Goal: Task Accomplishment & Management: Manage account settings

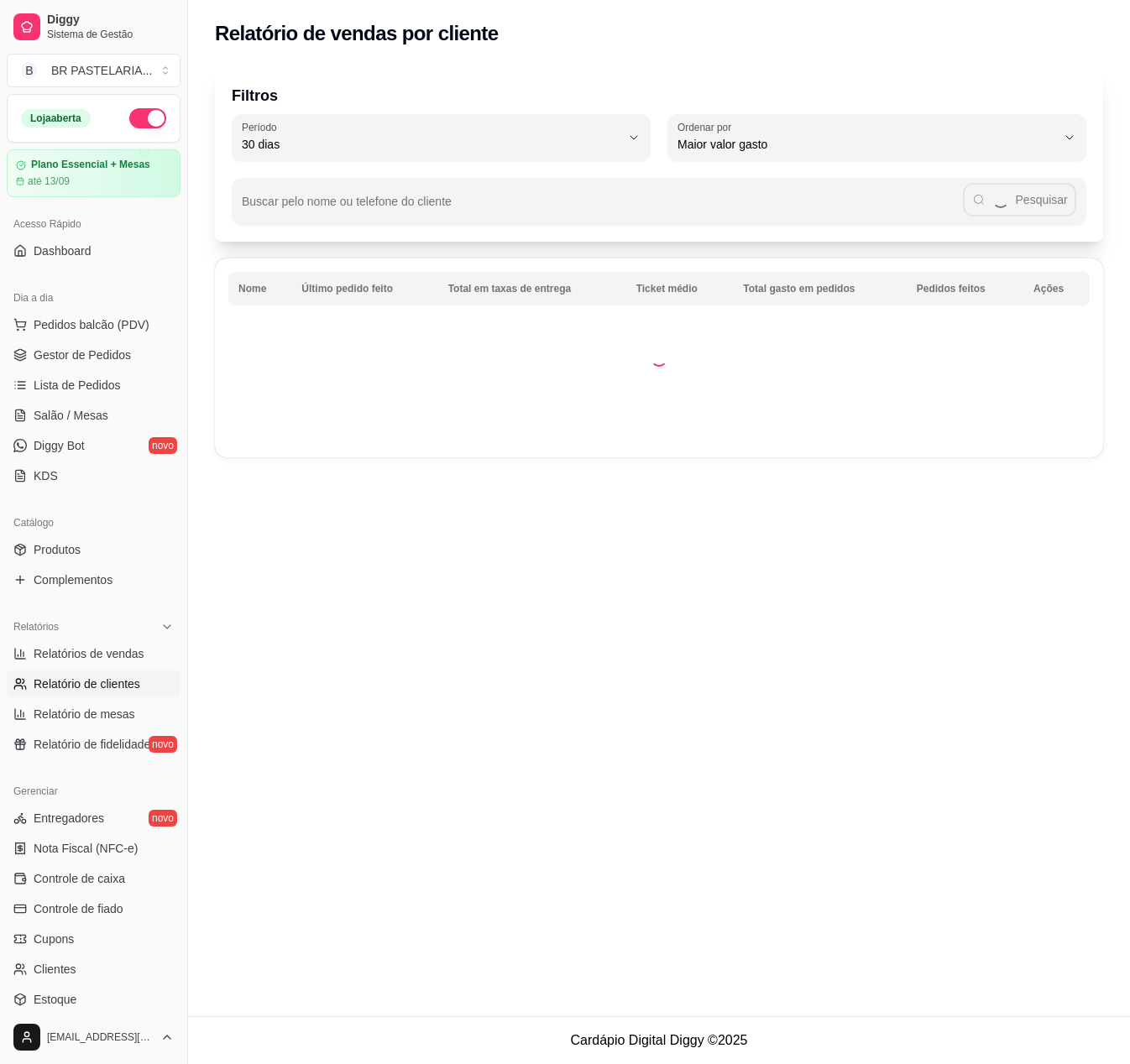
select select "30"
select select "HIGHEST_TOTAL_SPENT_WITH_ORDERS"
click at [90, 645] on span "Relatórios de vendas" at bounding box center [89, 654] width 111 height 17
select select "ALL"
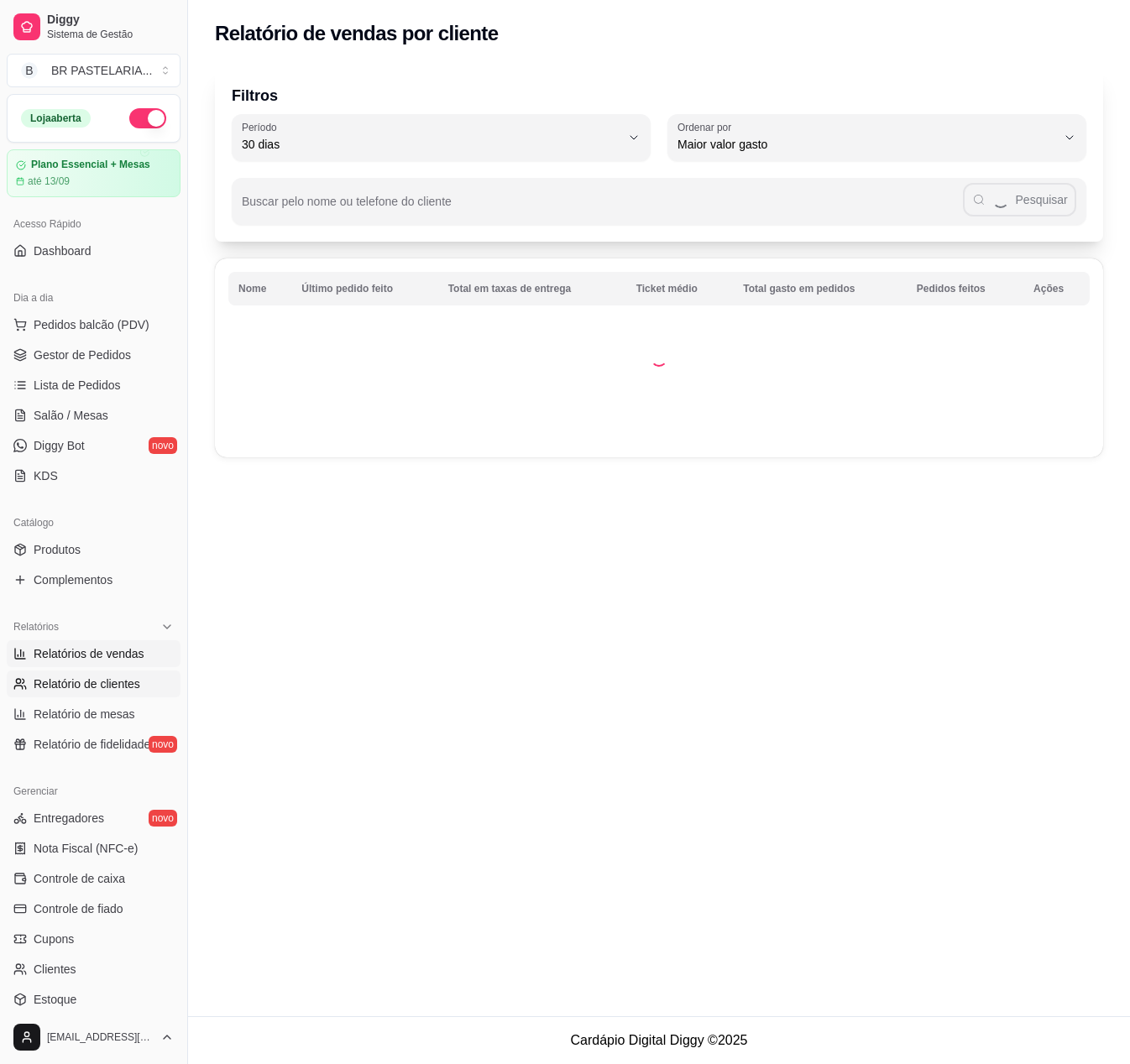
select select "0"
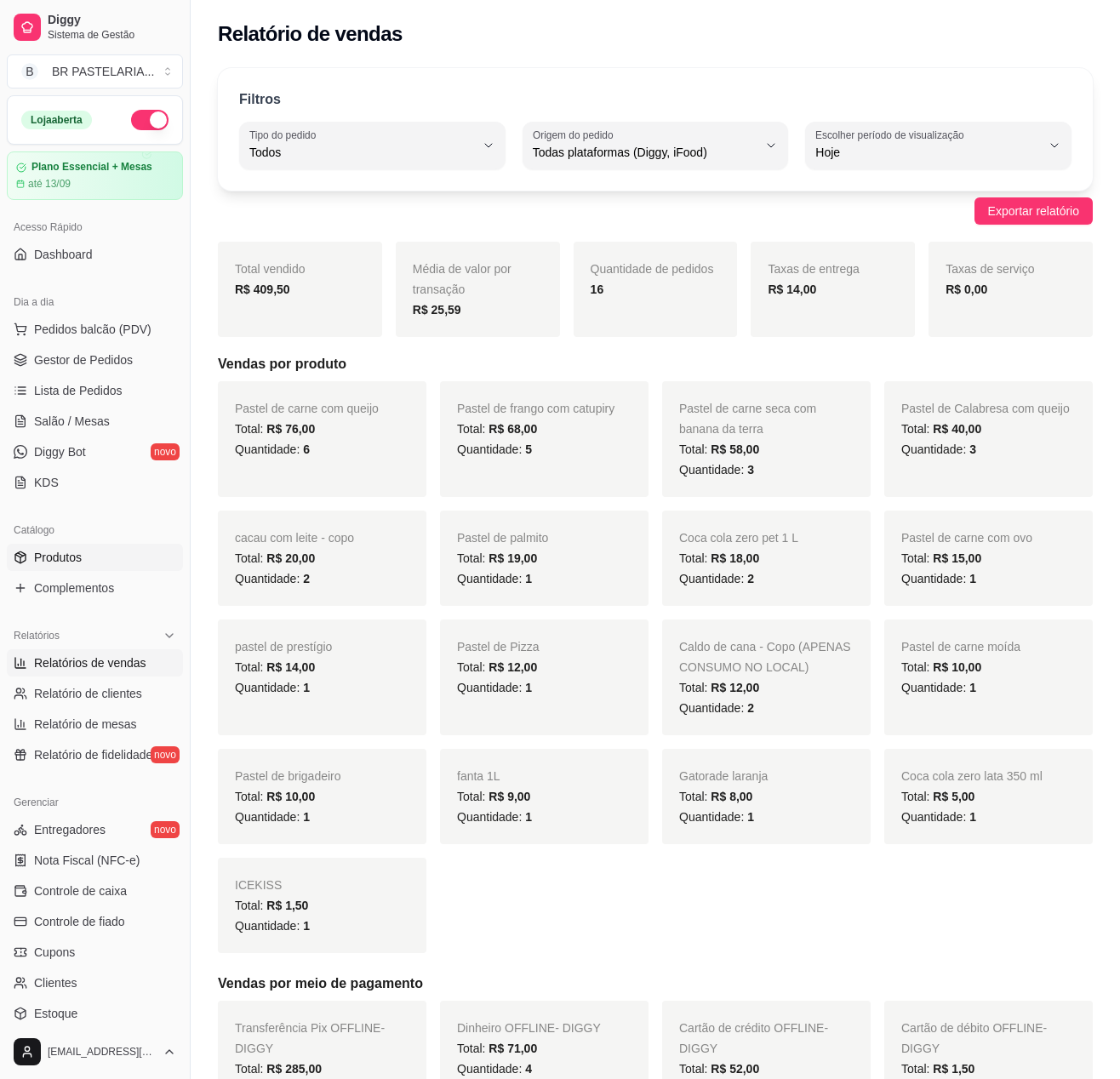
click at [22, 562] on link "Produtos" at bounding box center [95, 557] width 176 height 27
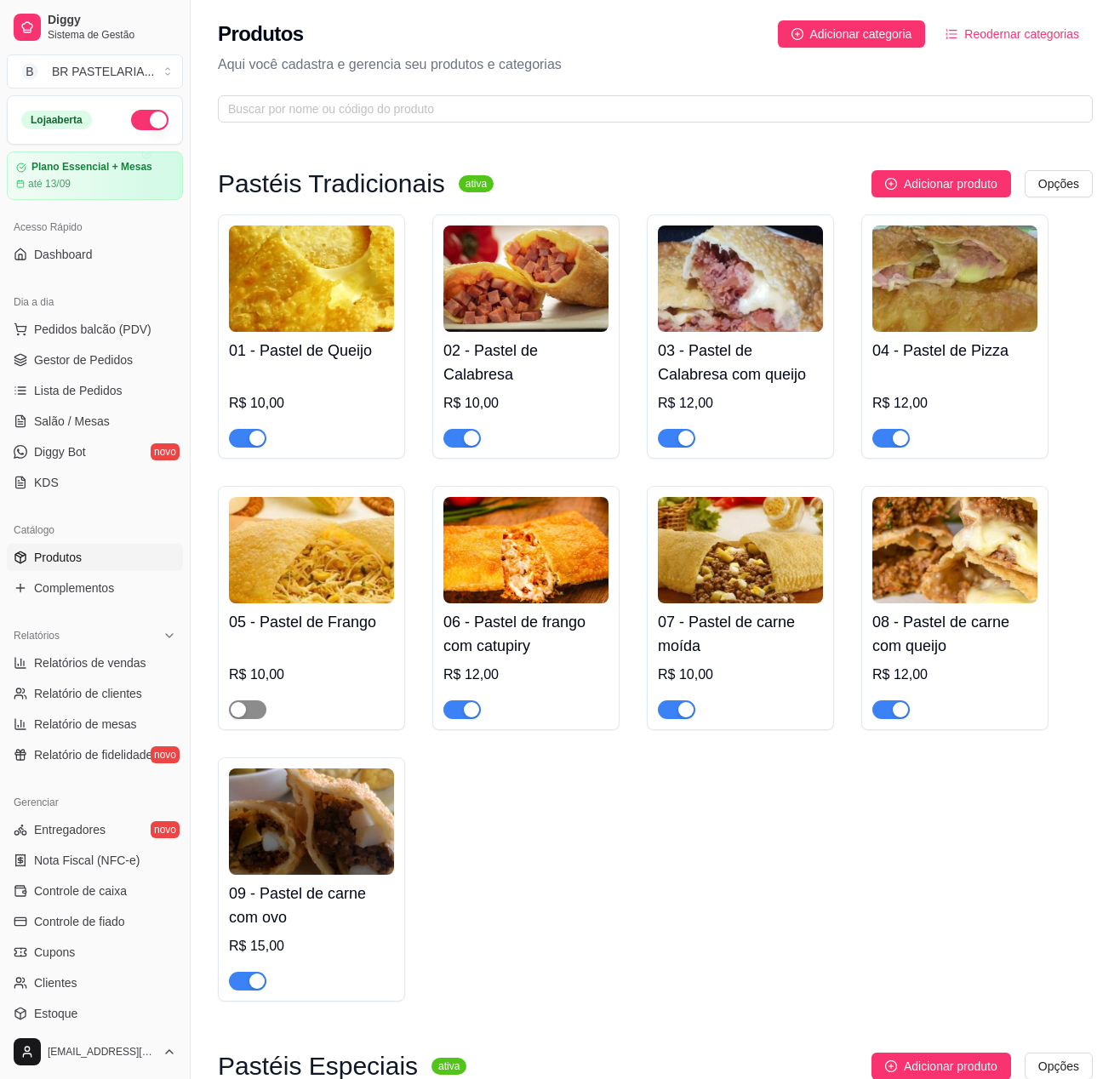
click at [254, 716] on span "button" at bounding box center [248, 709] width 37 height 18
click at [127, 374] on link "Gestor de Pedidos" at bounding box center [95, 359] width 176 height 27
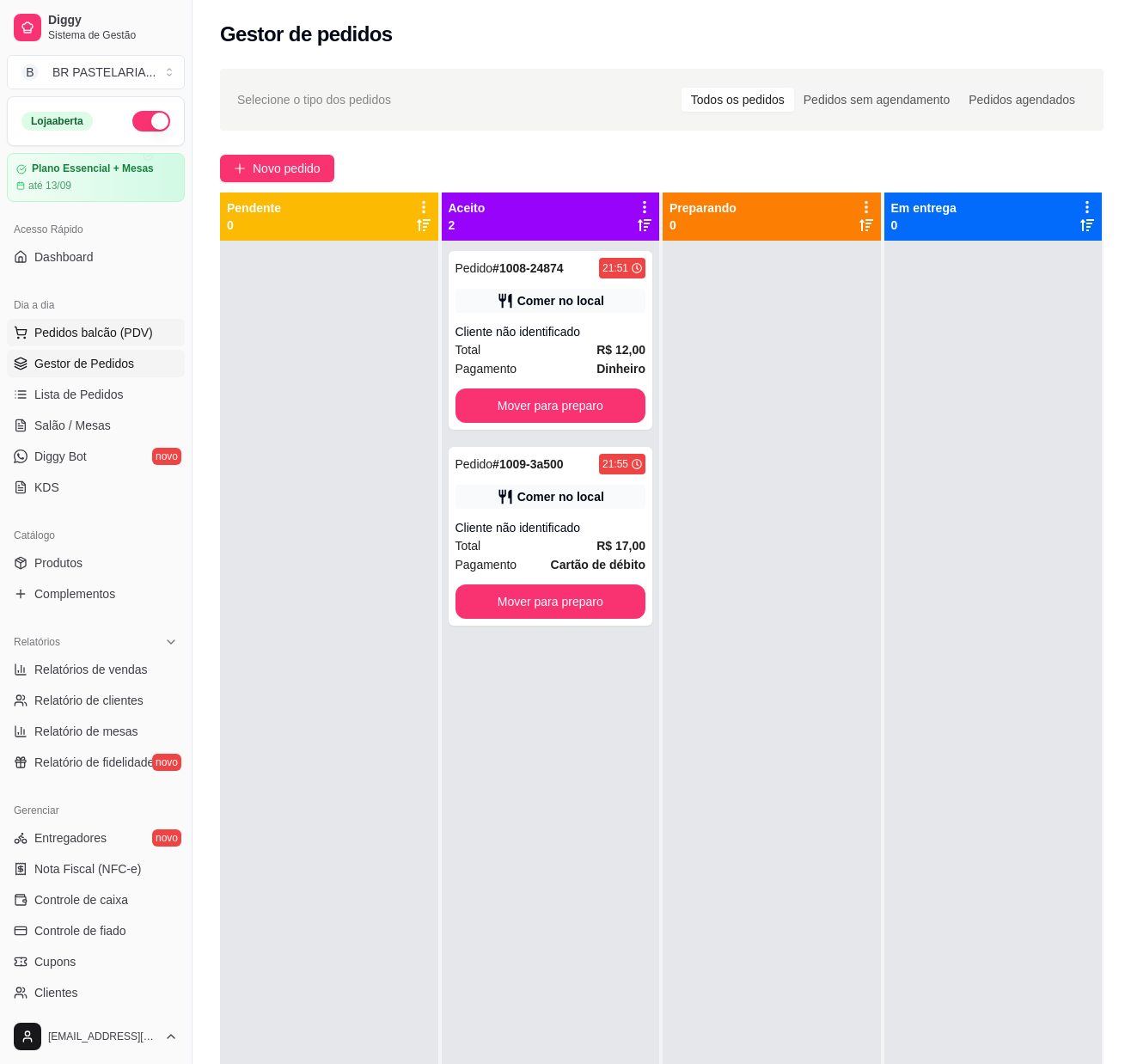
click at [55, 341] on span "Pedidos balcão (PDV)" at bounding box center [93, 333] width 119 height 18
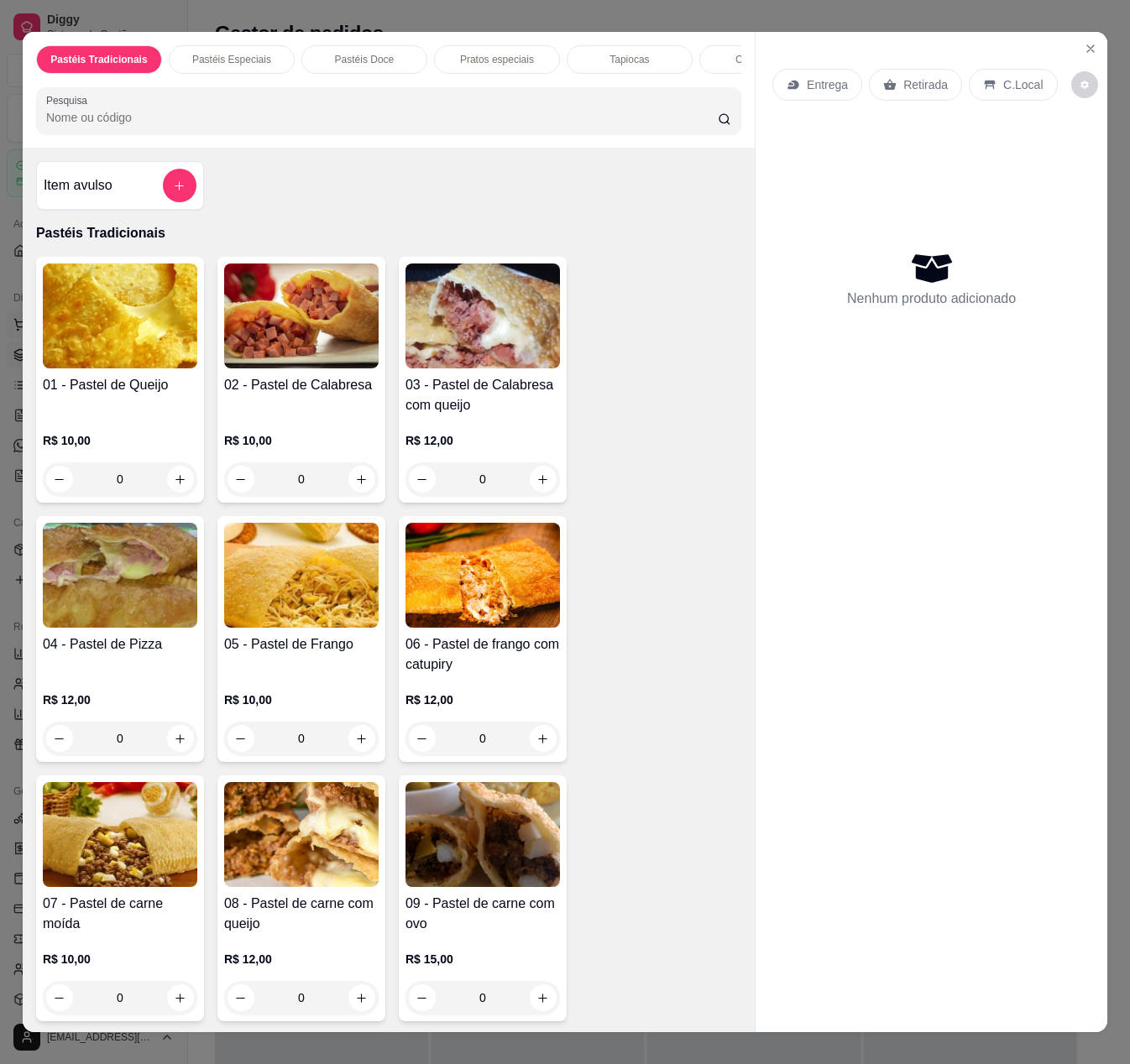
click at [54, 347] on img at bounding box center [120, 316] width 155 height 105
click at [1084, 42] on icon "Close" at bounding box center [1090, 49] width 14 height 14
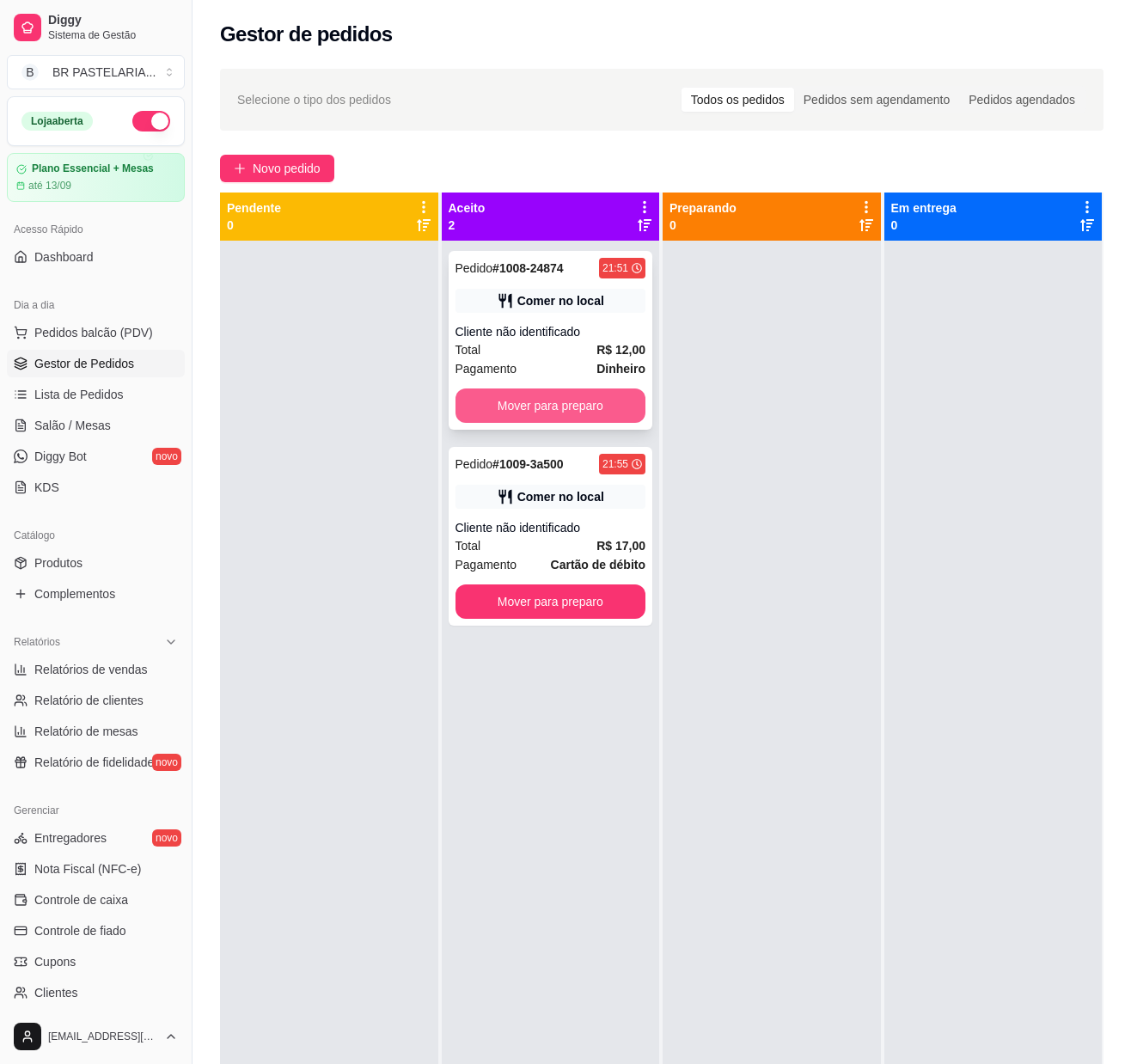
click at [568, 393] on button "Mover para preparo" at bounding box center [551, 405] width 191 height 34
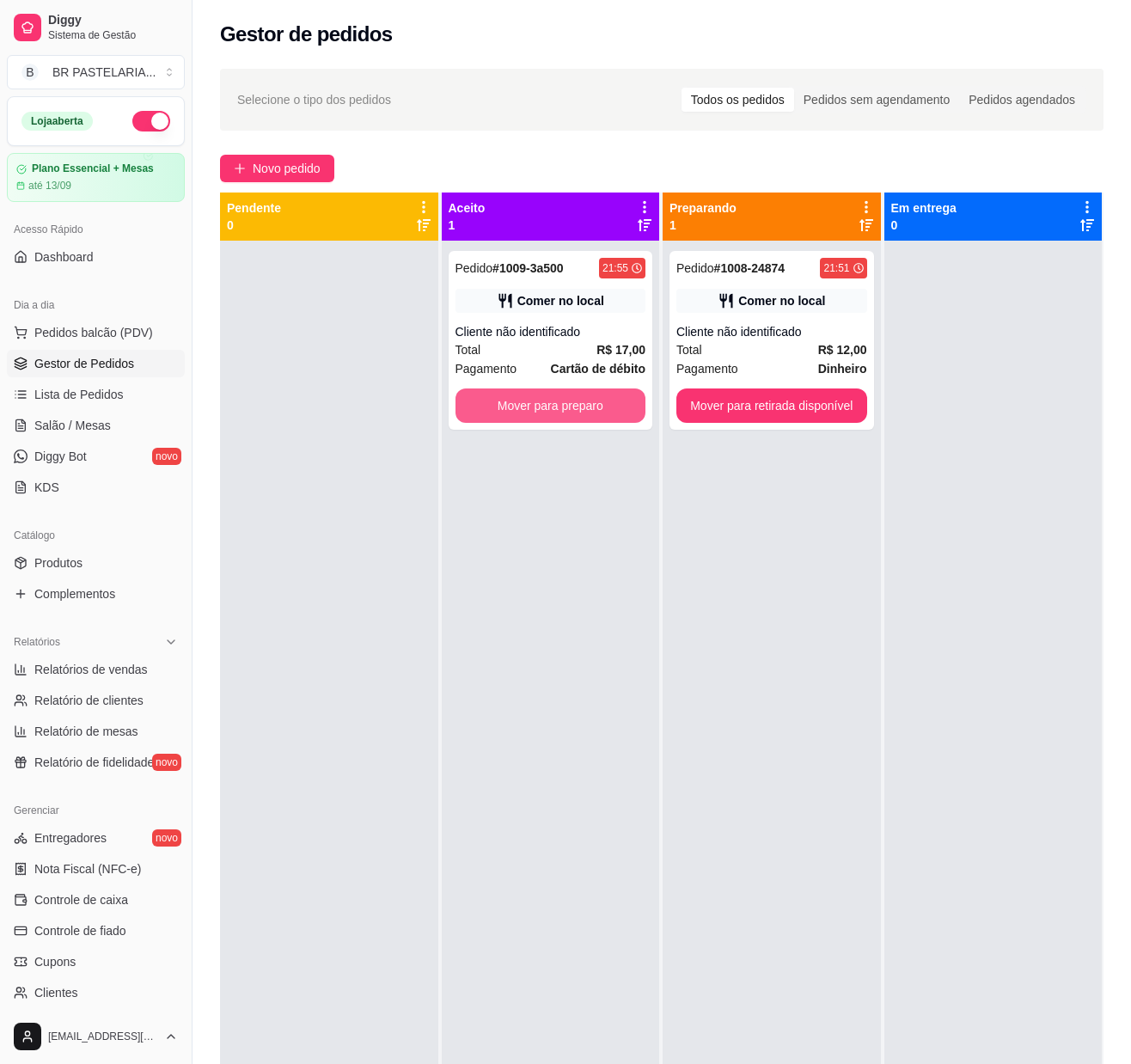
click at [574, 406] on button "Mover para preparo" at bounding box center [551, 405] width 191 height 34
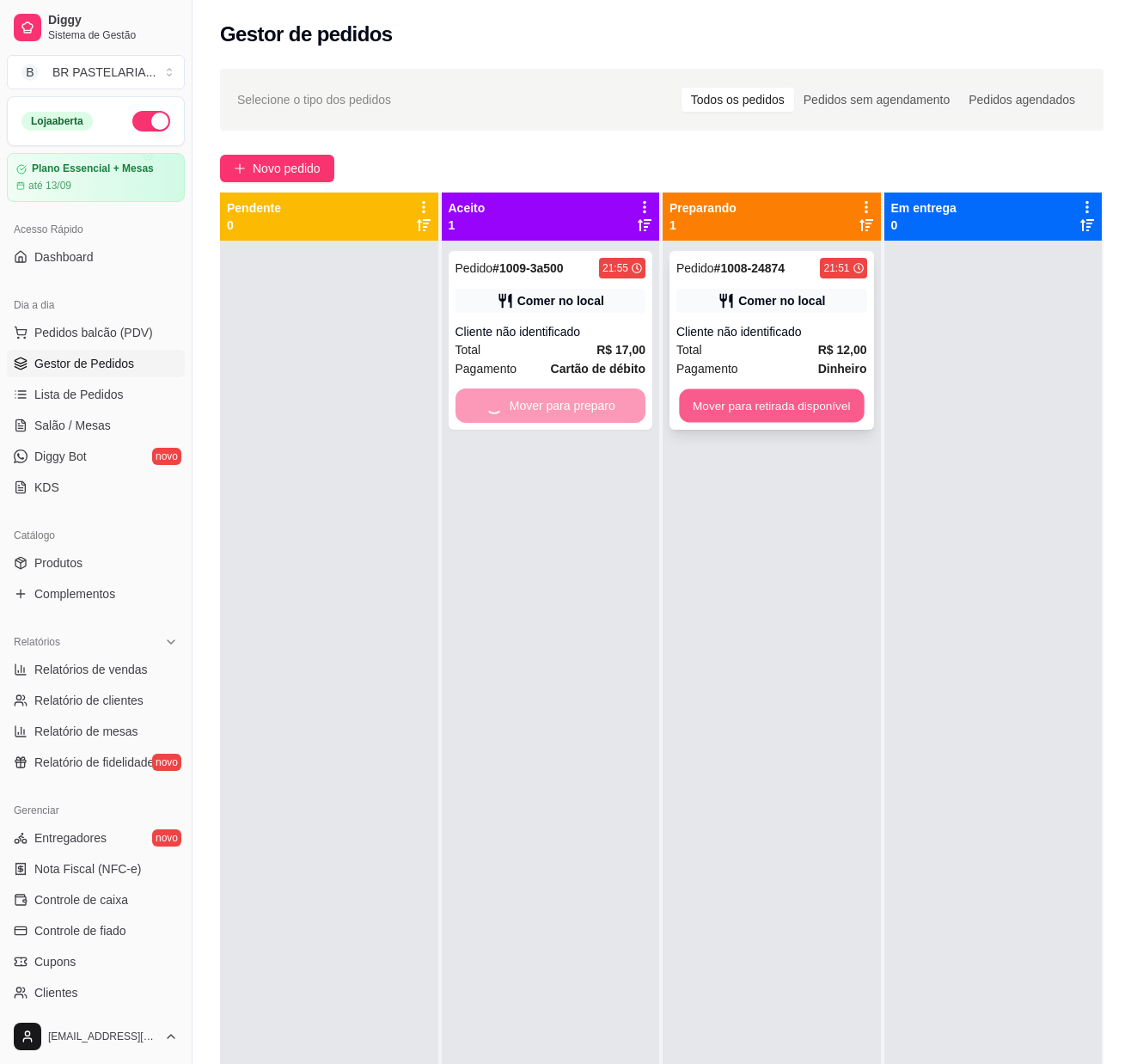
click at [753, 407] on button "Mover para retirada disponível" at bounding box center [772, 406] width 185 height 33
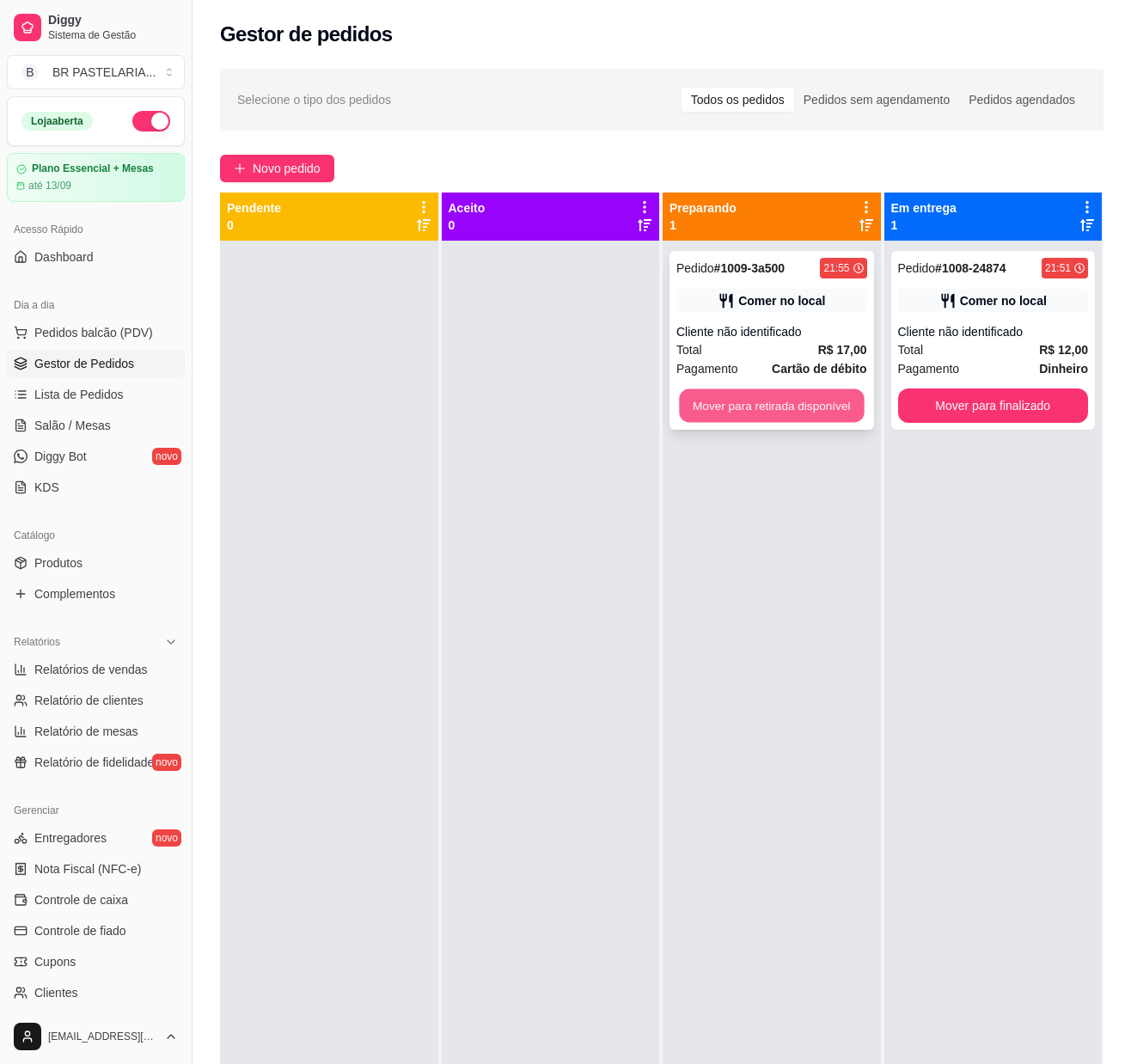
click at [772, 407] on button "Mover para retirada disponível" at bounding box center [772, 406] width 185 height 33
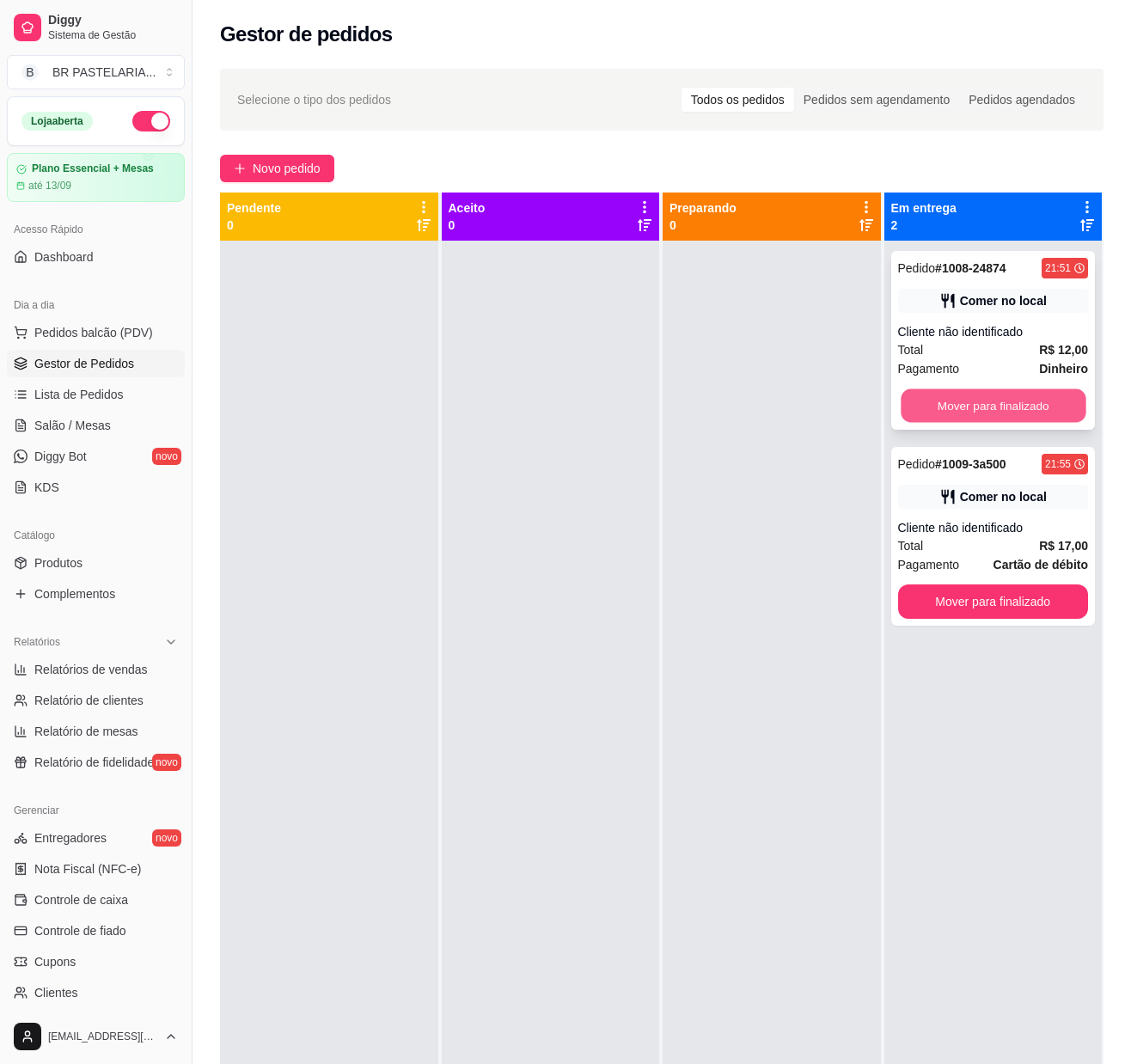
click at [992, 392] on button "Mover para finalizado" at bounding box center [993, 406] width 185 height 33
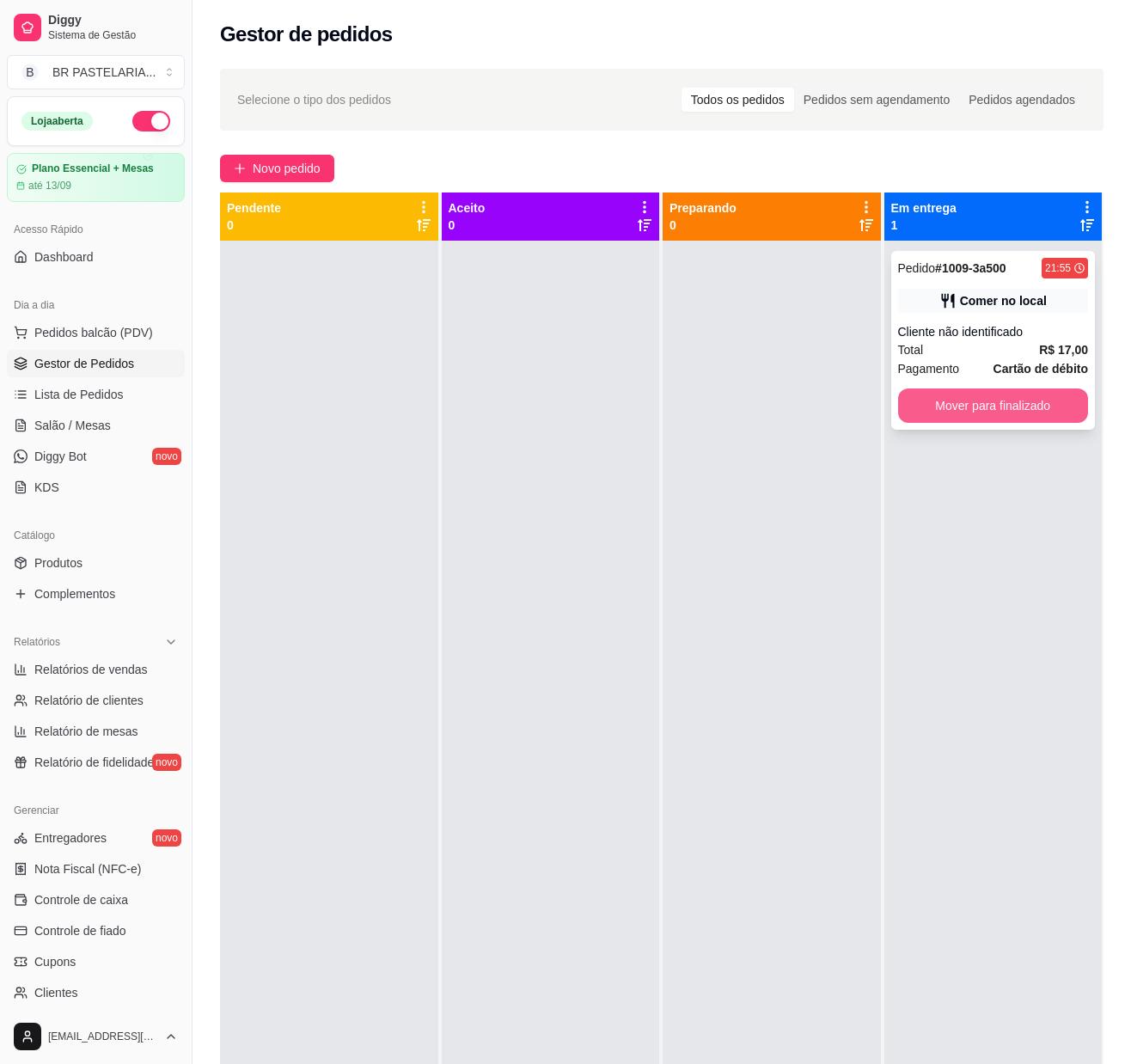
click at [981, 397] on button "Mover para finalizado" at bounding box center [994, 405] width 191 height 34
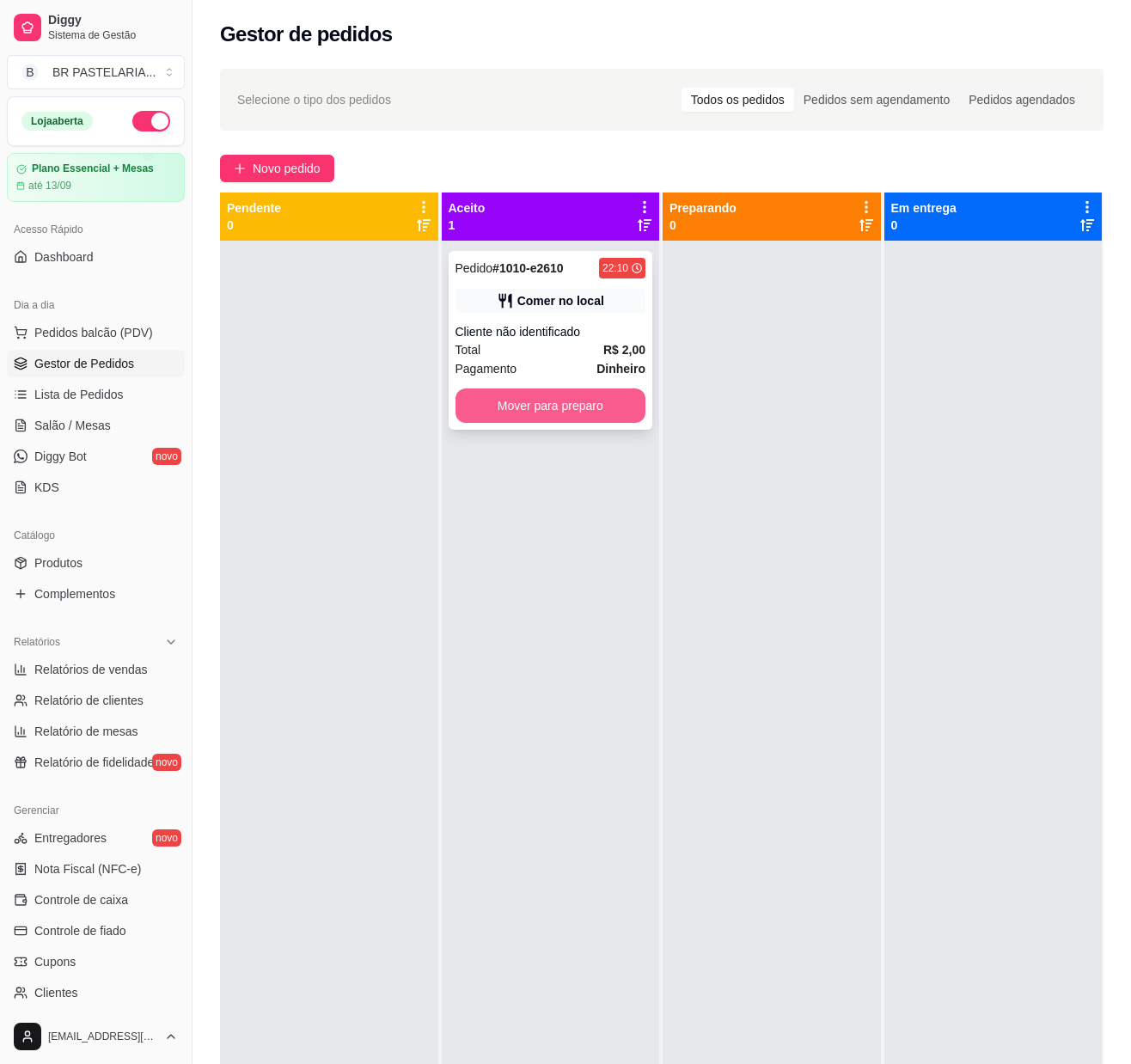
click at [557, 402] on button "Mover para preparo" at bounding box center [551, 405] width 191 height 34
click at [767, 407] on div at bounding box center [772, 772] width 218 height 1064
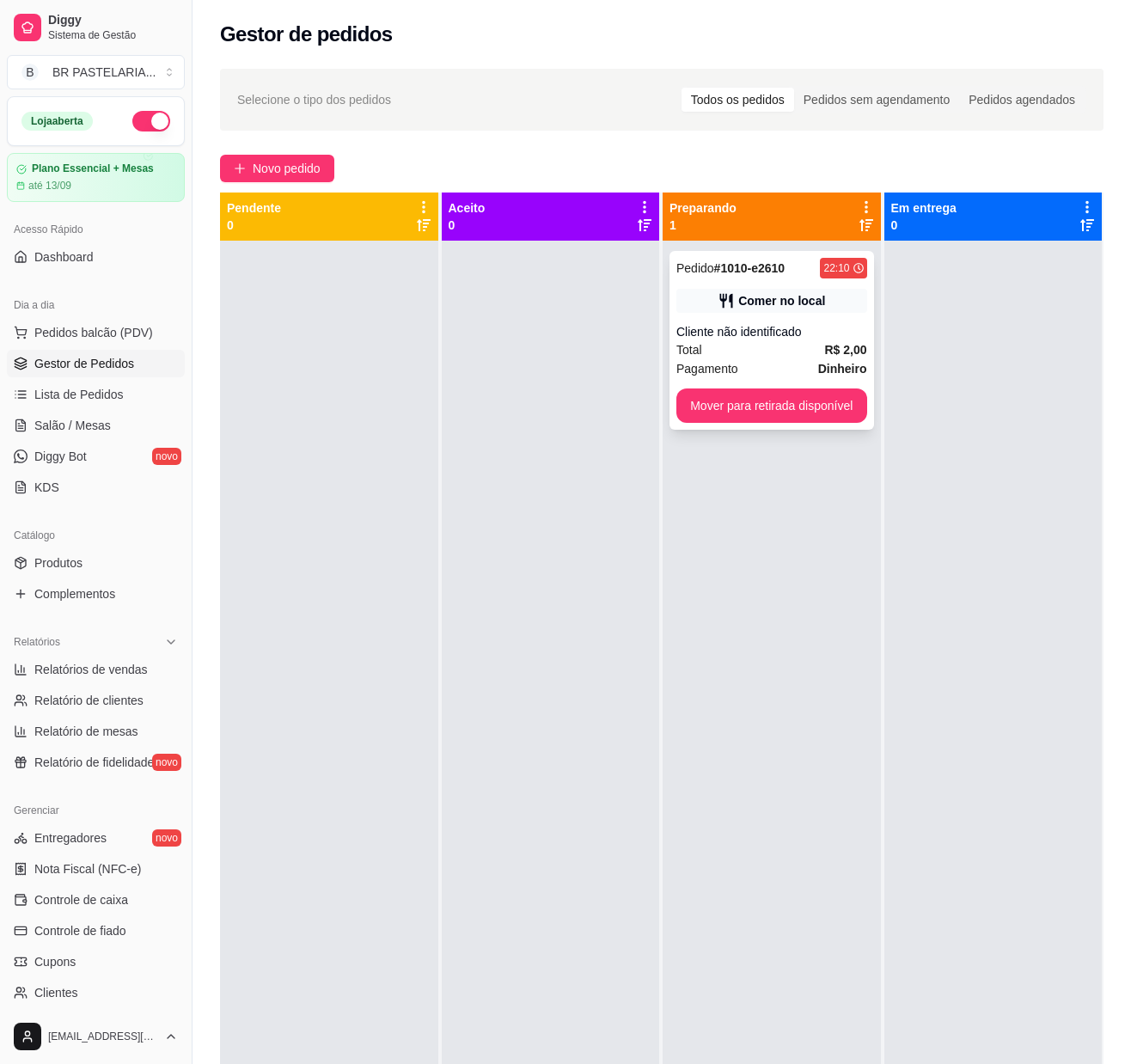
click at [777, 422] on div "Pedido # 1010-e2610 22:10 Comer no local Cliente não identificado Total R$ 2,00…" at bounding box center [772, 340] width 204 height 179
click at [824, 400] on button "Mover para retirada disponível" at bounding box center [772, 406] width 185 height 33
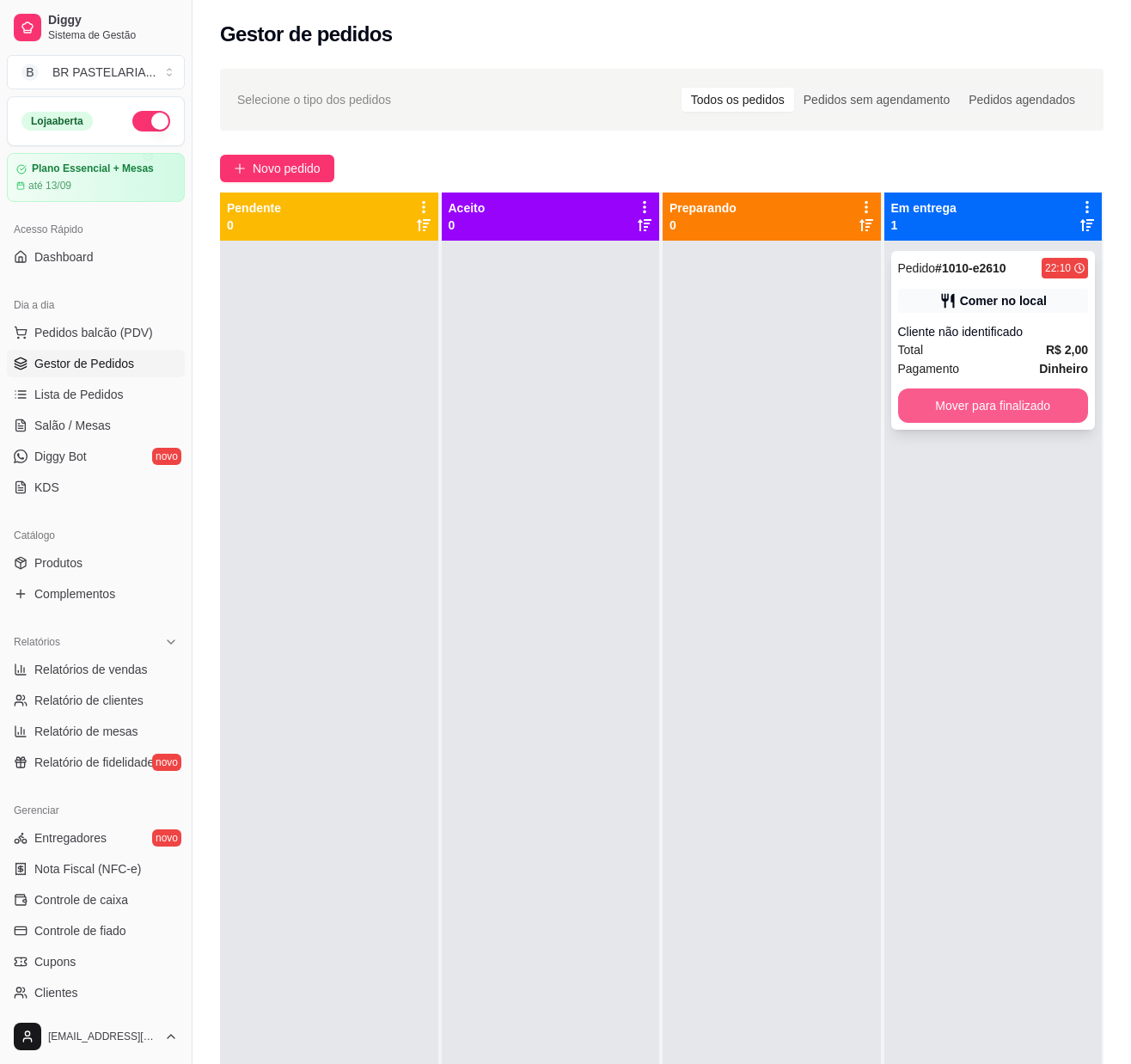
click at [958, 420] on button "Mover para finalizado" at bounding box center [994, 405] width 191 height 34
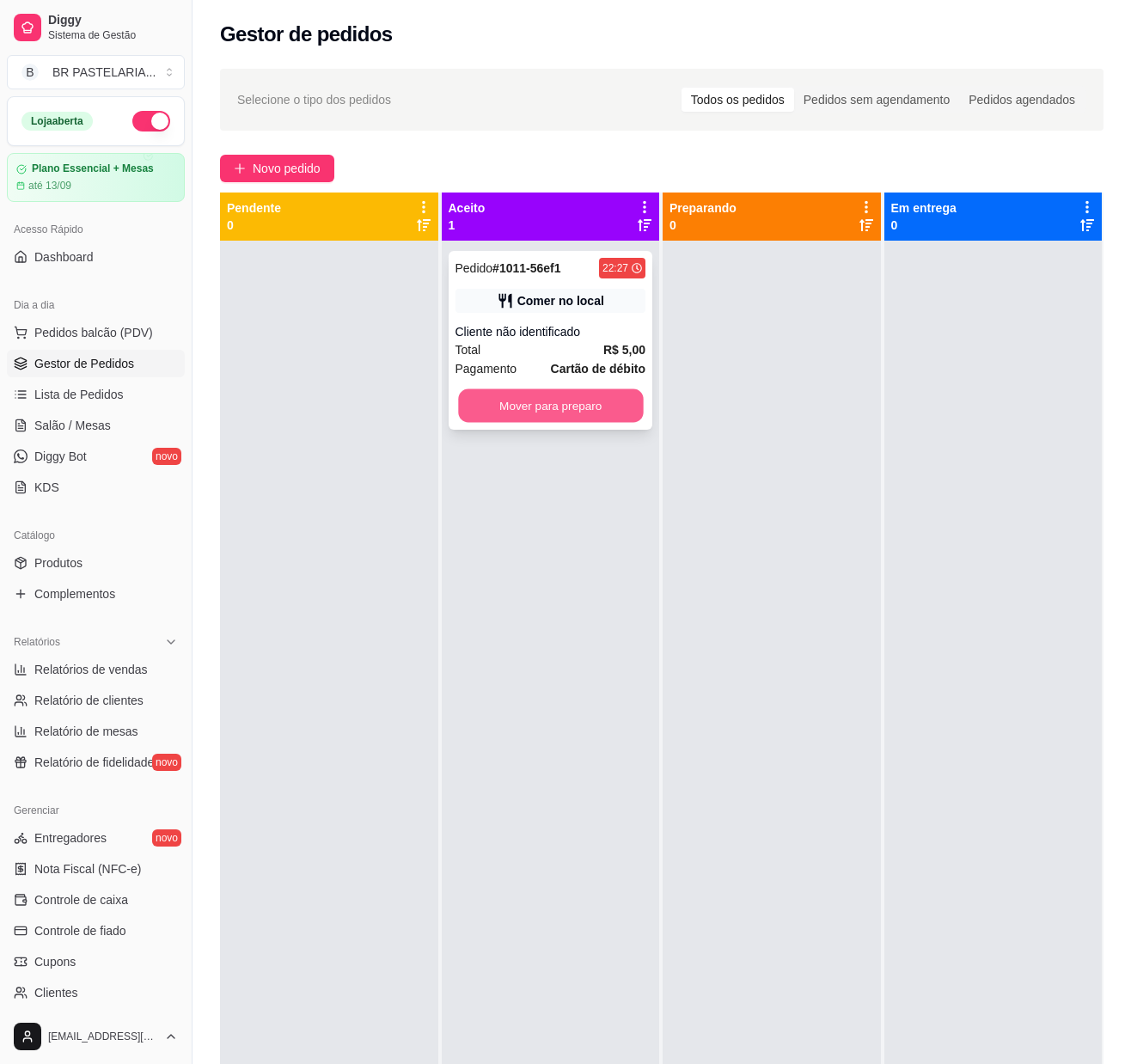
click at [597, 397] on button "Mover para preparo" at bounding box center [551, 406] width 185 height 33
click at [734, 399] on div at bounding box center [772, 772] width 218 height 1064
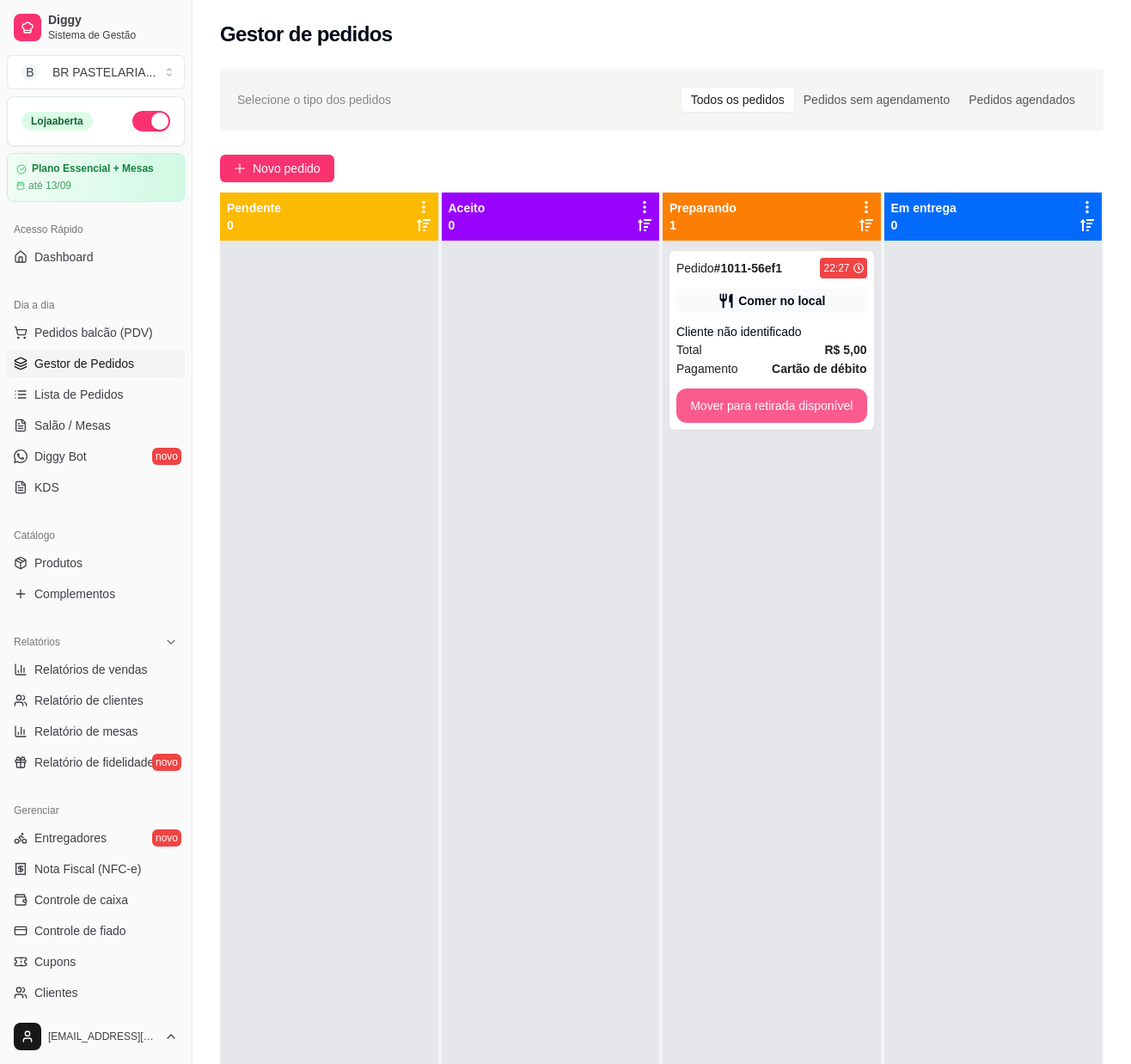
click at [772, 402] on button "Mover para retirada disponível" at bounding box center [772, 405] width 191 height 34
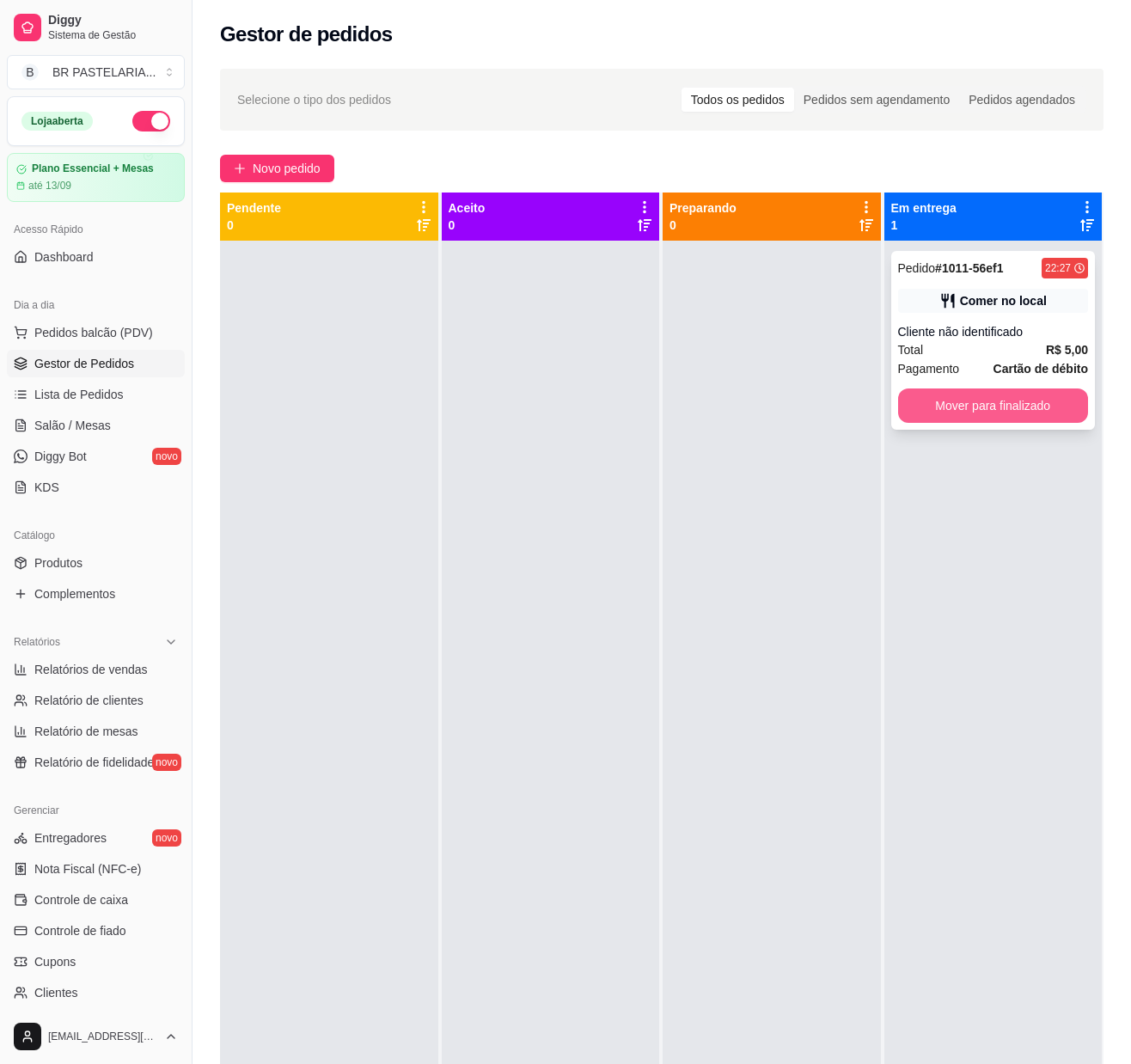
click at [992, 411] on button "Mover para finalizado" at bounding box center [994, 405] width 191 height 34
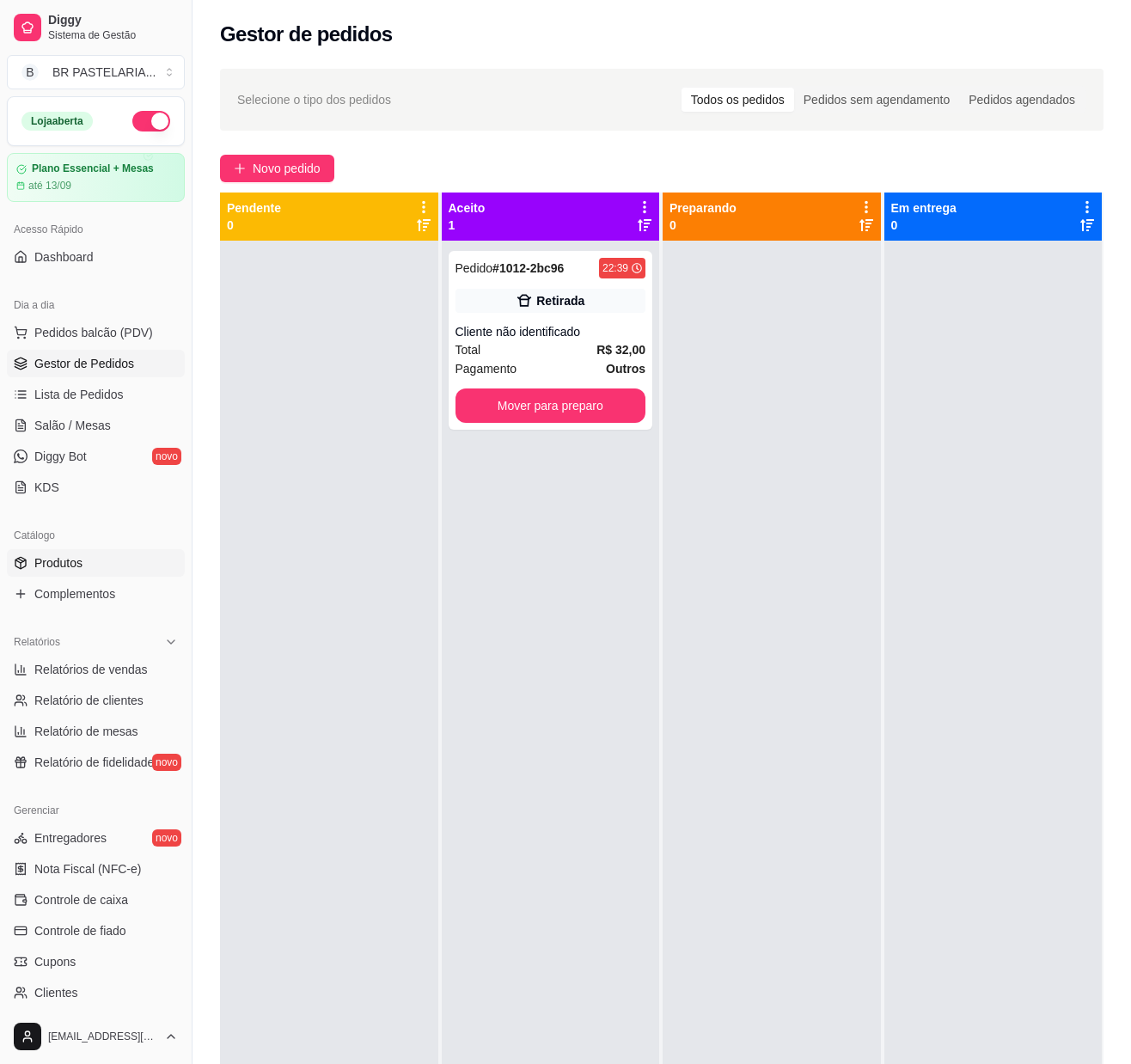
click at [69, 571] on span "Produtos" at bounding box center [58, 563] width 48 height 18
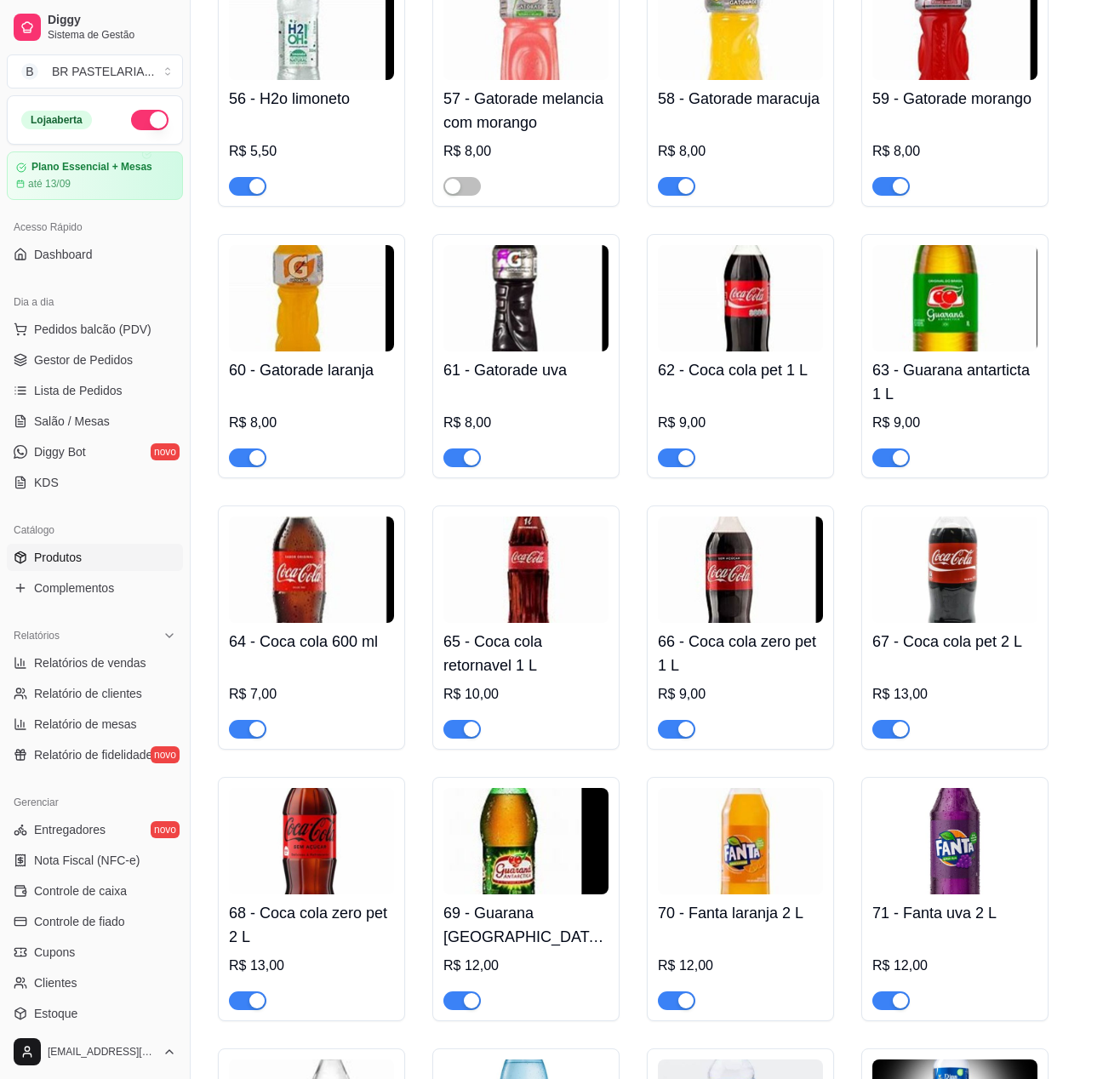
scroll to position [5618, 0]
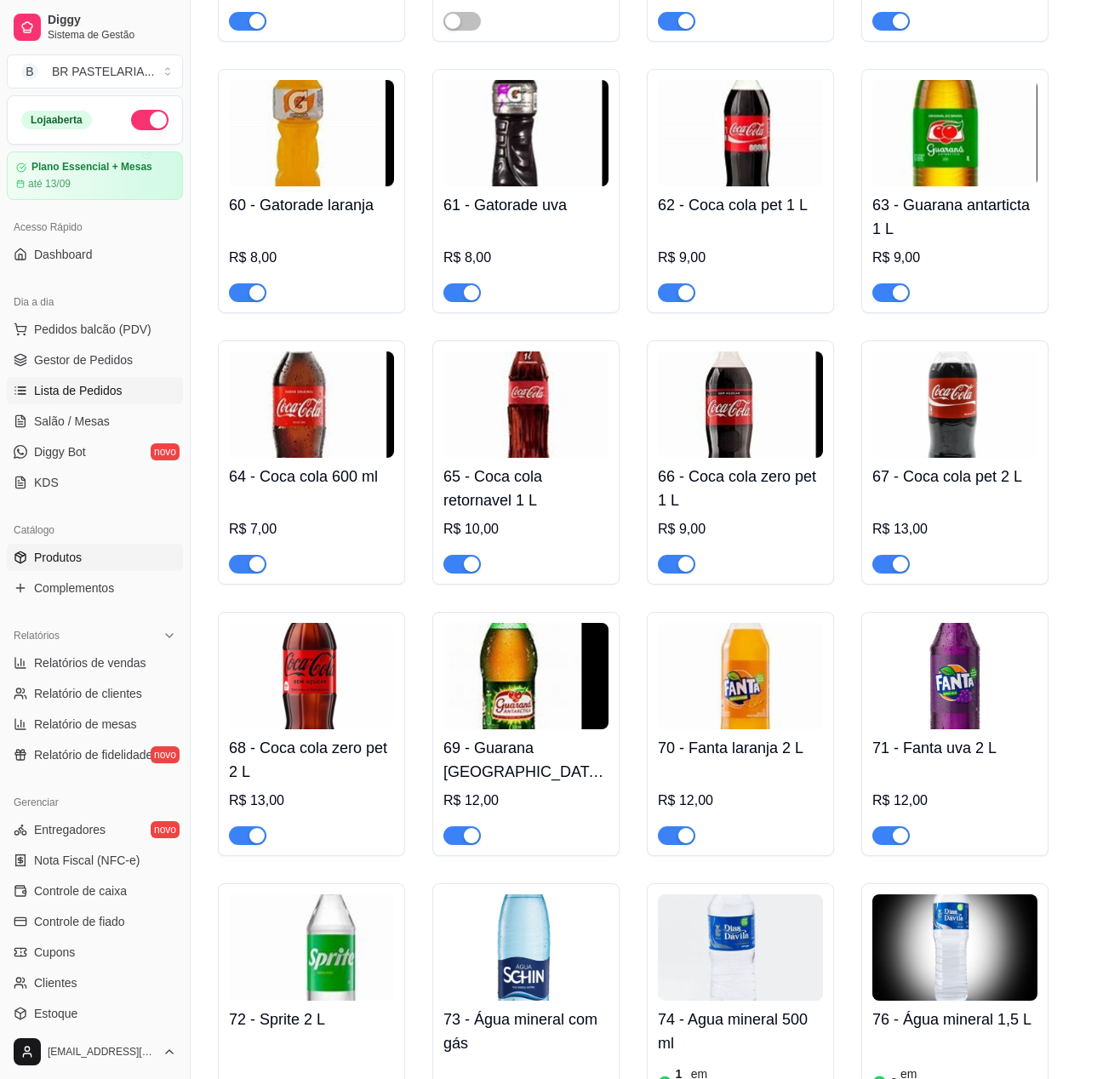
click at [31, 397] on link "Lista de Pedidos" at bounding box center [95, 390] width 176 height 27
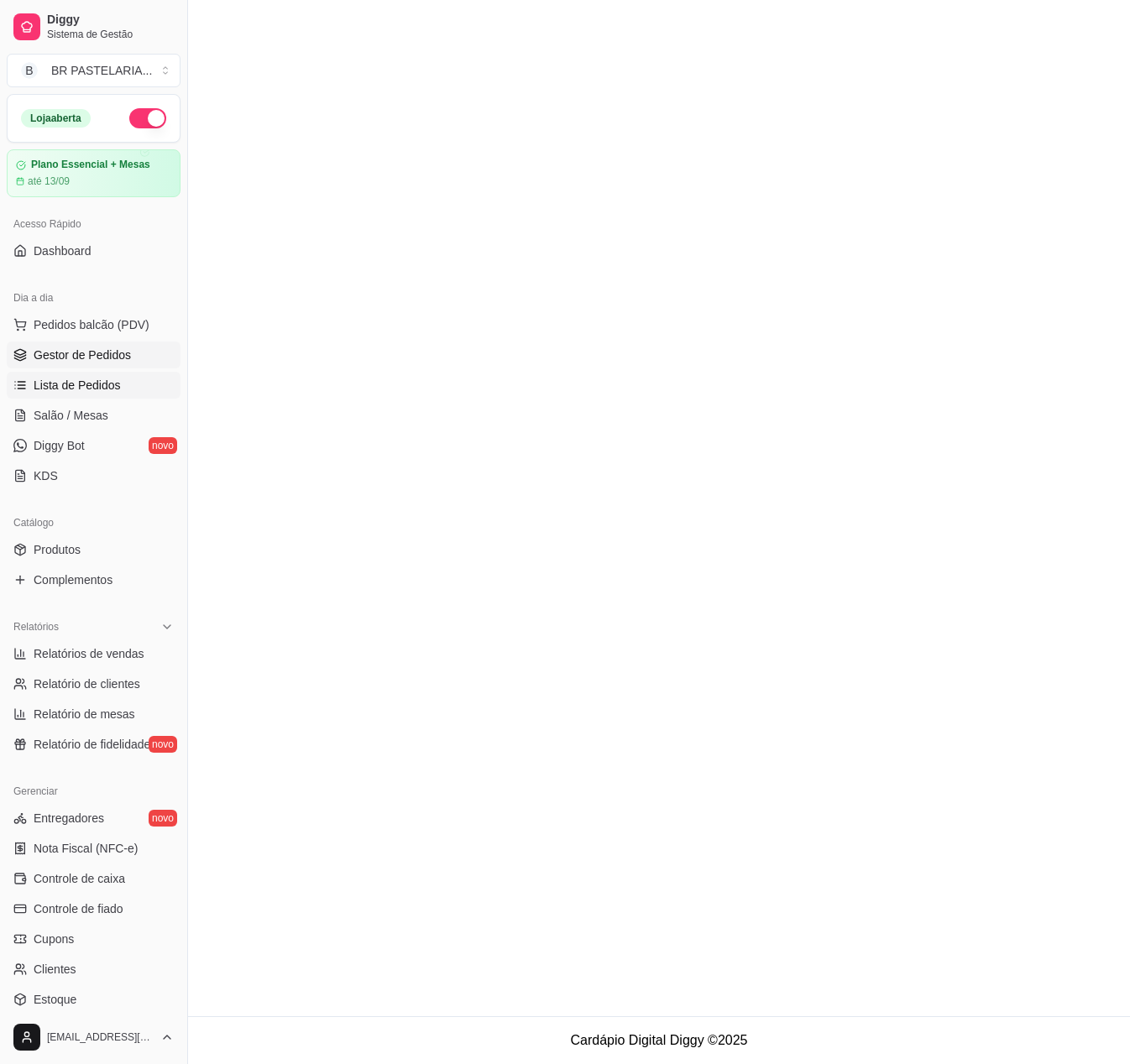
click at [54, 364] on span "Gestor de Pedidos" at bounding box center [82, 355] width 97 height 17
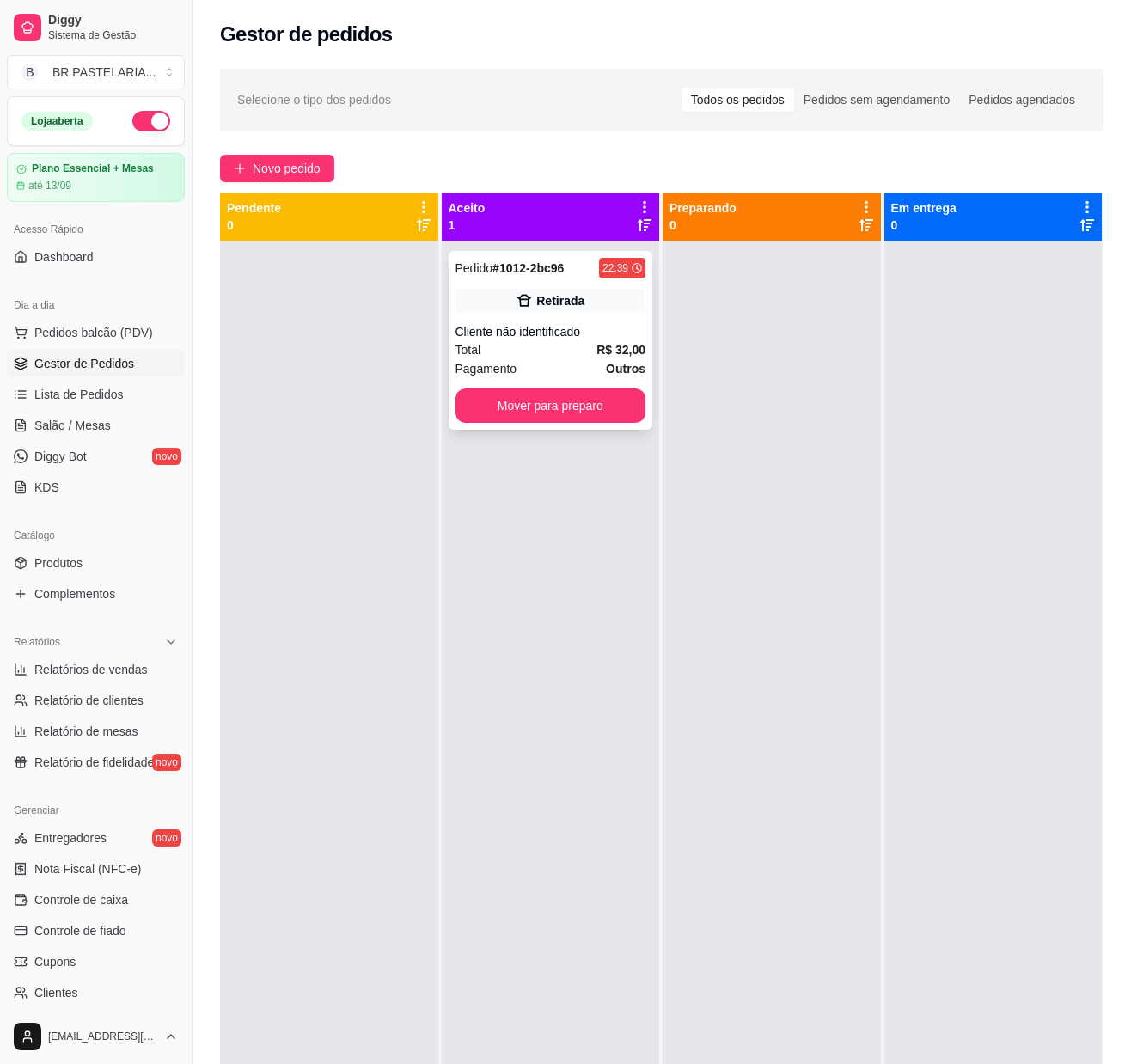
click at [543, 346] on div "Total R$ 32,00" at bounding box center [551, 349] width 191 height 18
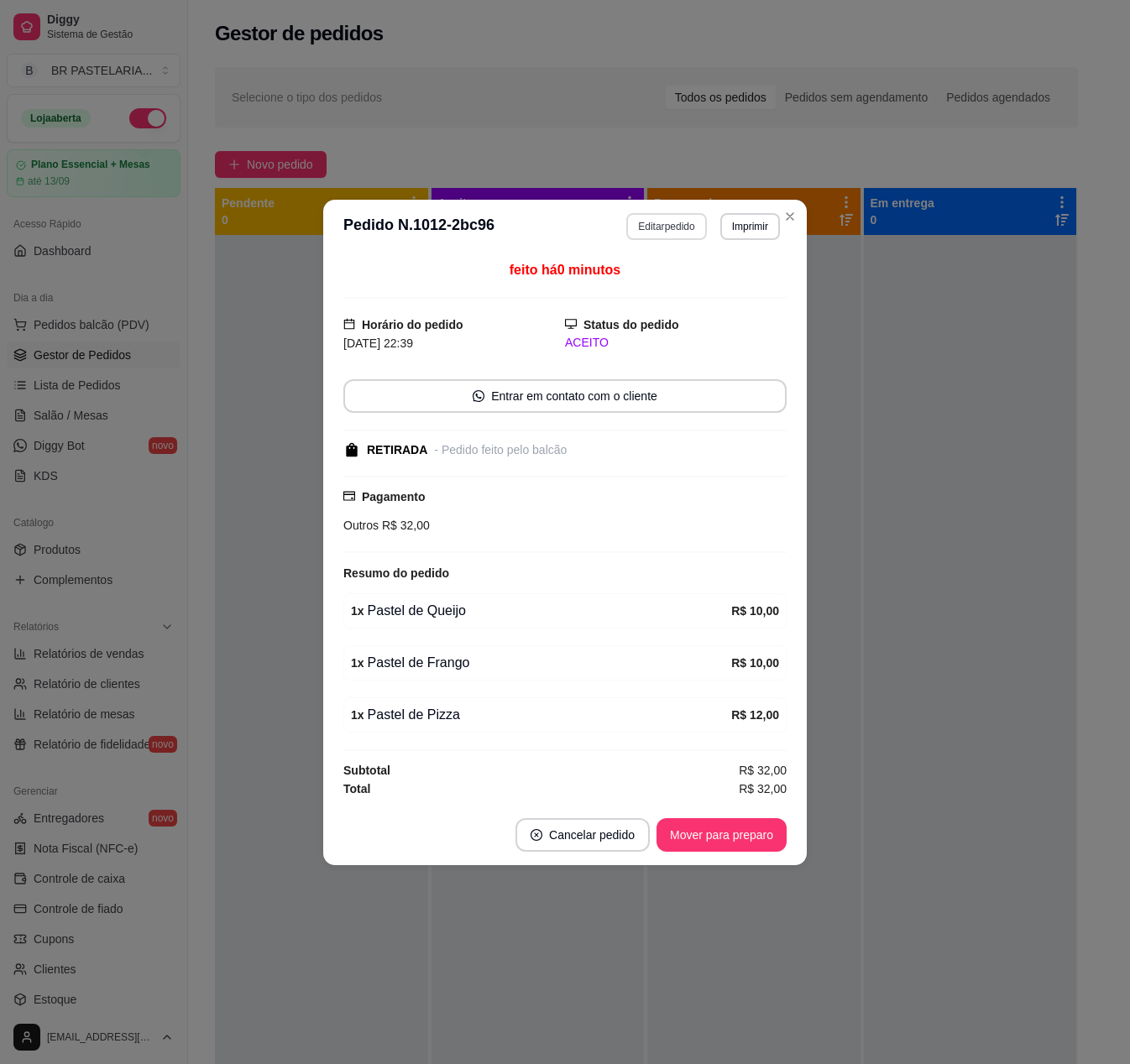
click at [644, 213] on button "Editar pedido" at bounding box center [666, 226] width 80 height 27
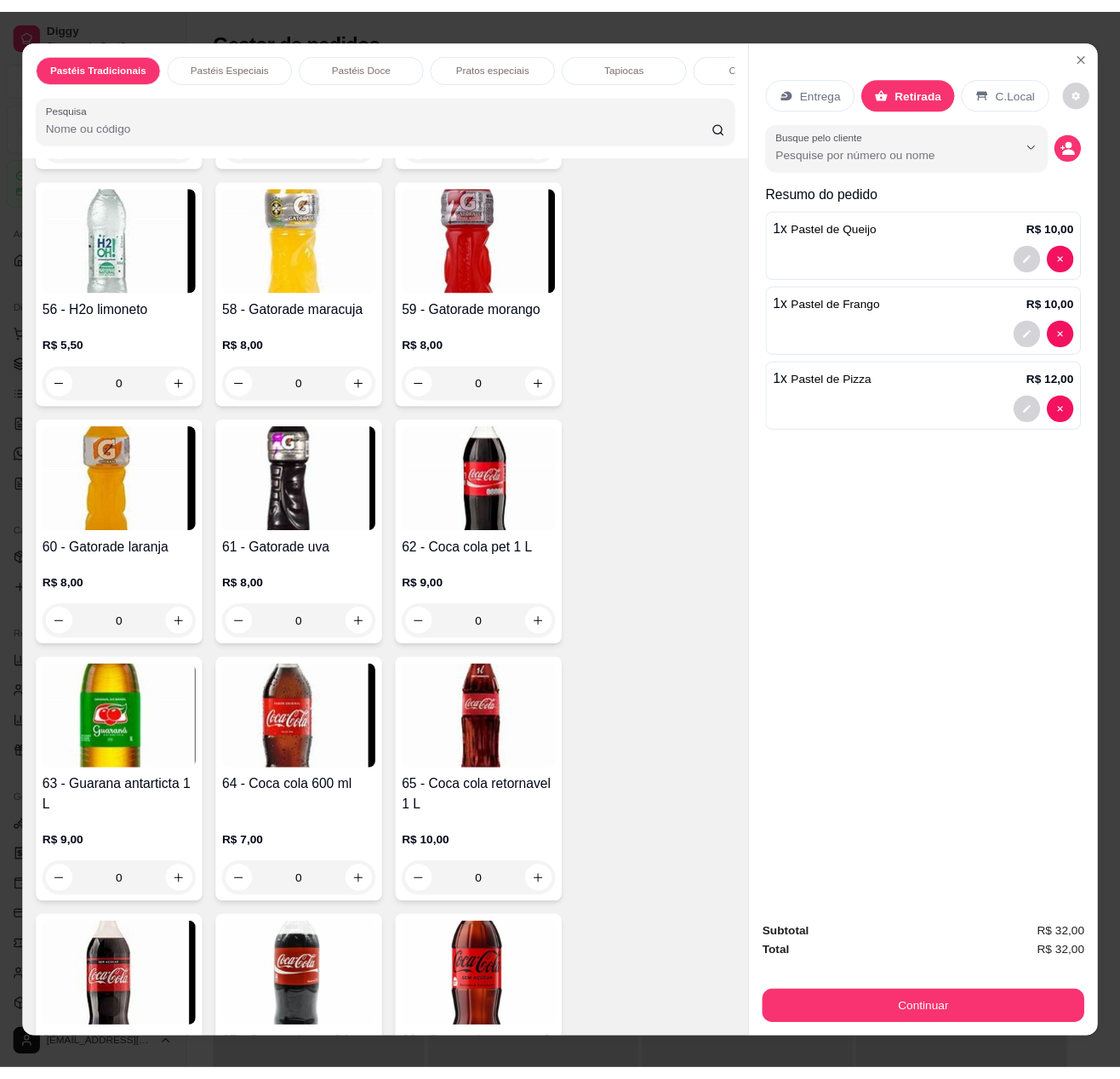
scroll to position [5447, 0]
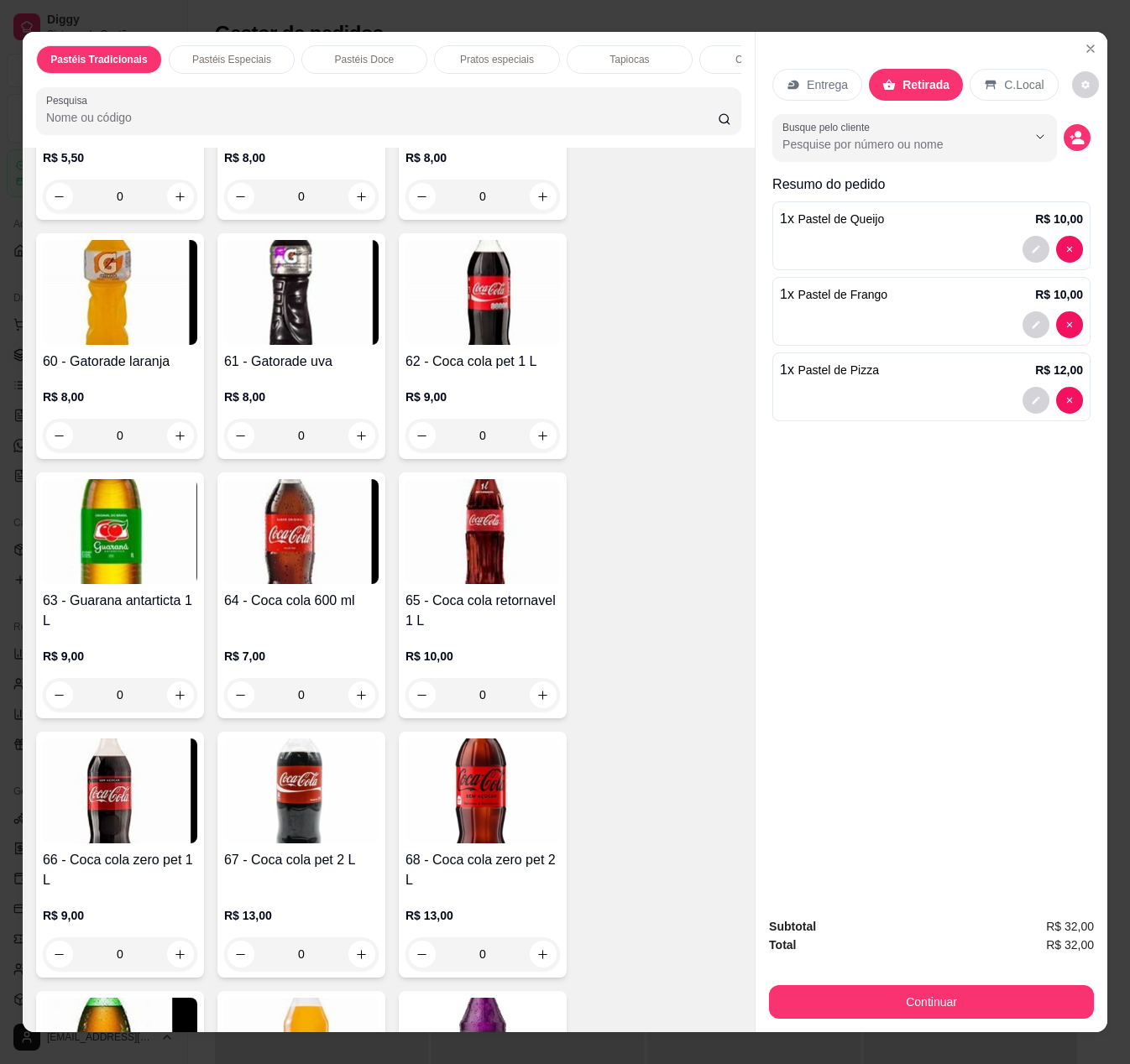
click at [356, 708] on div "0" at bounding box center [302, 694] width 155 height 34
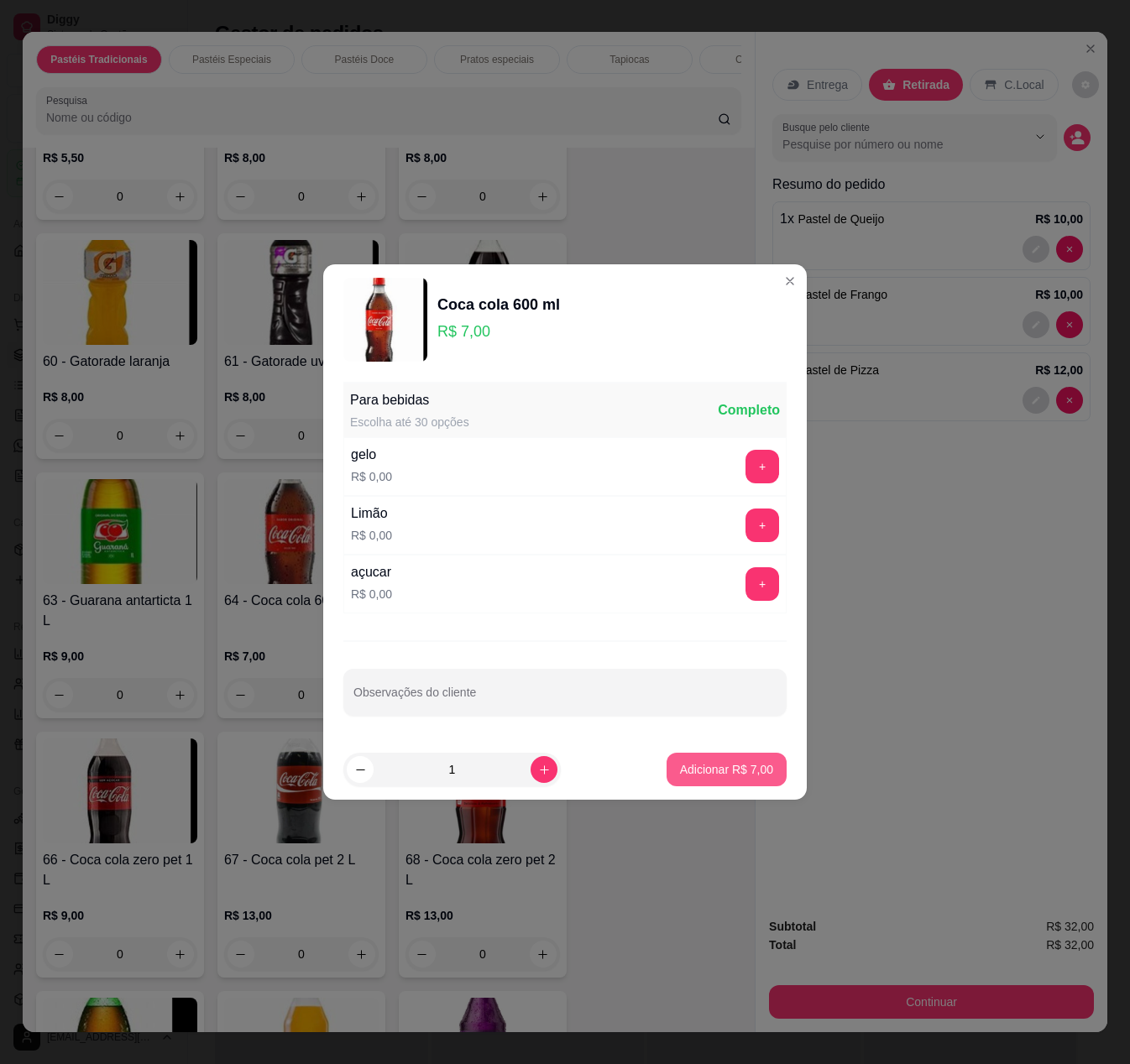
click at [685, 774] on p "Adicionar R$ 7,00" at bounding box center [726, 770] width 93 height 17
type input "1"
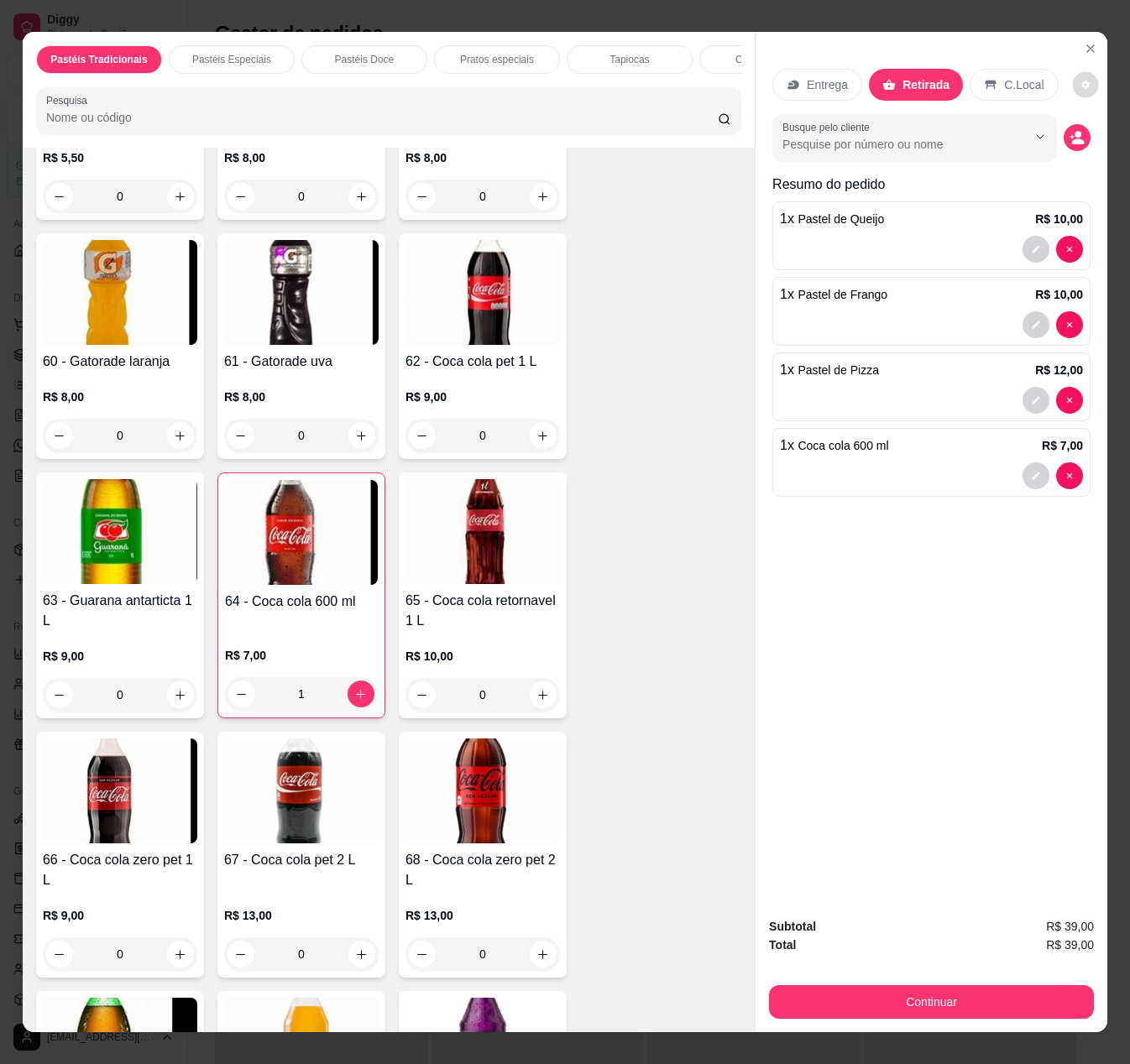
click at [1072, 72] on button "decrease-product-quantity" at bounding box center [1084, 85] width 26 height 26
click at [931, 987] on button "Continuar" at bounding box center [931, 1003] width 315 height 33
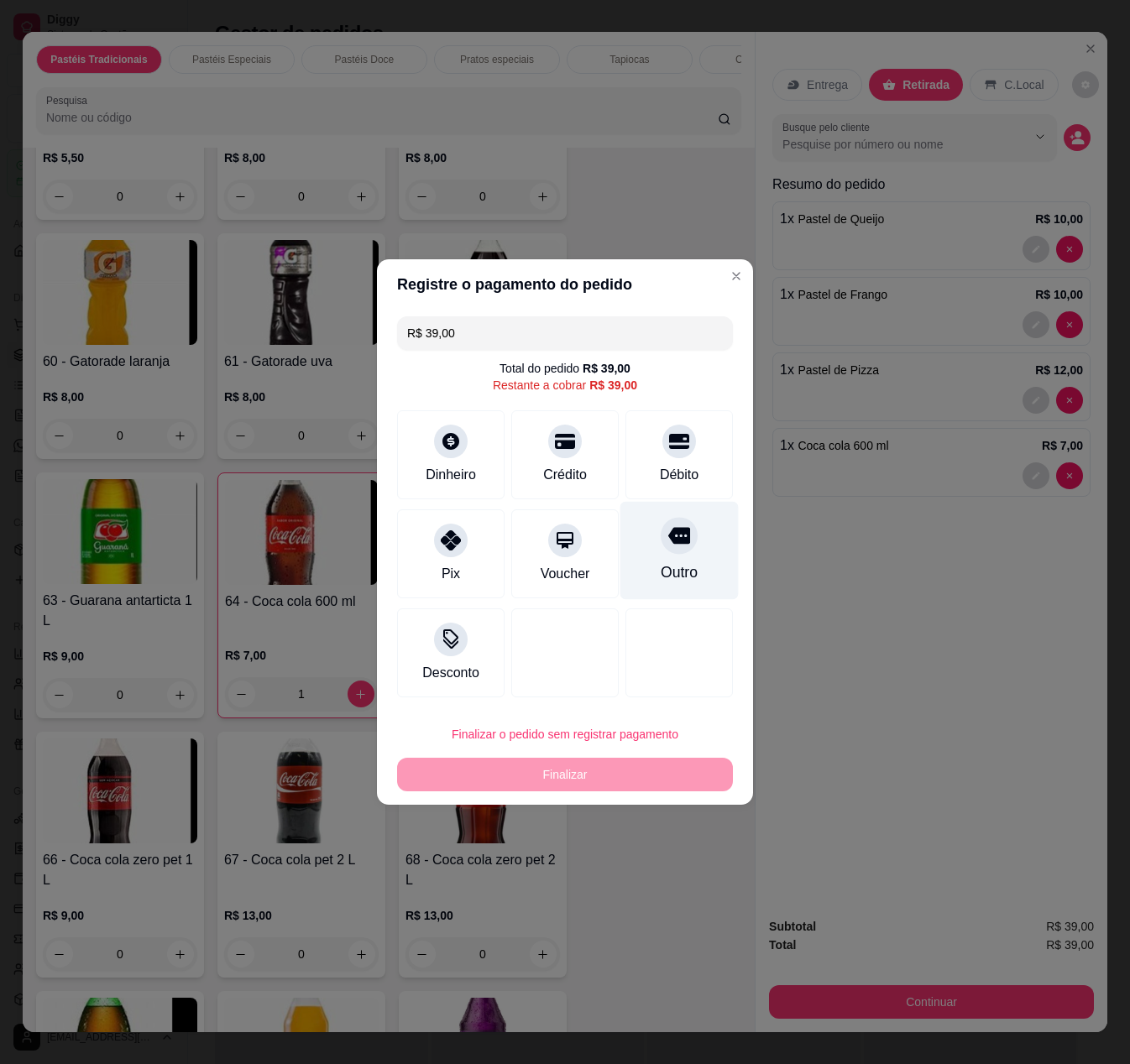
click at [669, 551] on div at bounding box center [679, 535] width 37 height 37
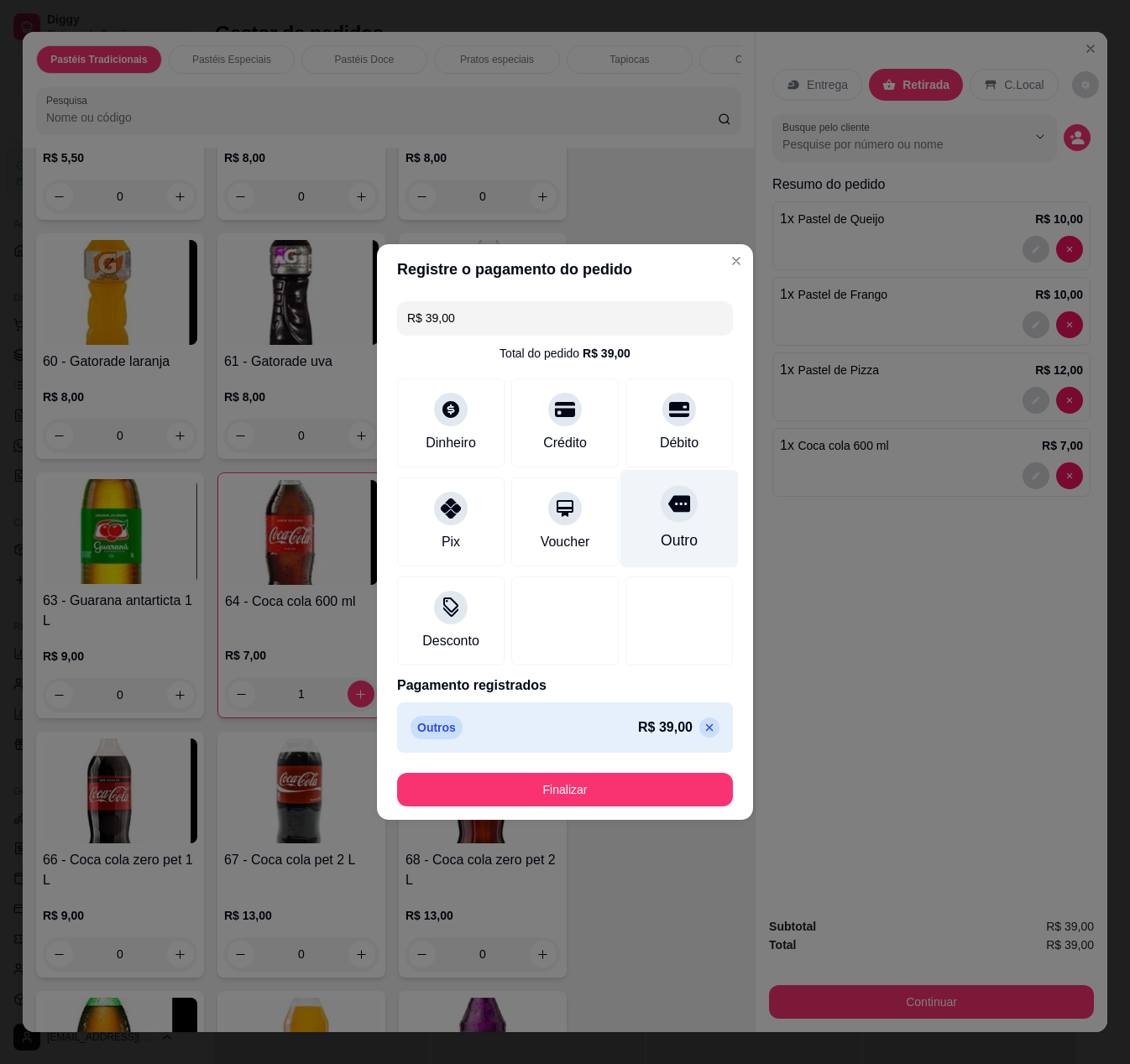
type input "R$ 0,00"
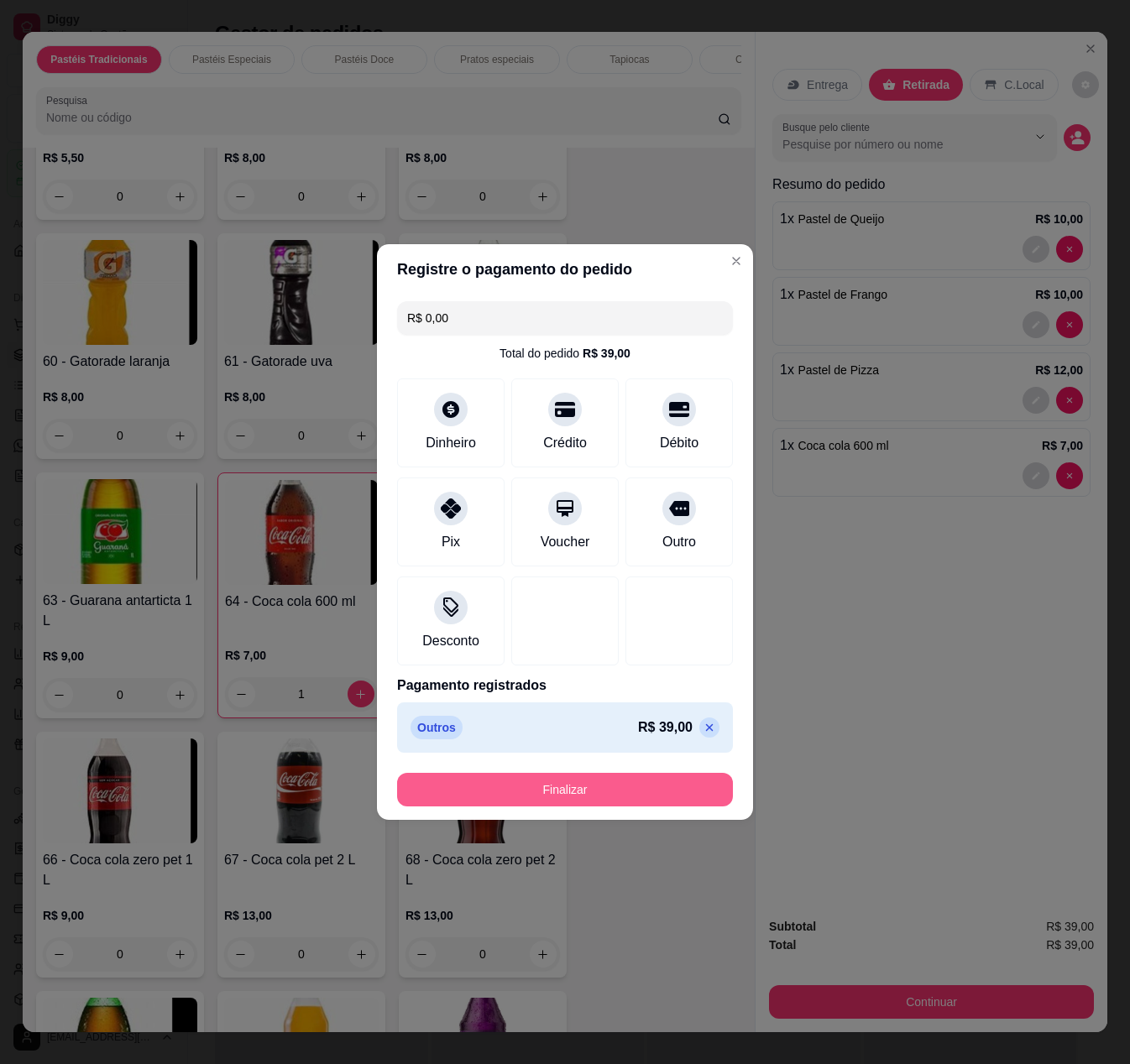
click at [609, 779] on button "Finalizar" at bounding box center [565, 789] width 336 height 34
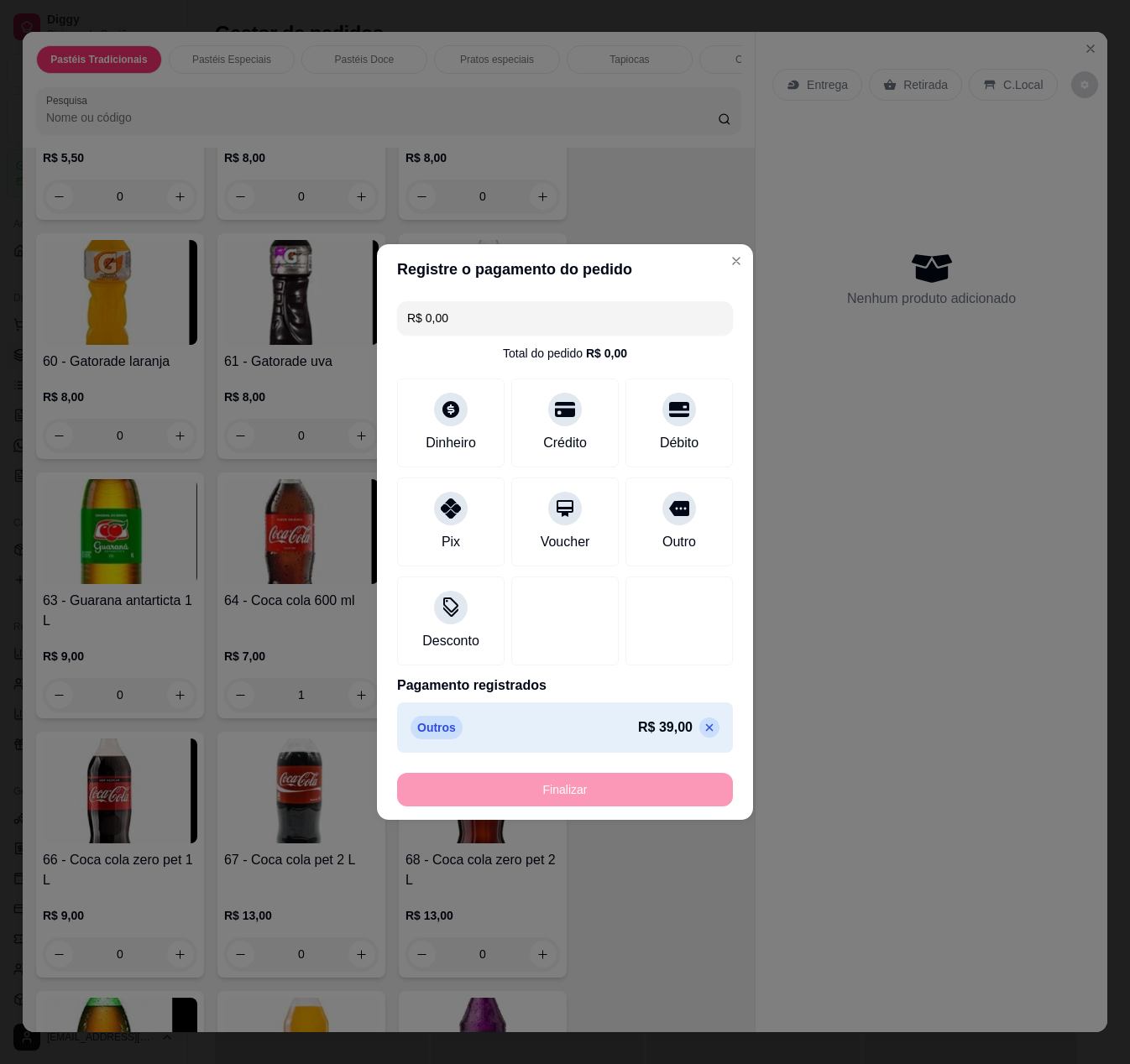
type input "0"
type input "-R$ 39,00"
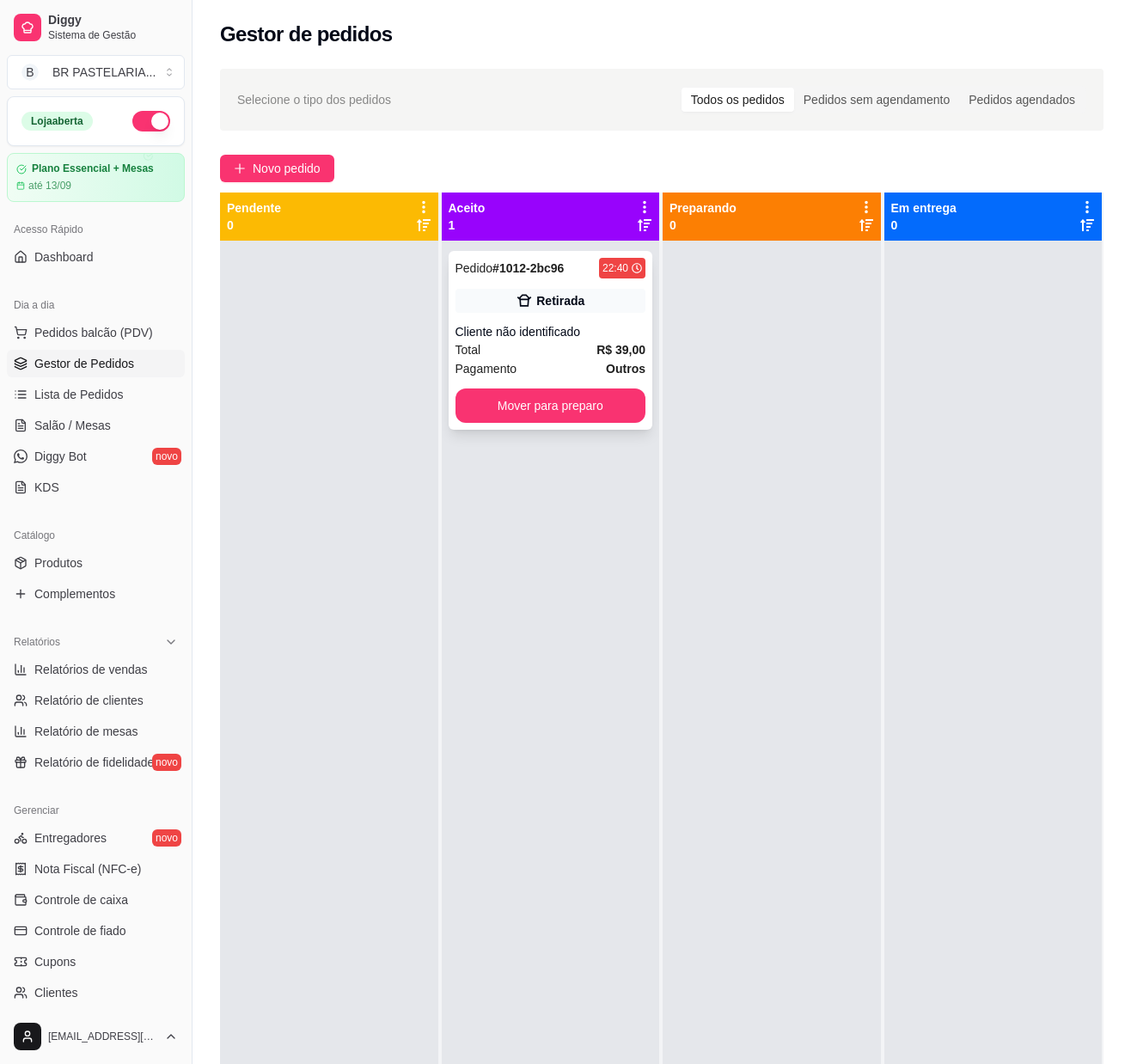
click at [602, 321] on div "Pedido # 1012-2bc96 22:40 Retirada Cliente não identificado Total R$ 39,00 Paga…" at bounding box center [551, 340] width 204 height 179
click at [505, 312] on div "Pedido # 1012-2bc96 22:40 Retirada Cliente não identificado Total R$ 39,00 Paga…" at bounding box center [551, 340] width 204 height 179
click at [502, 289] on div "Retirada" at bounding box center [551, 300] width 191 height 24
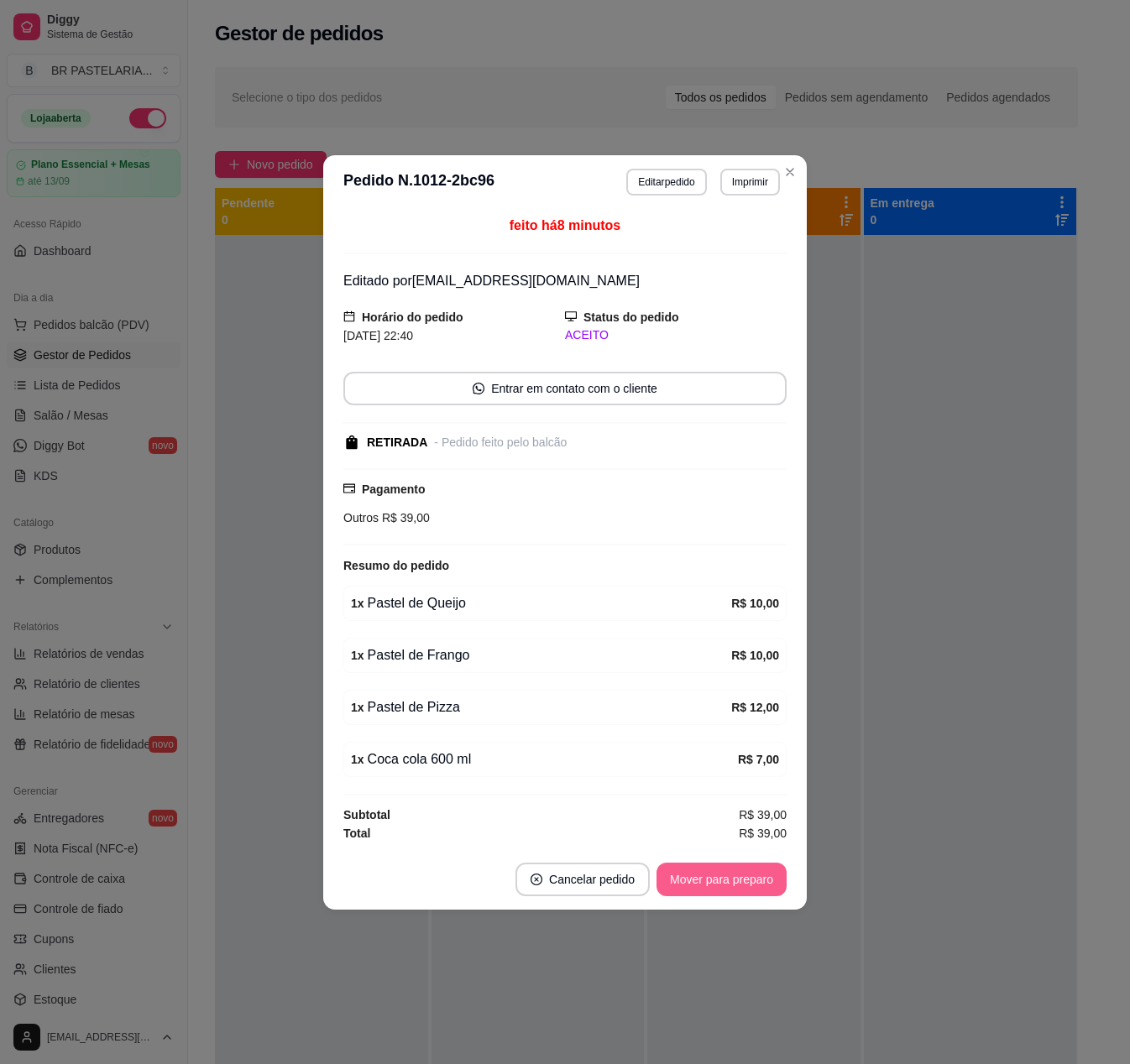
click at [701, 896] on button "Mover para preparo" at bounding box center [721, 879] width 130 height 34
click at [708, 884] on button "Mover para retirada disponível" at bounding box center [693, 879] width 180 height 33
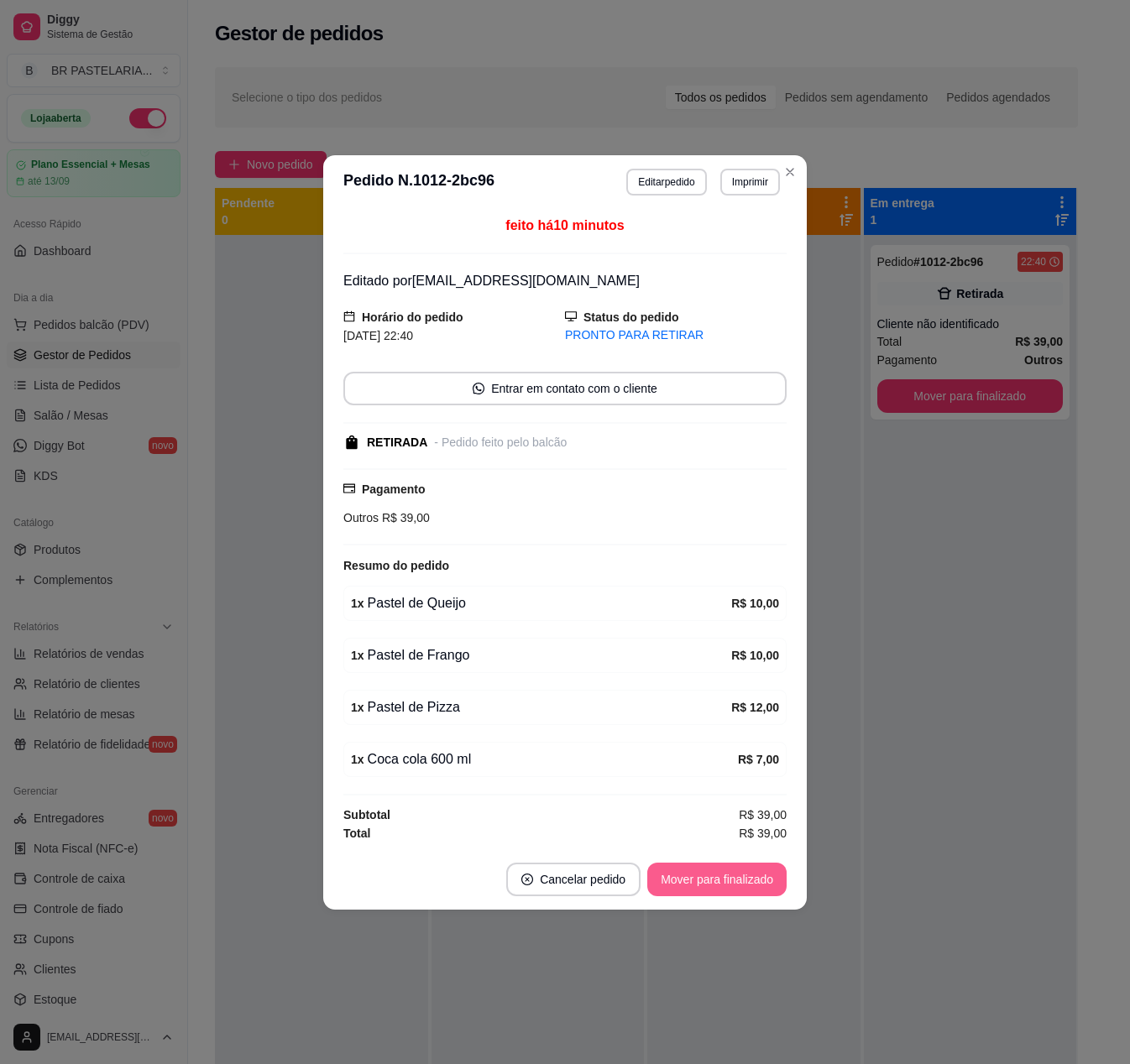
click at [736, 877] on button "Mover para finalizado" at bounding box center [717, 879] width 139 height 34
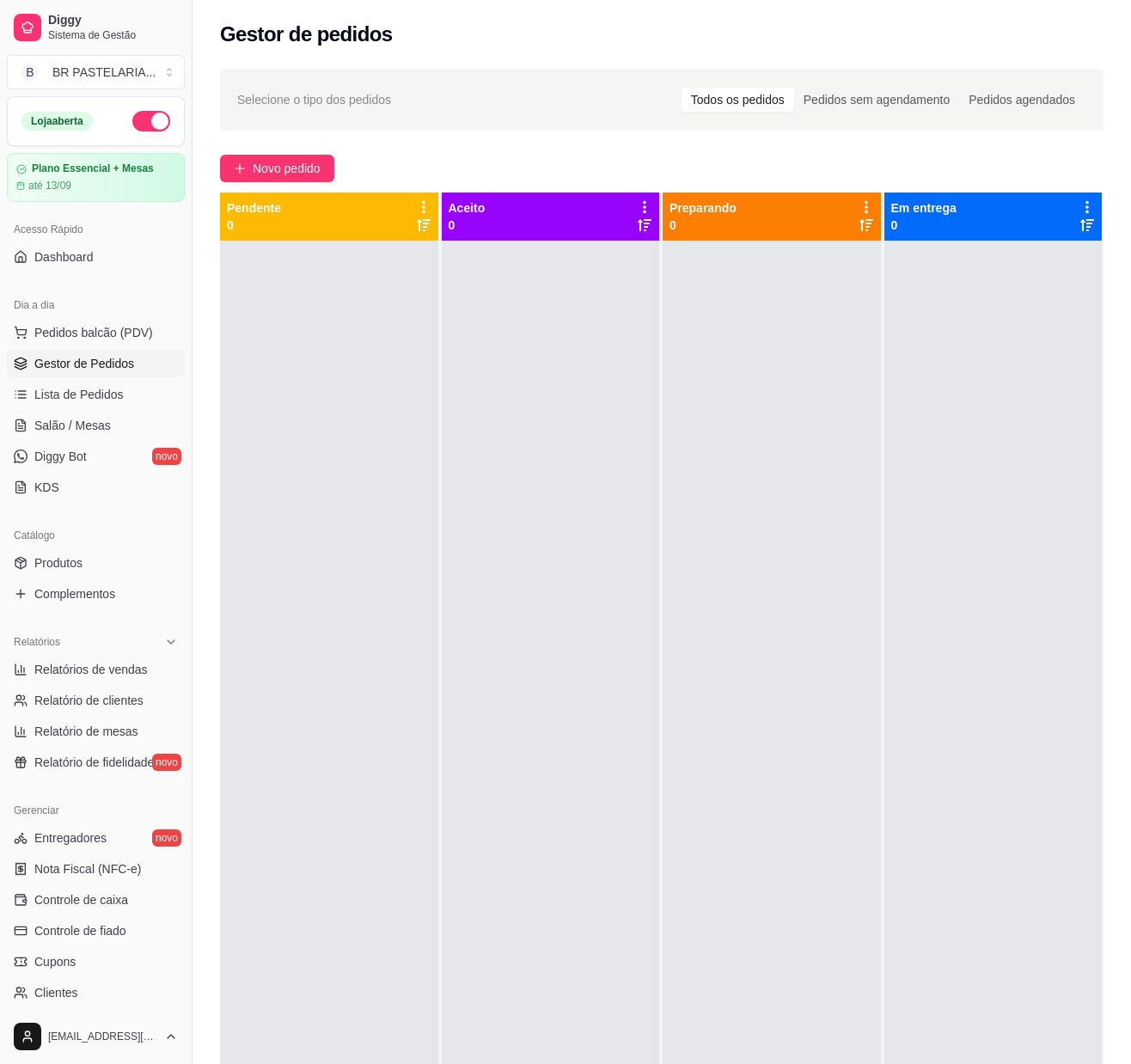
drag, startPoint x: 409, startPoint y: 514, endPoint x: 260, endPoint y: 590, distance: 167.3
click at [368, 541] on div at bounding box center [329, 772] width 218 height 1064
click at [124, 679] on span "Relatórios de vendas" at bounding box center [91, 670] width 114 height 18
select select "ALL"
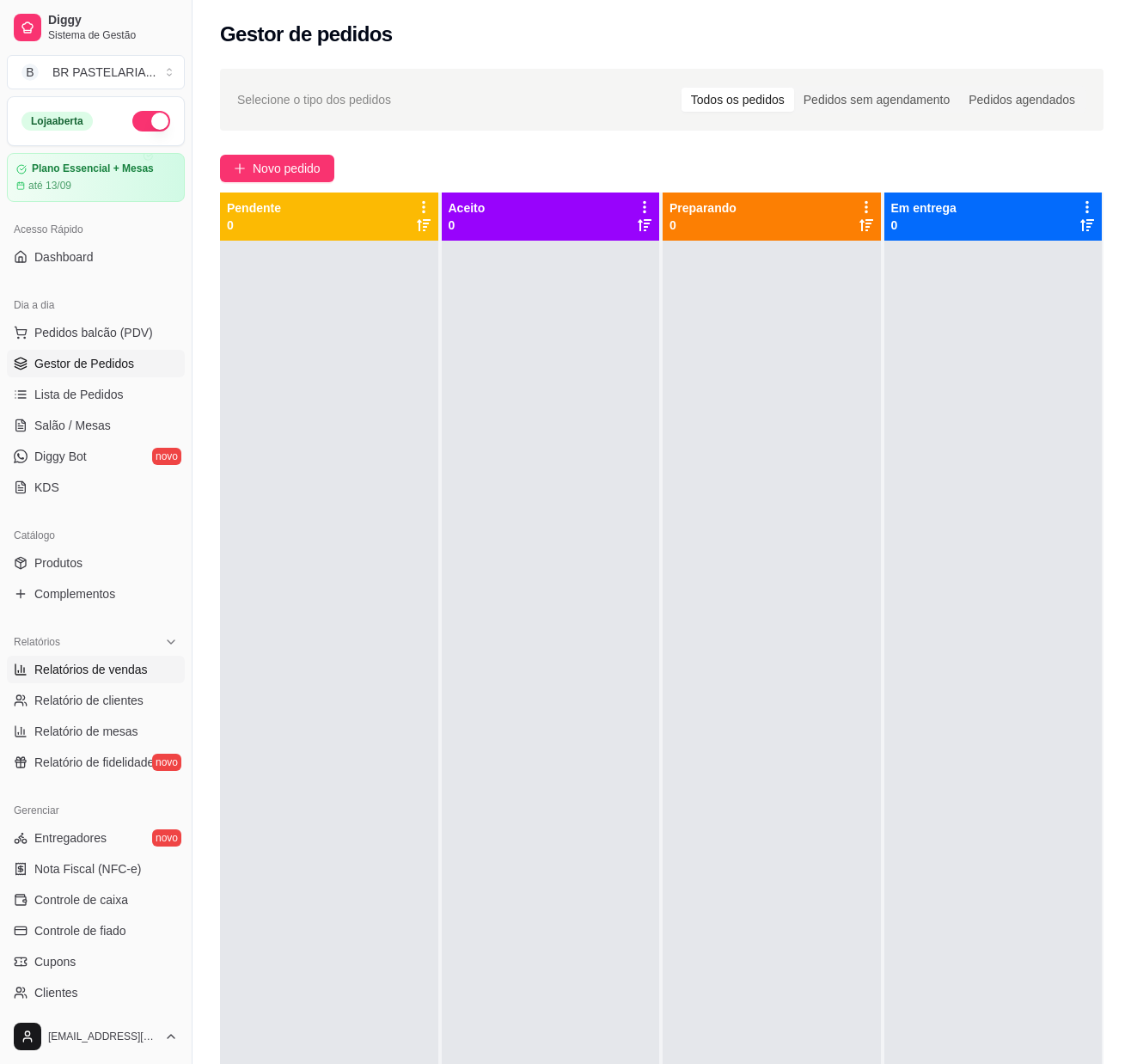
select select "0"
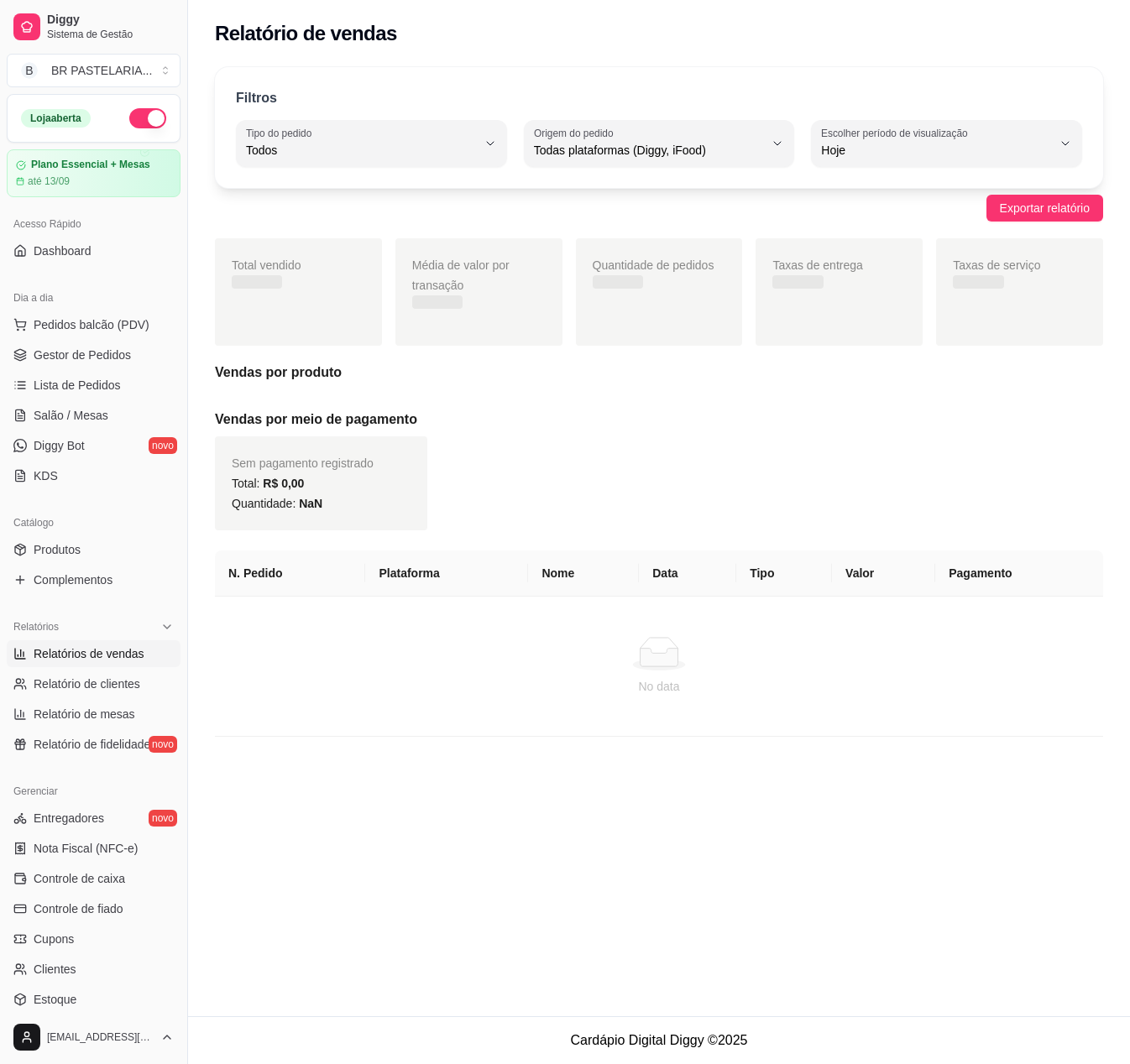
click at [514, 426] on h5 "Vendas por meio de pagamento" at bounding box center [658, 419] width 888 height 20
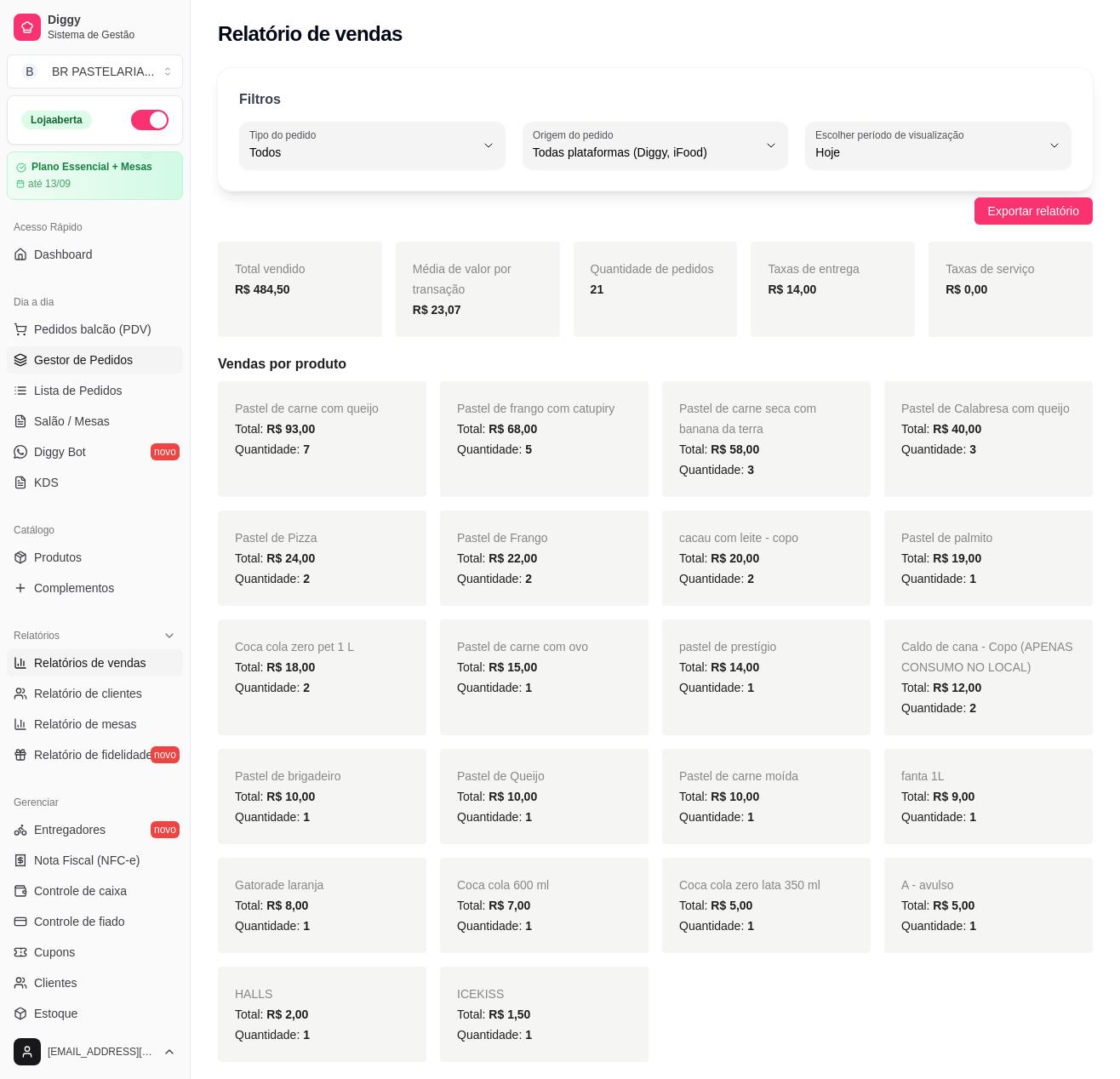
click at [119, 369] on span "Gestor de Pedidos" at bounding box center [83, 360] width 98 height 17
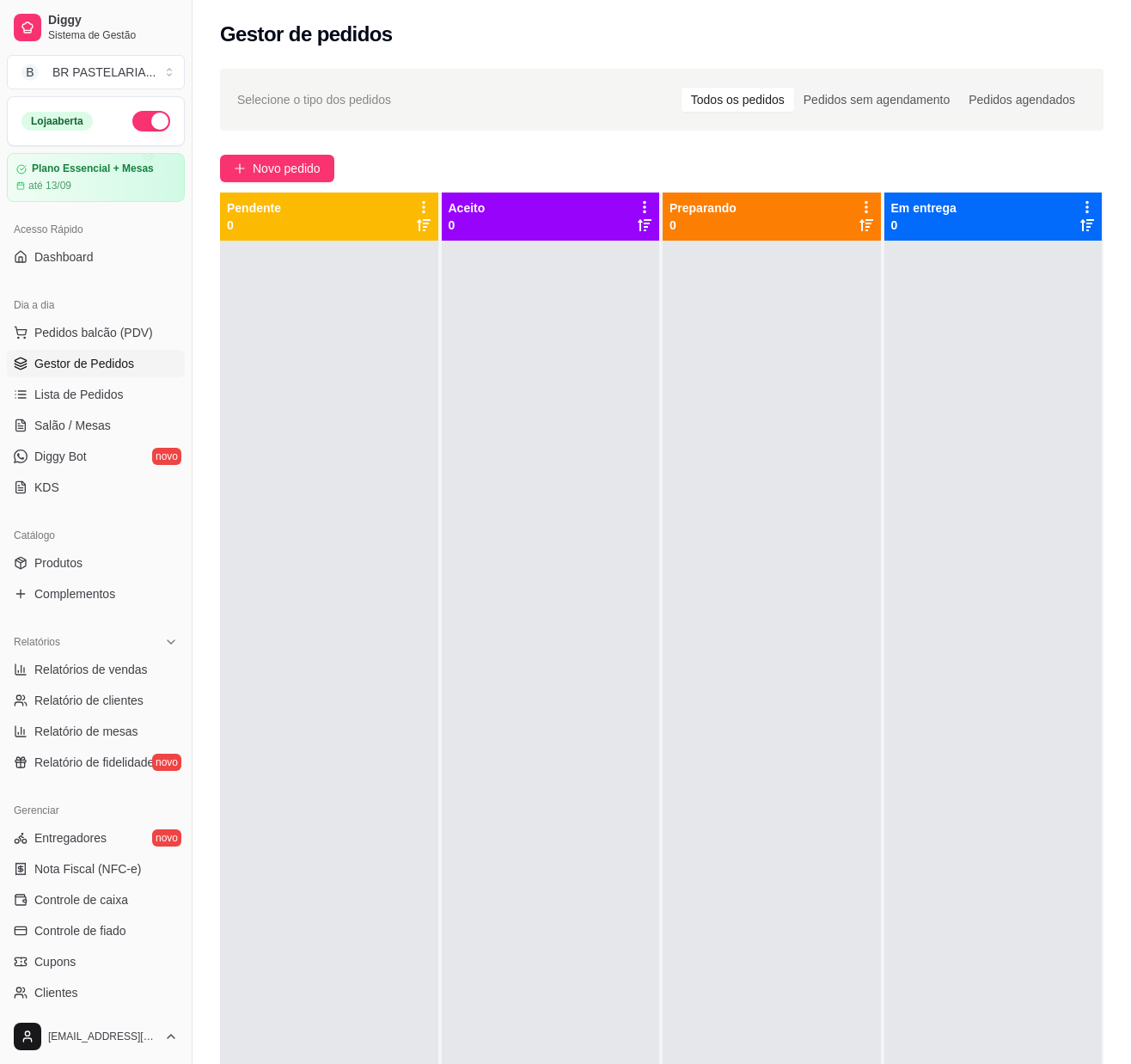
click at [65, 700] on ul "Relatórios de vendas Relatório de clientes Relatório de mesas Relatório de fide…" at bounding box center [96, 715] width 178 height 121
click at [83, 683] on link "Relatórios de vendas" at bounding box center [96, 669] width 178 height 27
select select "ALL"
select select "0"
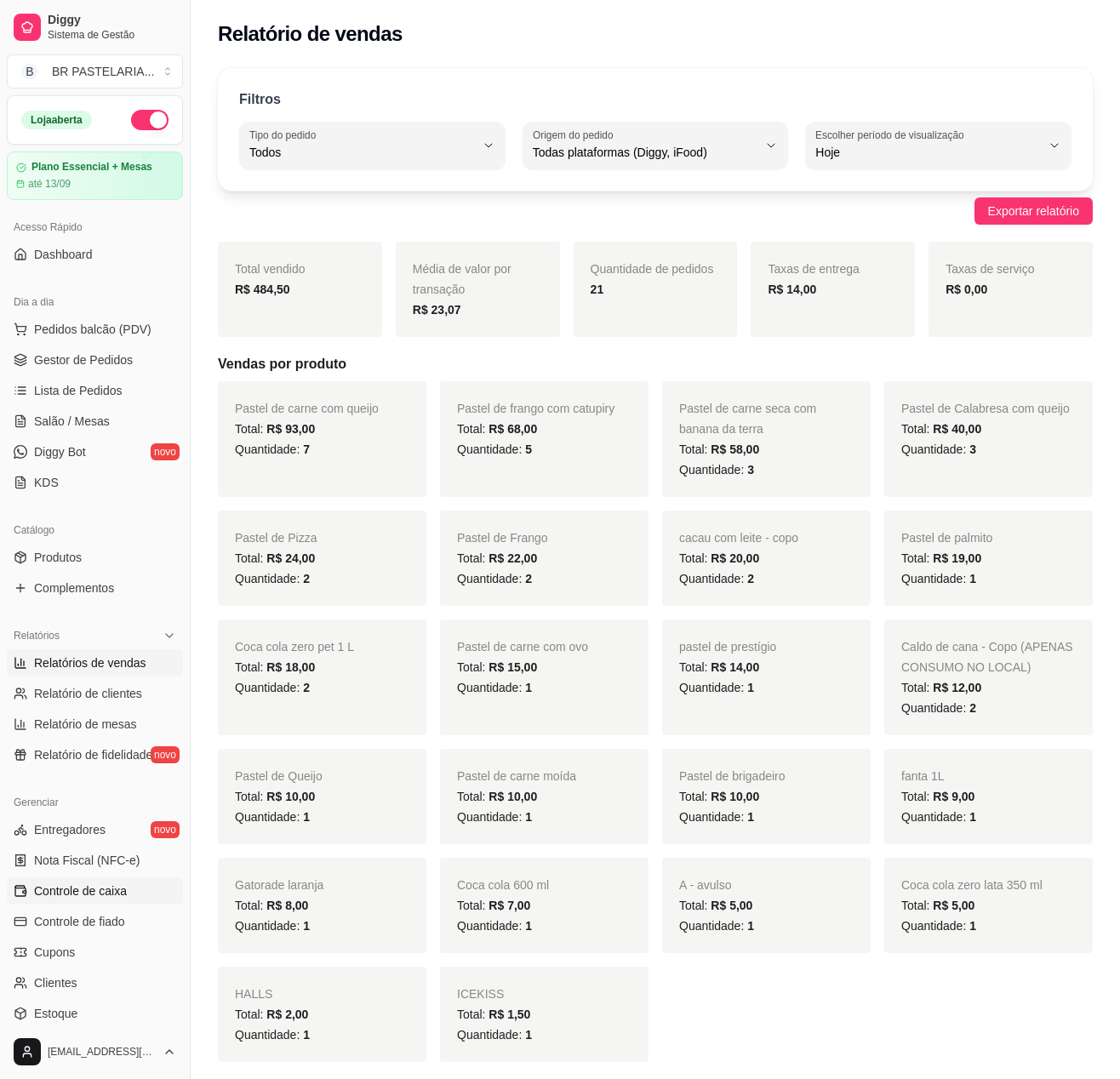
click at [125, 905] on link "Controle de caixa" at bounding box center [95, 891] width 176 height 27
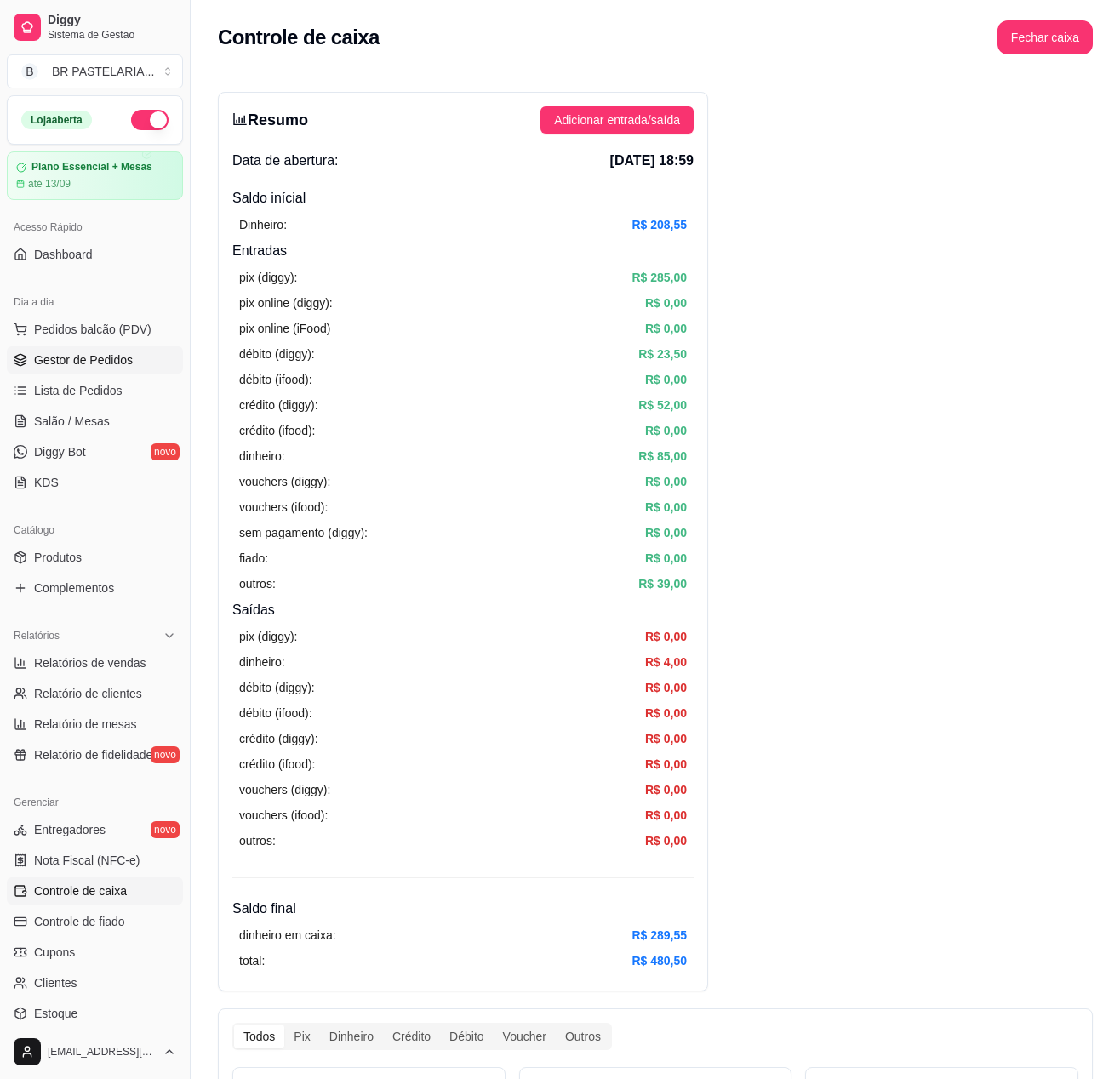
click at [48, 369] on span "Gestor de Pedidos" at bounding box center [83, 360] width 98 height 17
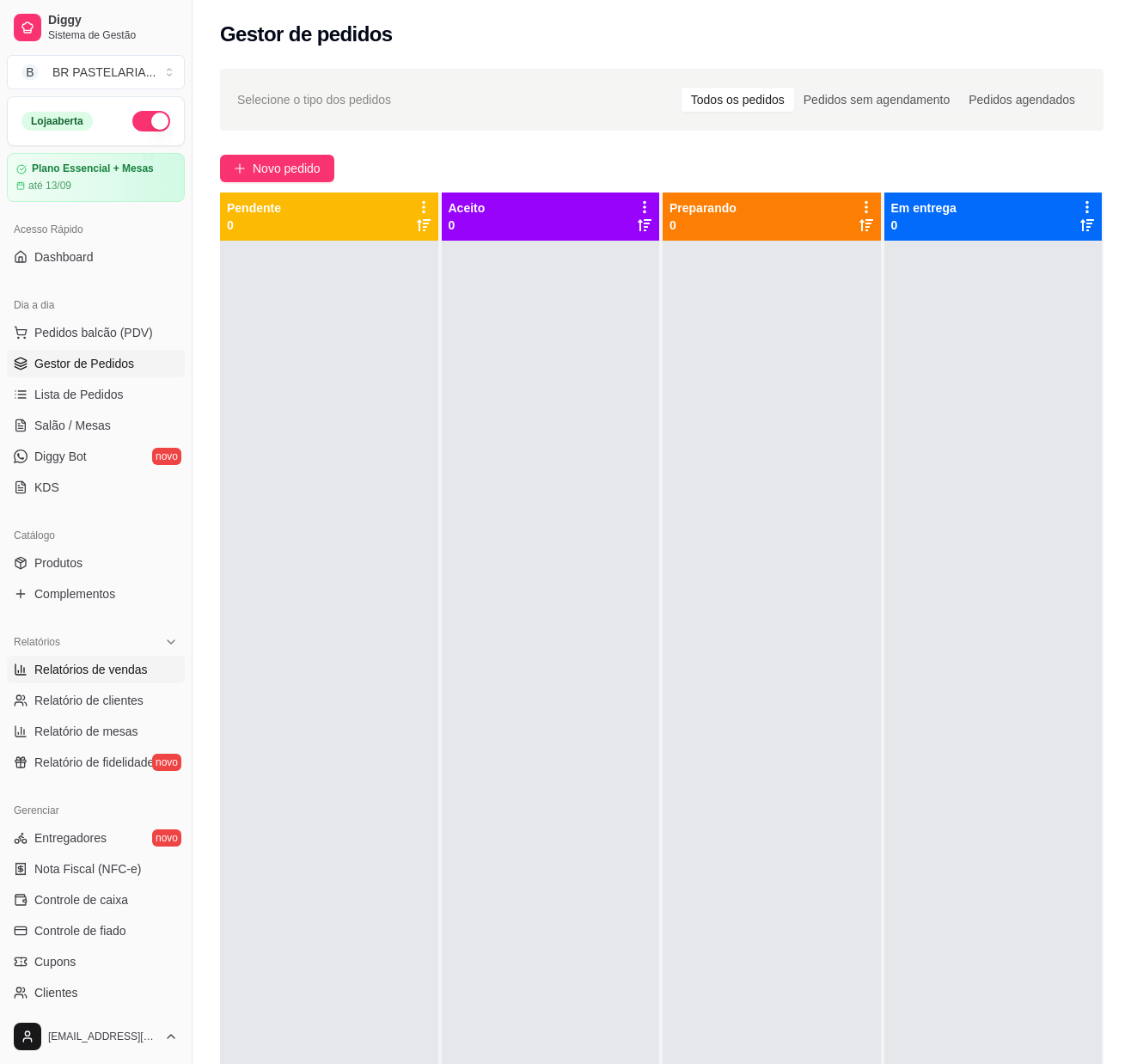
click at [119, 683] on link "Relatórios de vendas" at bounding box center [96, 669] width 178 height 27
select select "ALL"
select select "0"
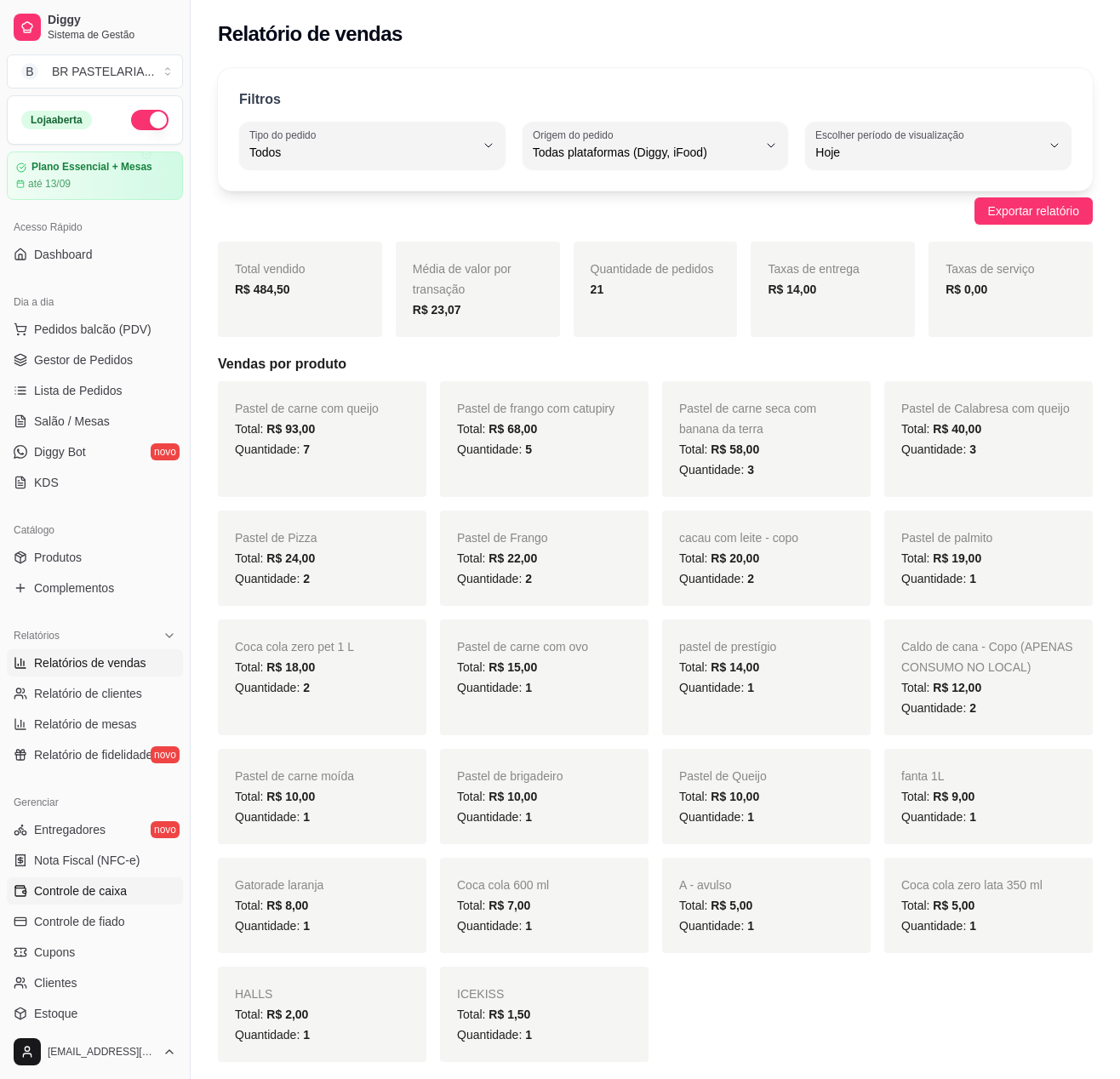
click at [119, 899] on span "Controle de caixa" at bounding box center [80, 892] width 92 height 17
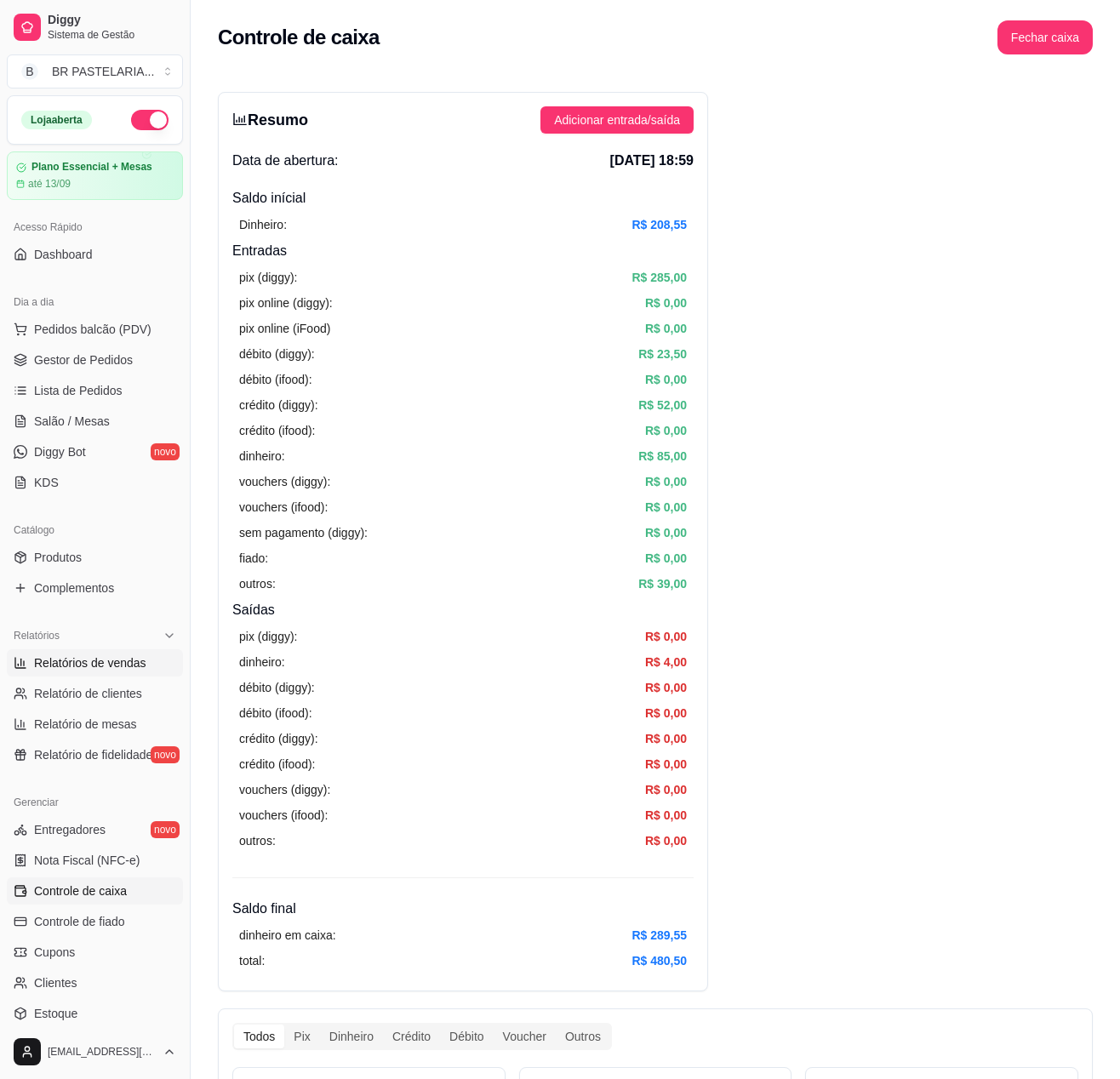
click at [116, 672] on span "Relatórios de vendas" at bounding box center [90, 663] width 112 height 17
select select "ALL"
select select "0"
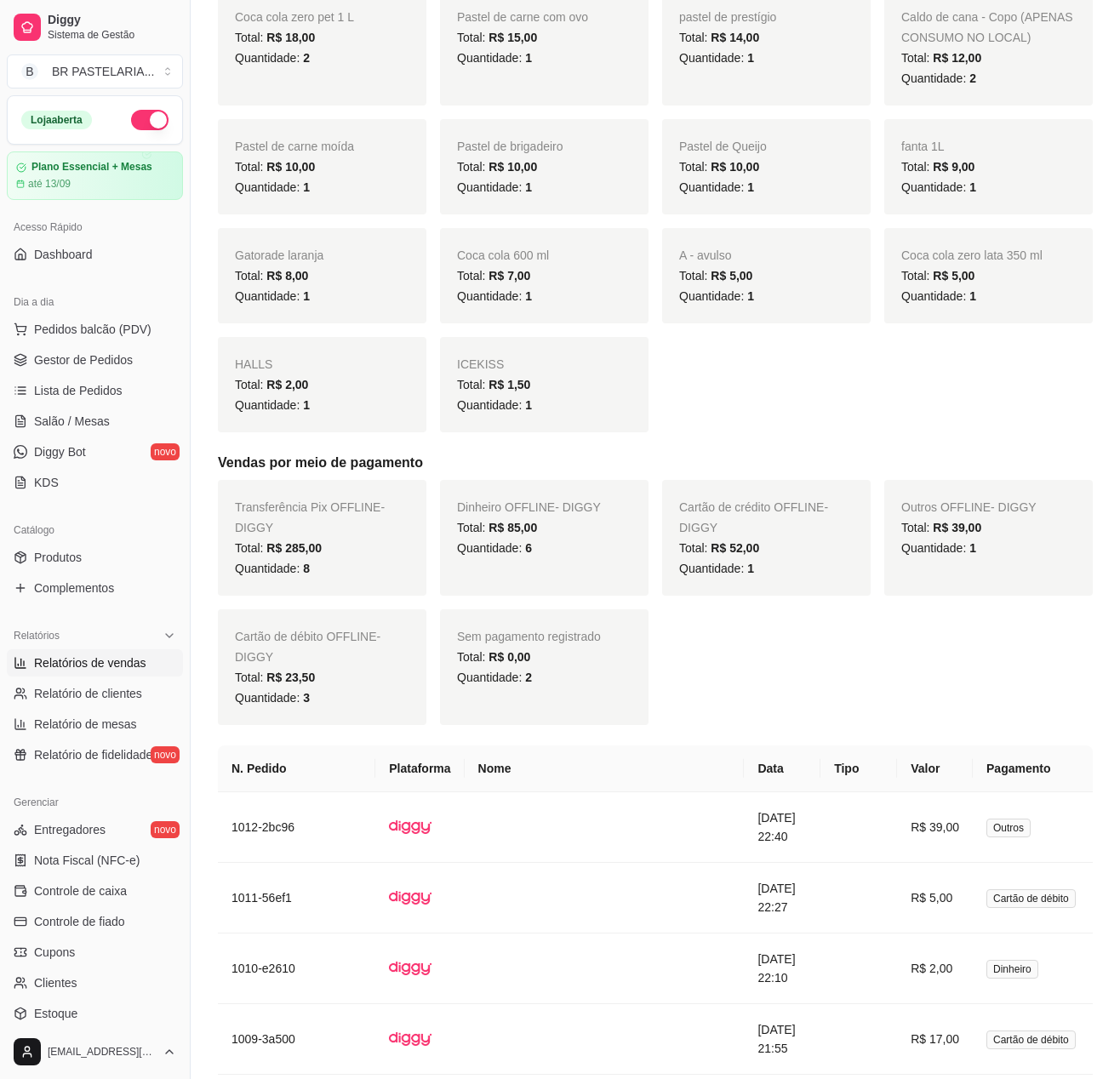
scroll to position [1191, 0]
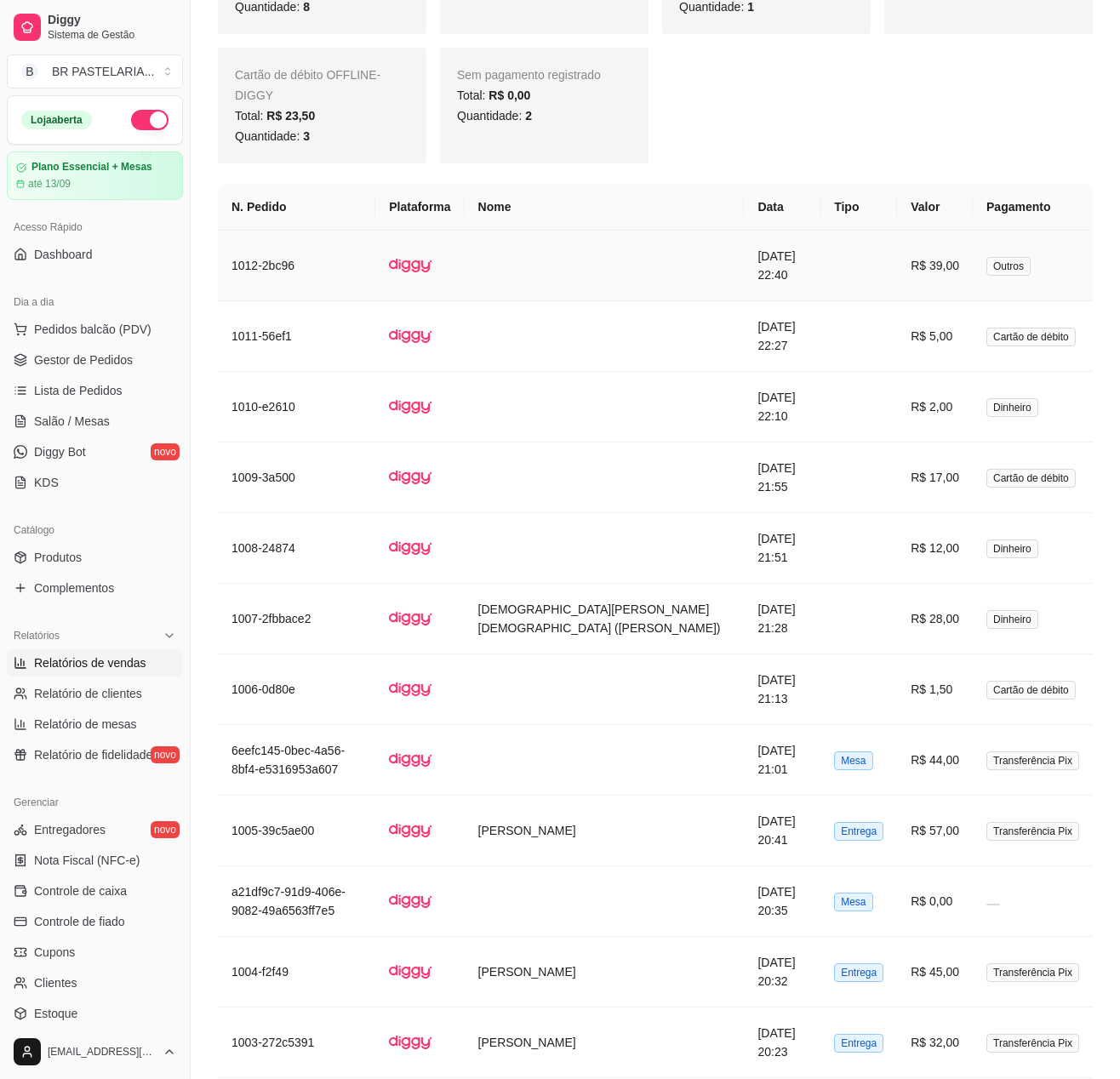
click at [861, 273] on td at bounding box center [859, 266] width 77 height 71
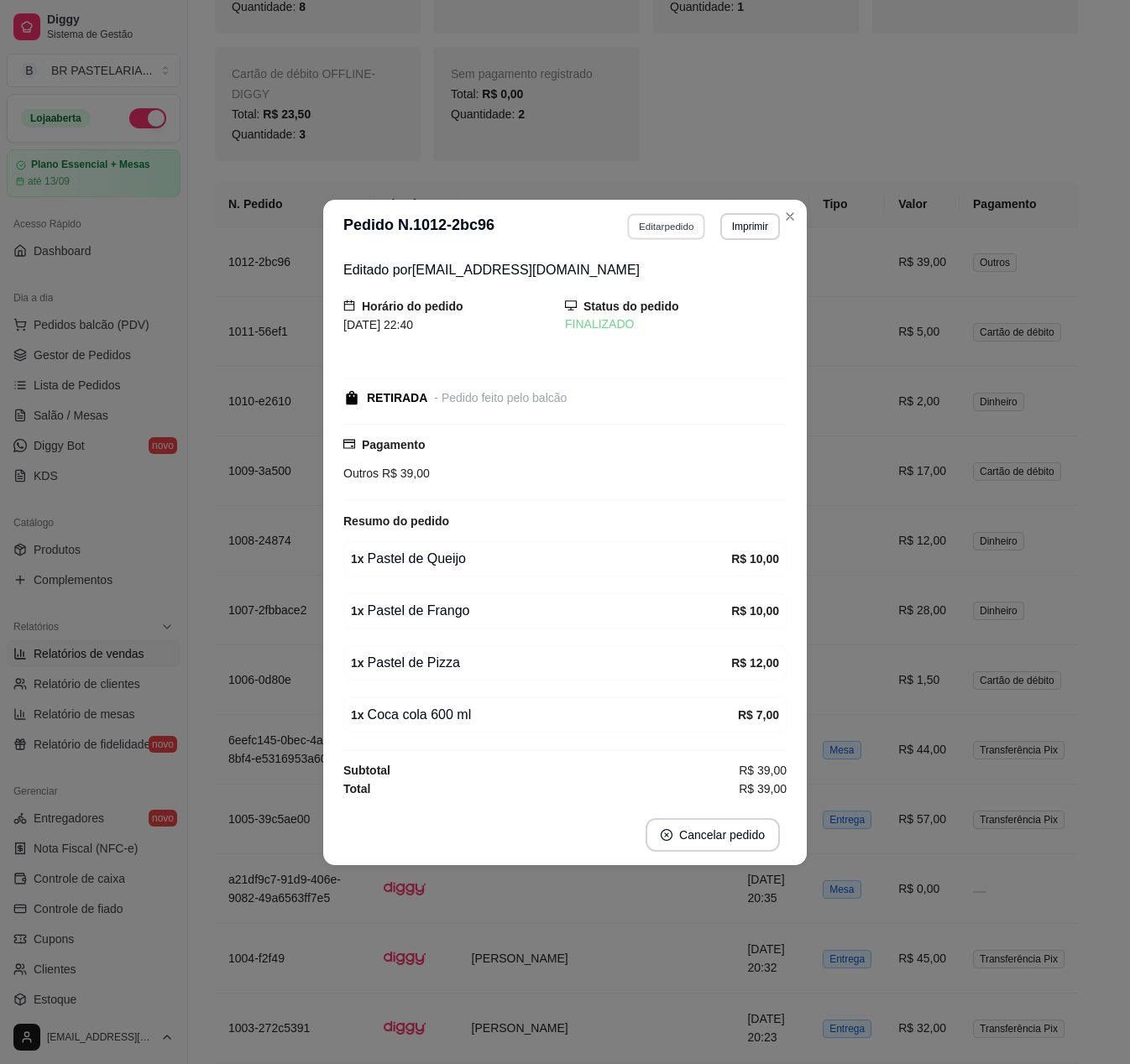
click at [657, 218] on button "Editar pedido" at bounding box center [666, 226] width 78 height 26
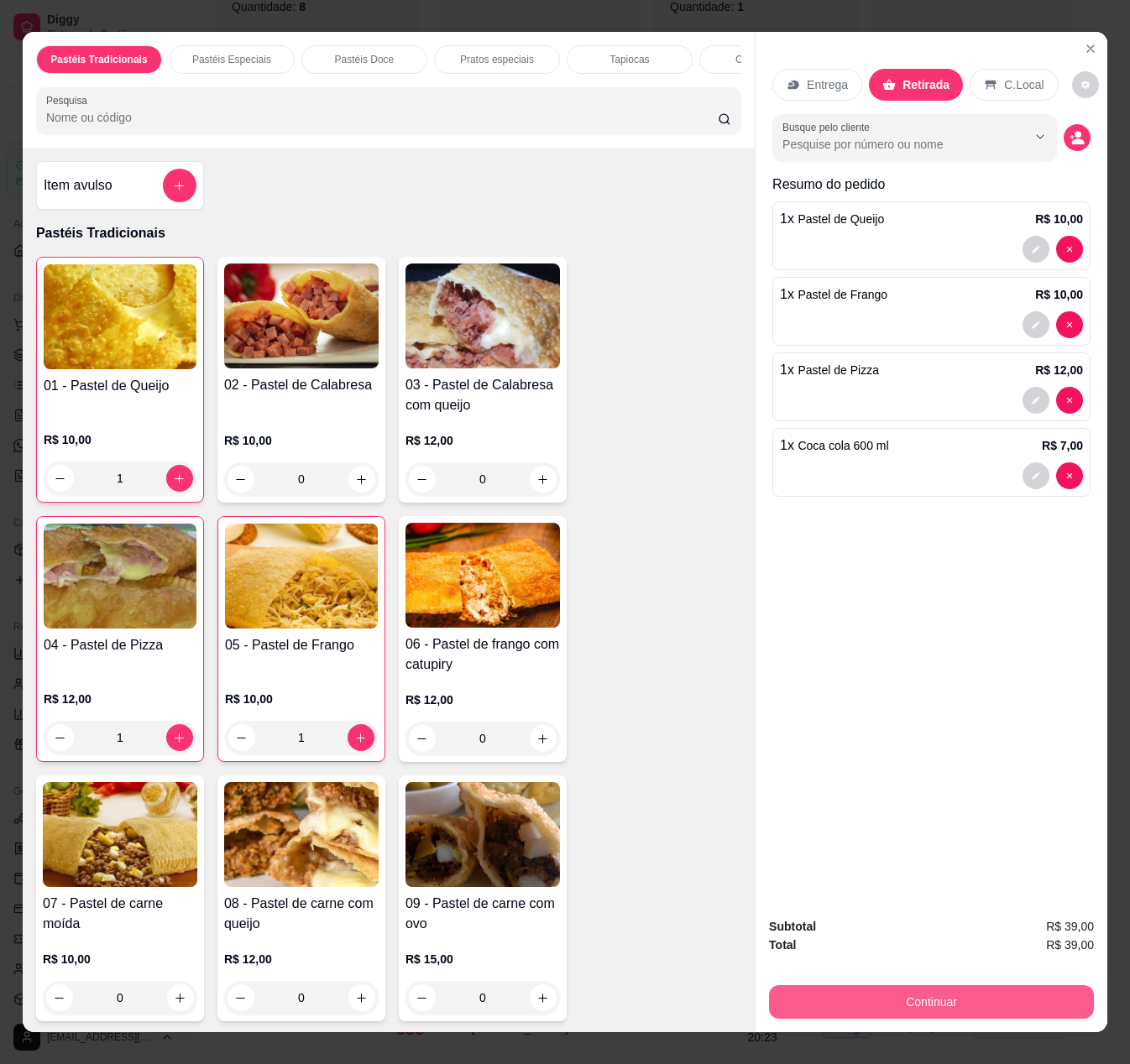
click at [898, 997] on div "Subtotal R$ 39,00 Total R$ 39,00 Continuar" at bounding box center [931, 968] width 351 height 128
click at [901, 994] on button "Continuar" at bounding box center [931, 1003] width 315 height 33
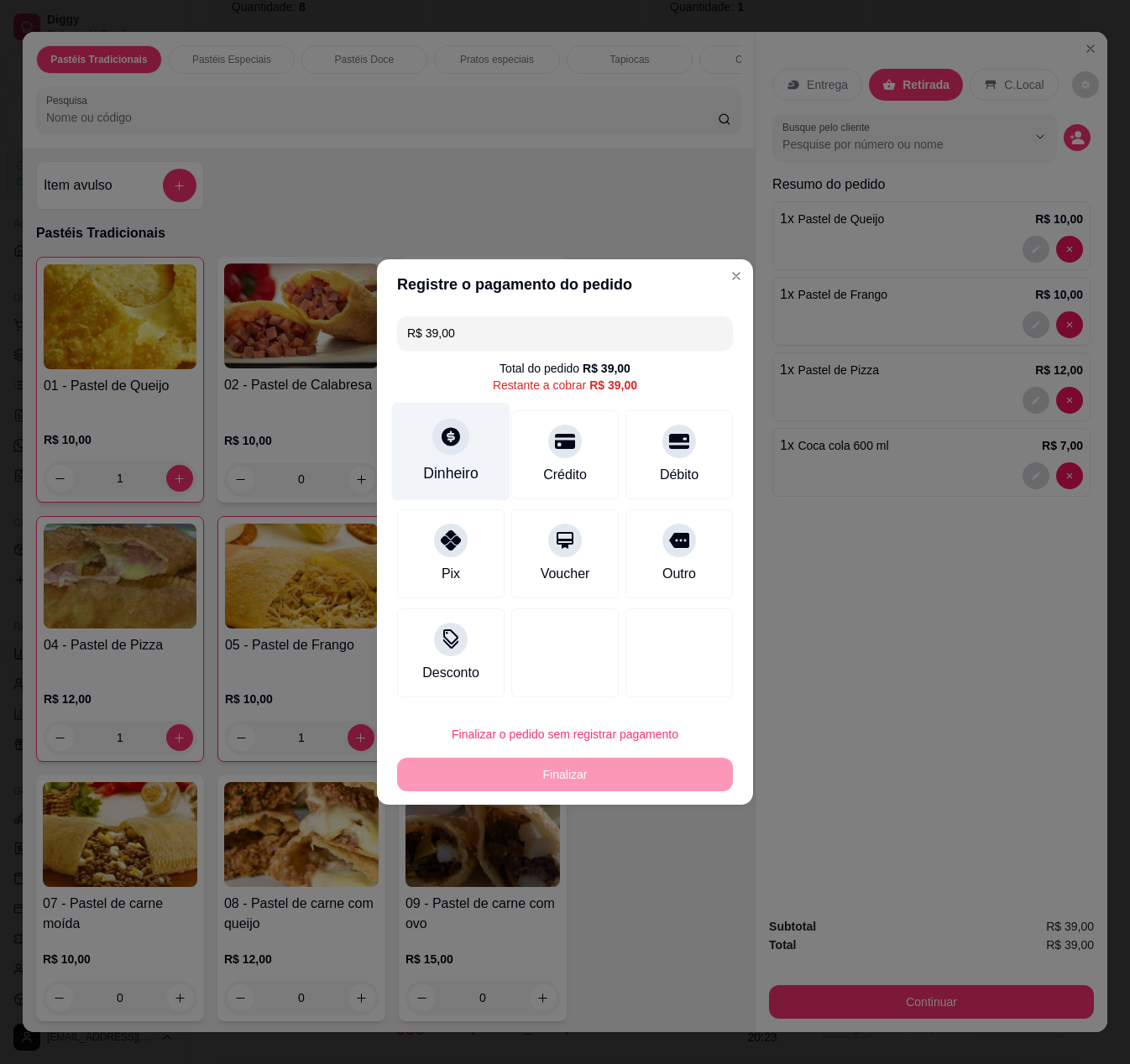
click at [451, 447] on div at bounding box center [450, 436] width 37 height 37
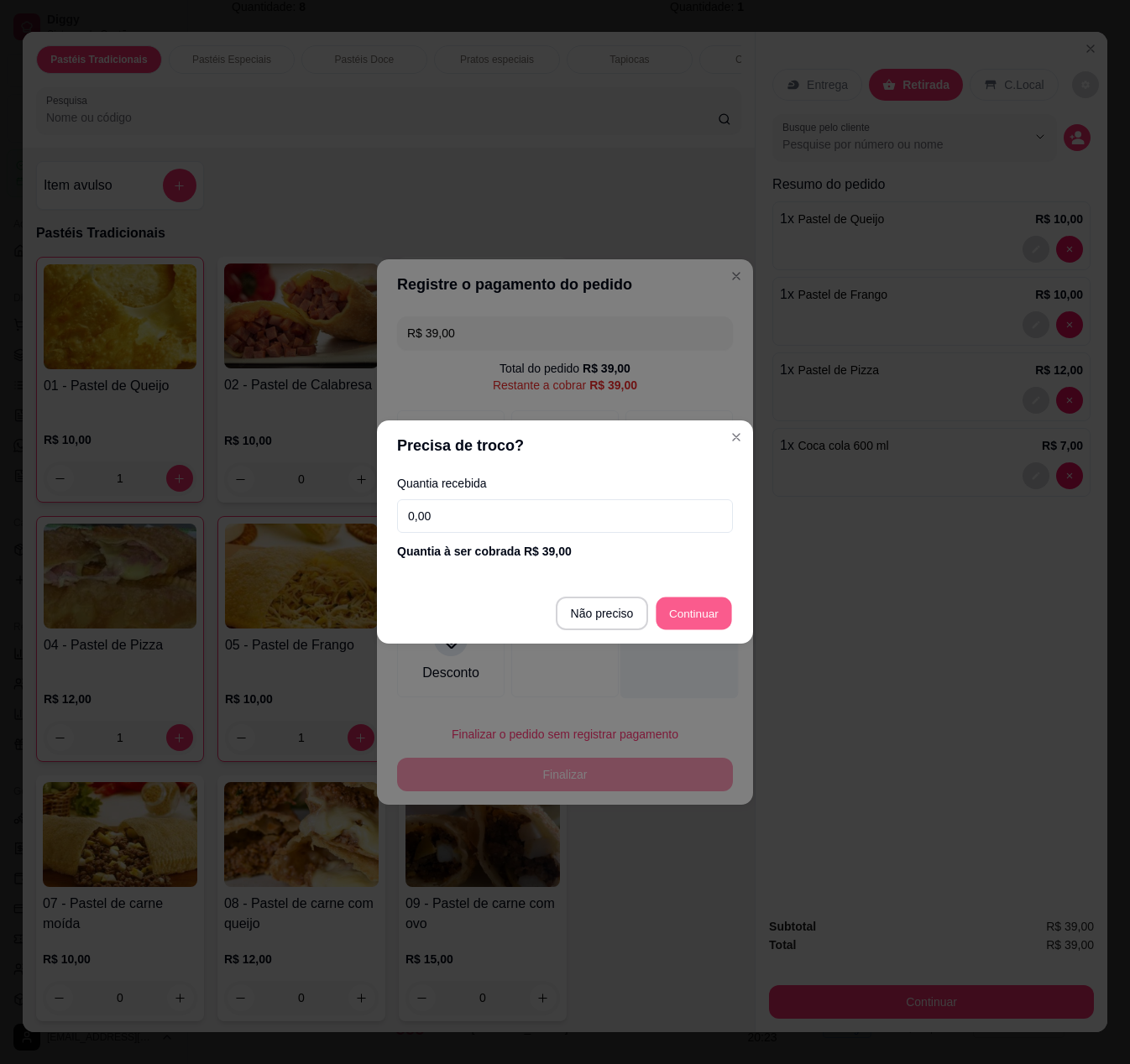
type input "R$ 0,00"
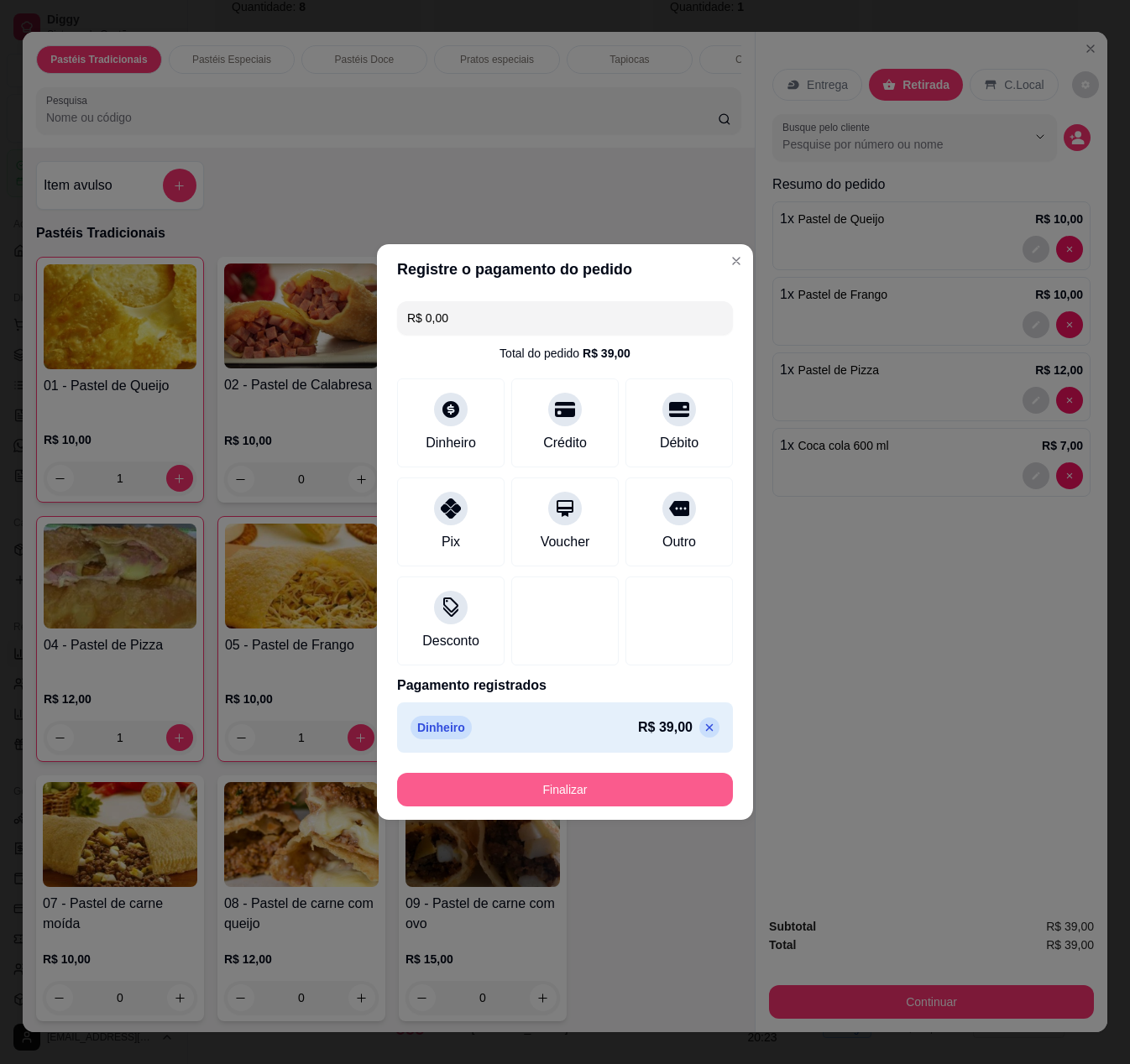
click at [604, 779] on button "Finalizar" at bounding box center [565, 789] width 336 height 34
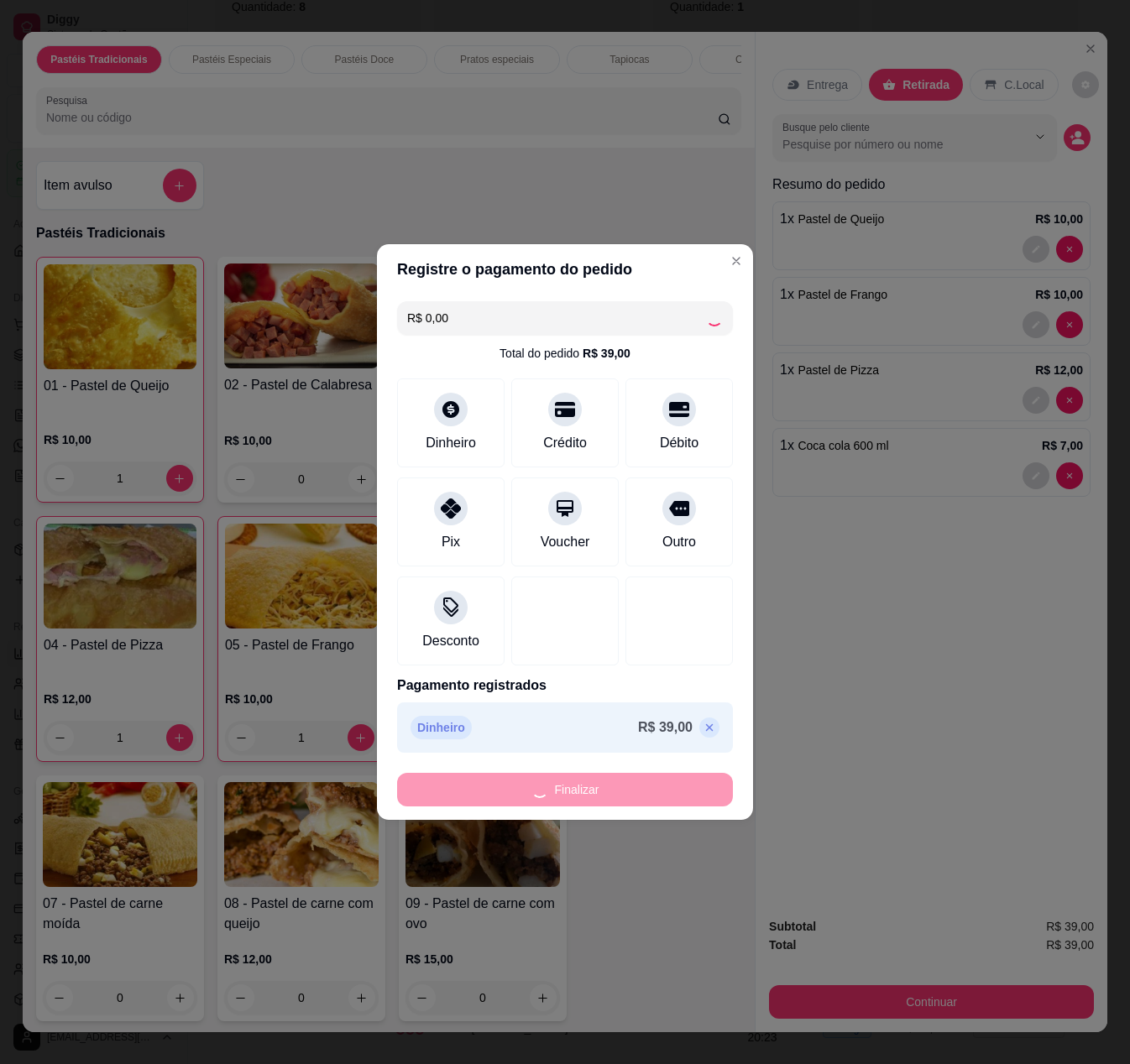
type input "0"
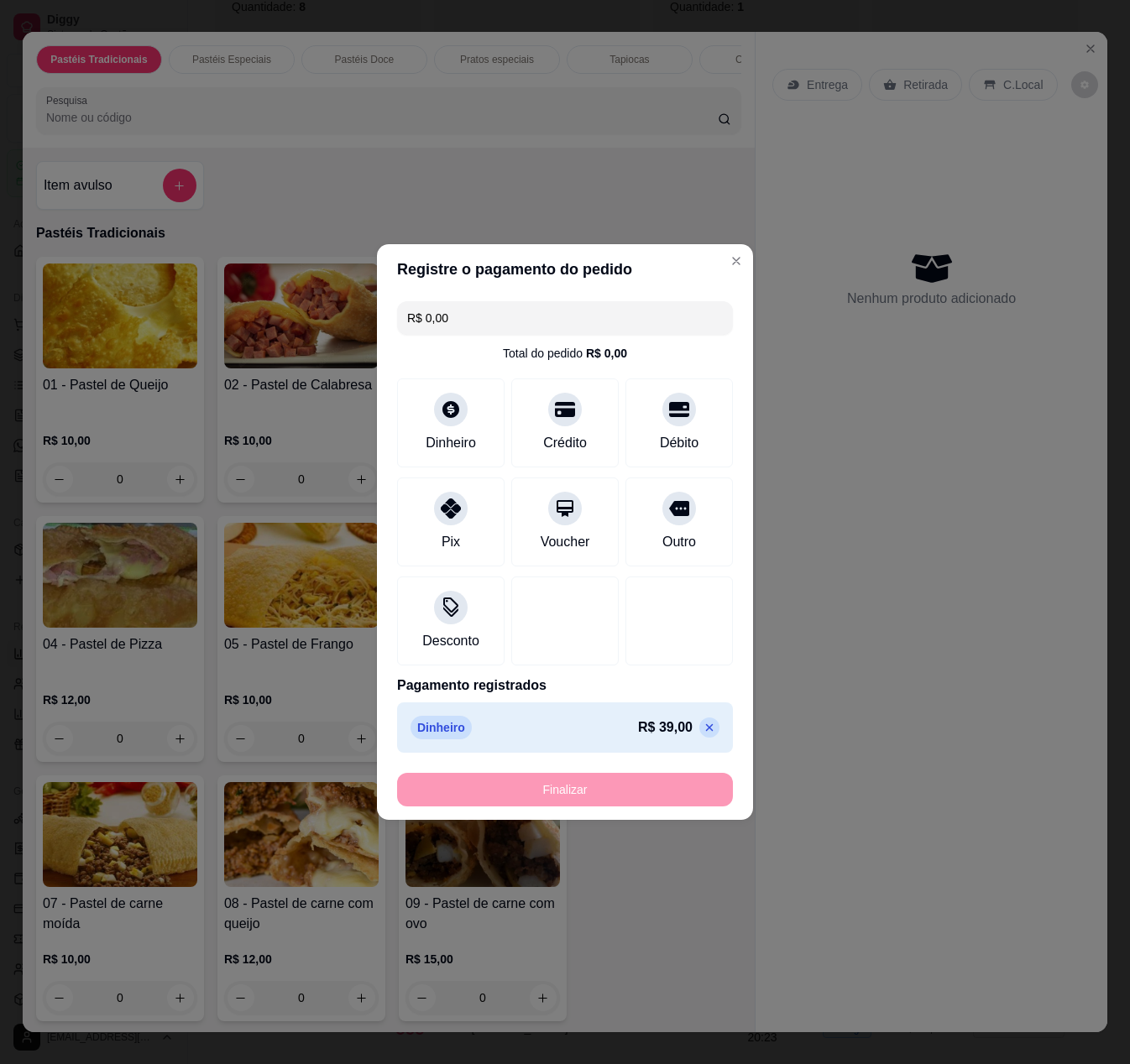
type input "-R$ 39,00"
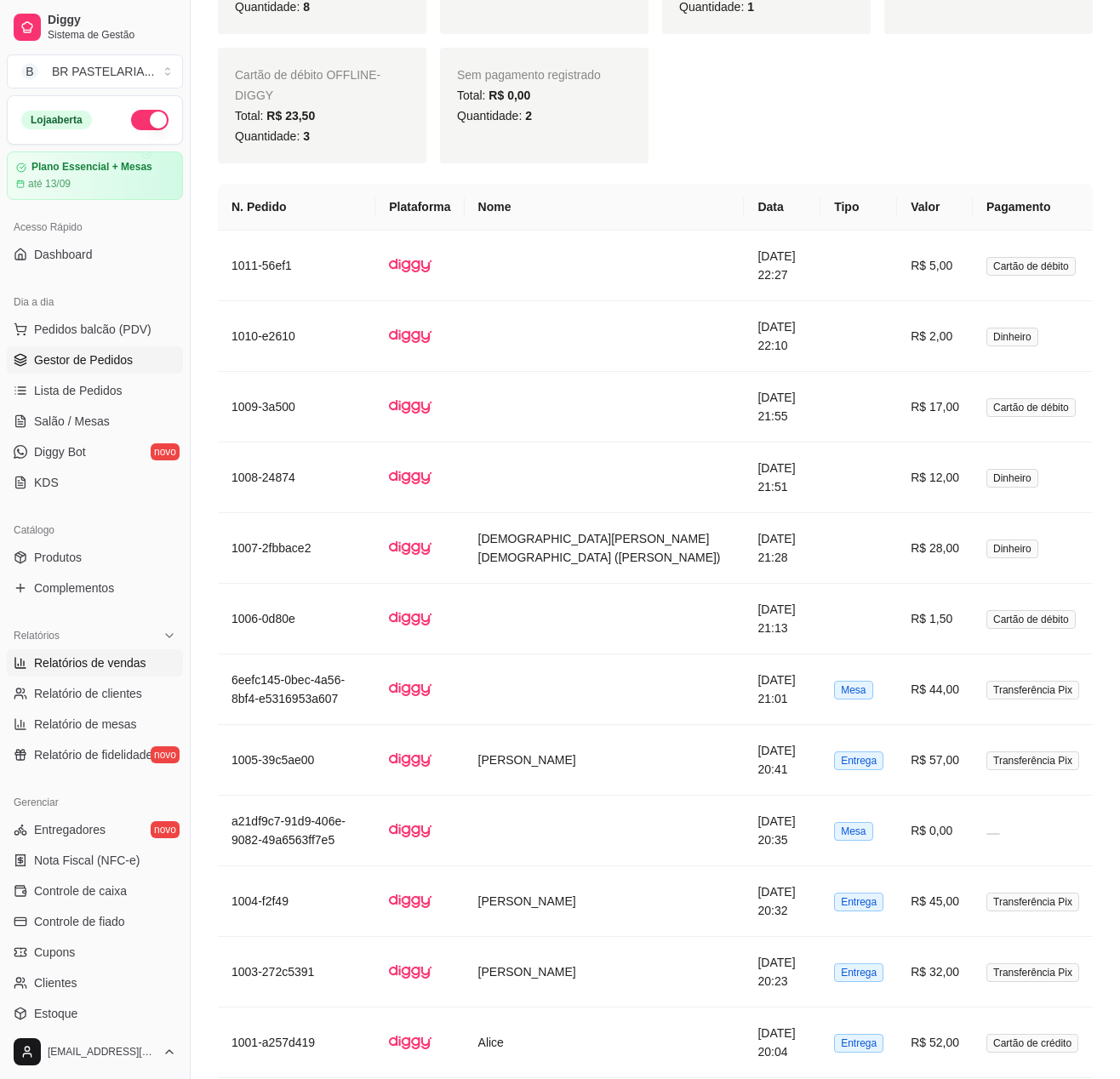
click at [48, 369] on span "Gestor de Pedidos" at bounding box center [83, 360] width 98 height 17
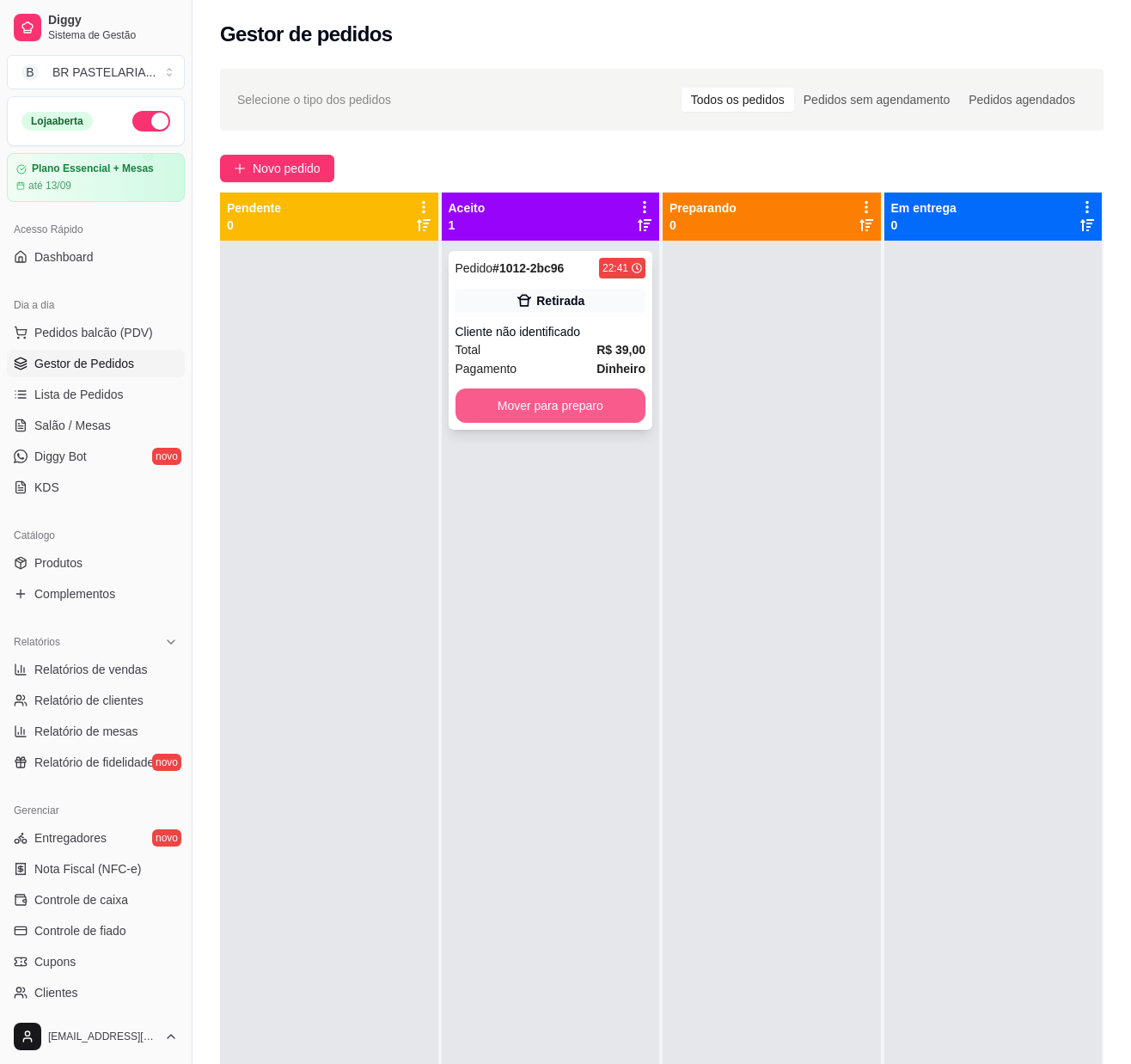
click at [569, 418] on button "Mover para preparo" at bounding box center [551, 405] width 191 height 34
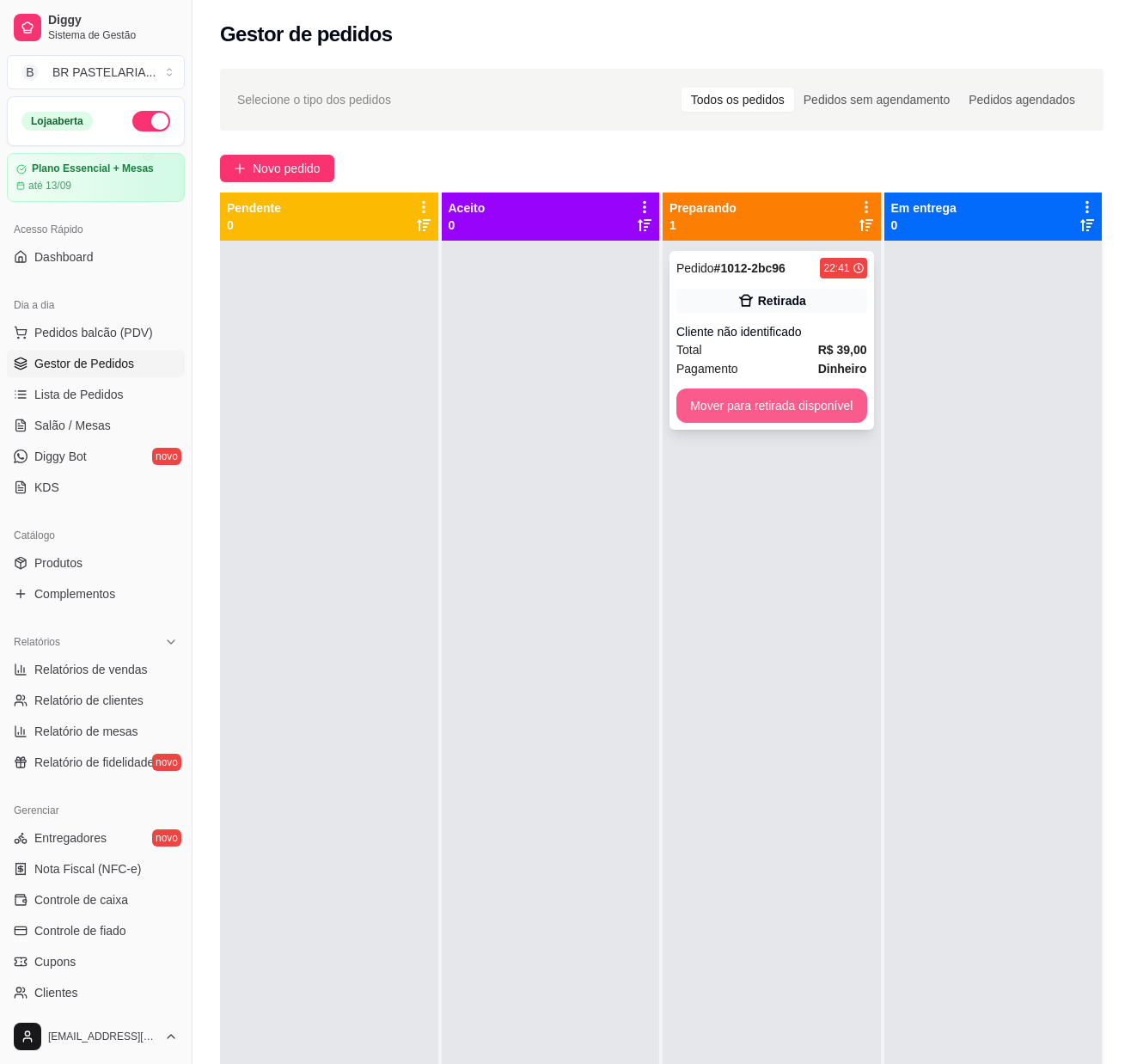
click at [790, 406] on button "Mover para retirada disponível" at bounding box center [772, 405] width 191 height 34
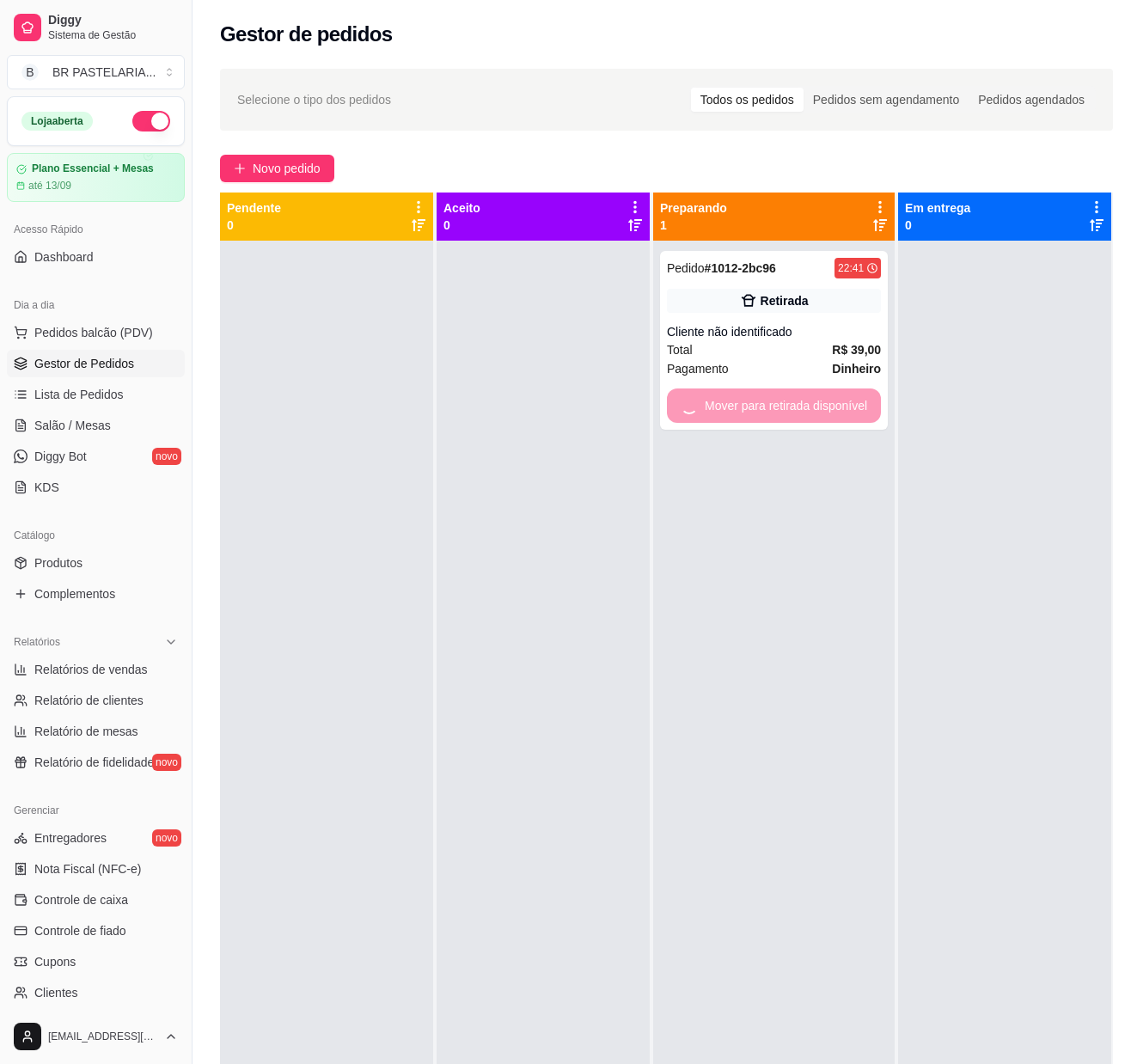
click at [999, 399] on div at bounding box center [1005, 772] width 213 height 1064
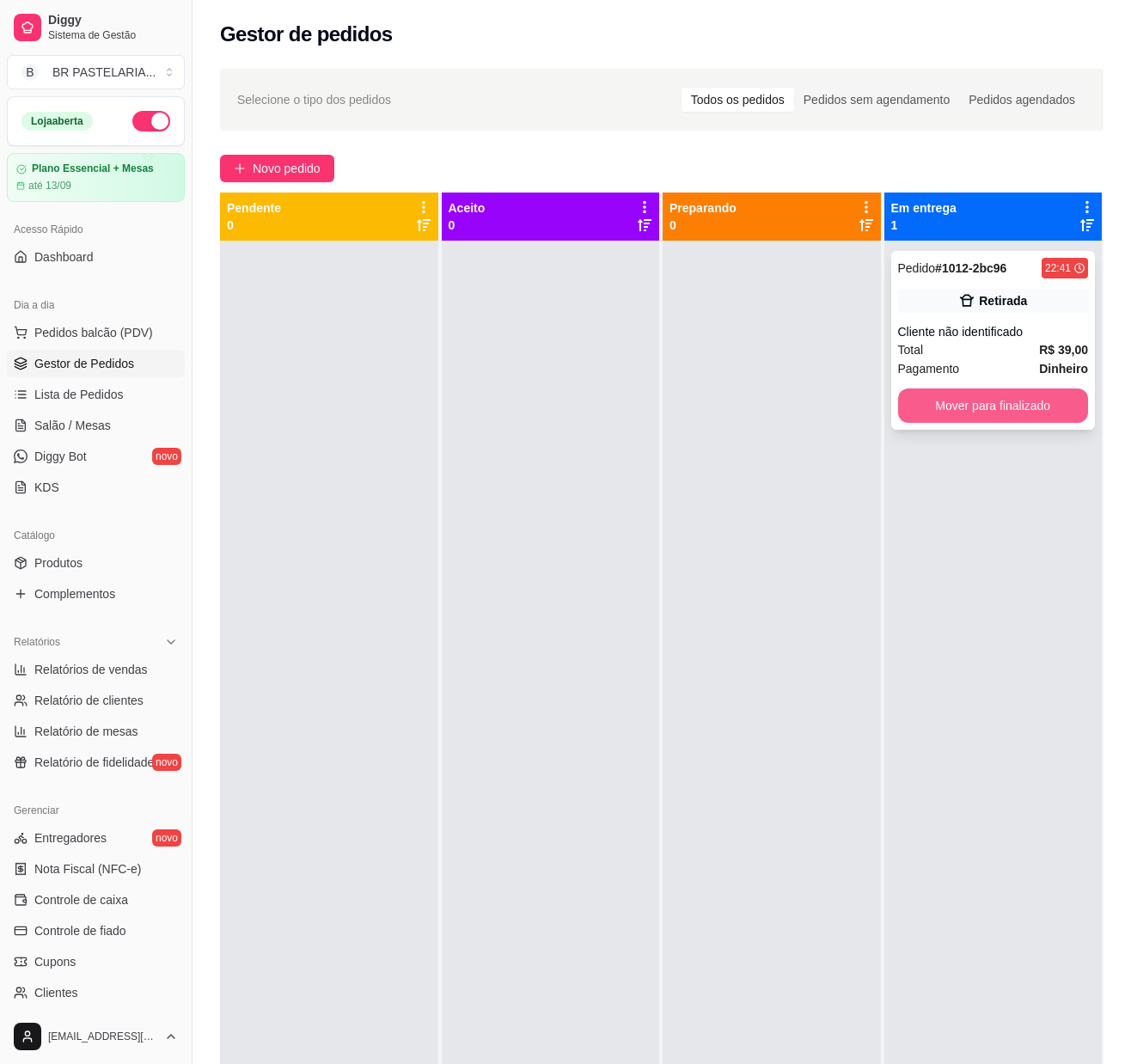
click at [1006, 400] on button "Mover para finalizado" at bounding box center [994, 405] width 191 height 34
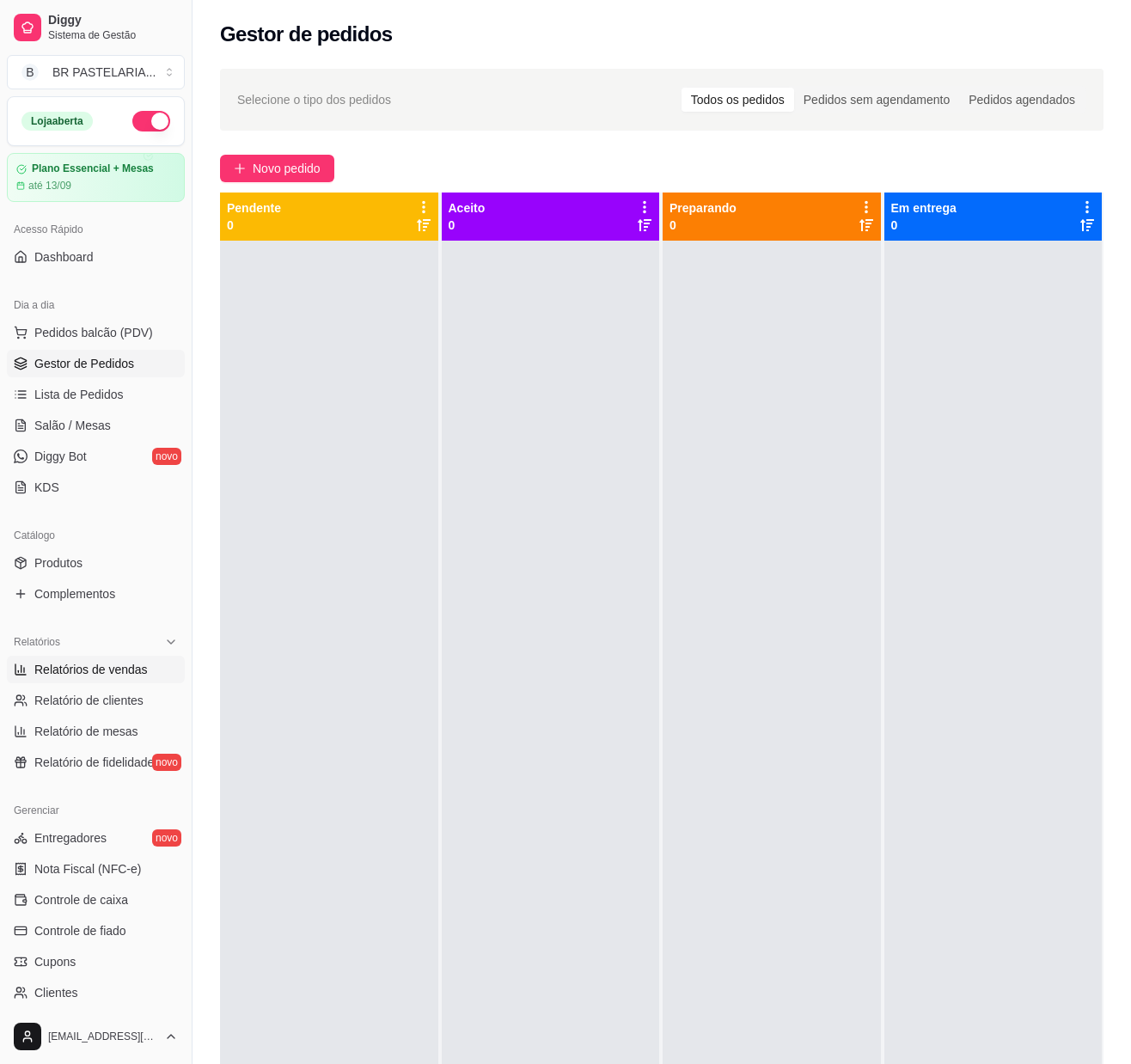
click at [110, 678] on span "Relatórios de vendas" at bounding box center [91, 670] width 114 height 18
select select "ALL"
select select "0"
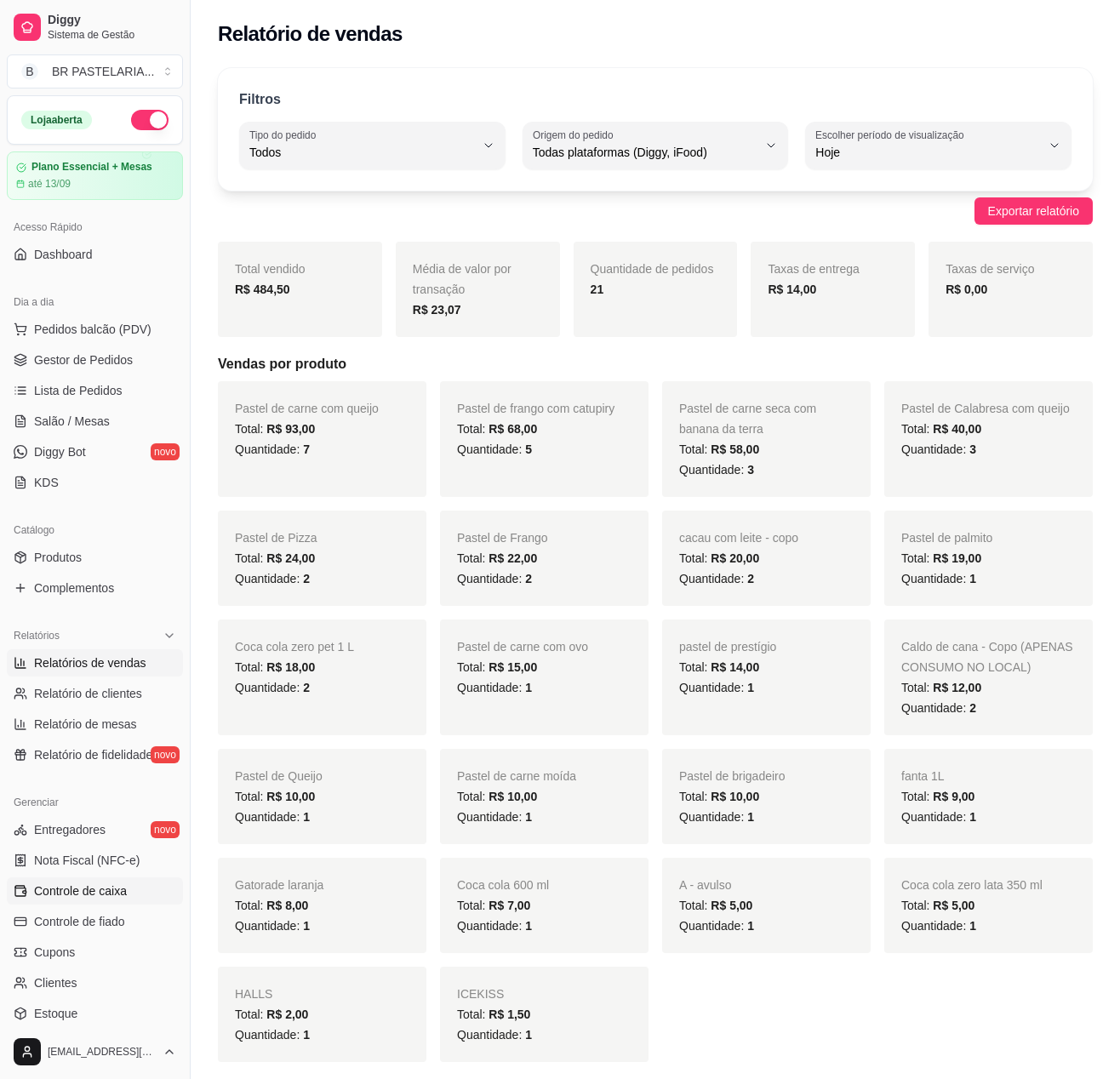
click at [123, 899] on span "Controle de caixa" at bounding box center [80, 892] width 92 height 17
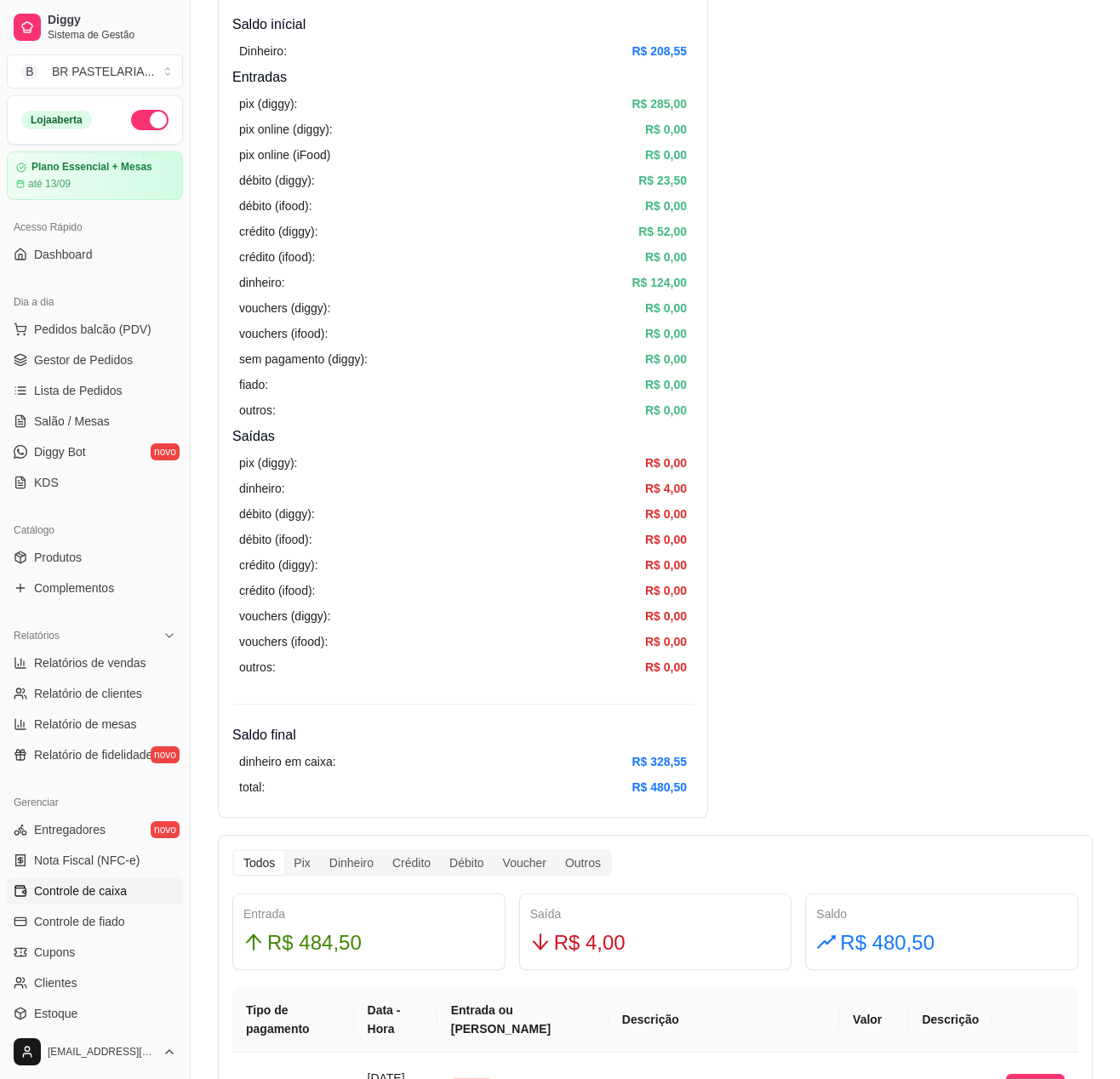
scroll to position [170, 0]
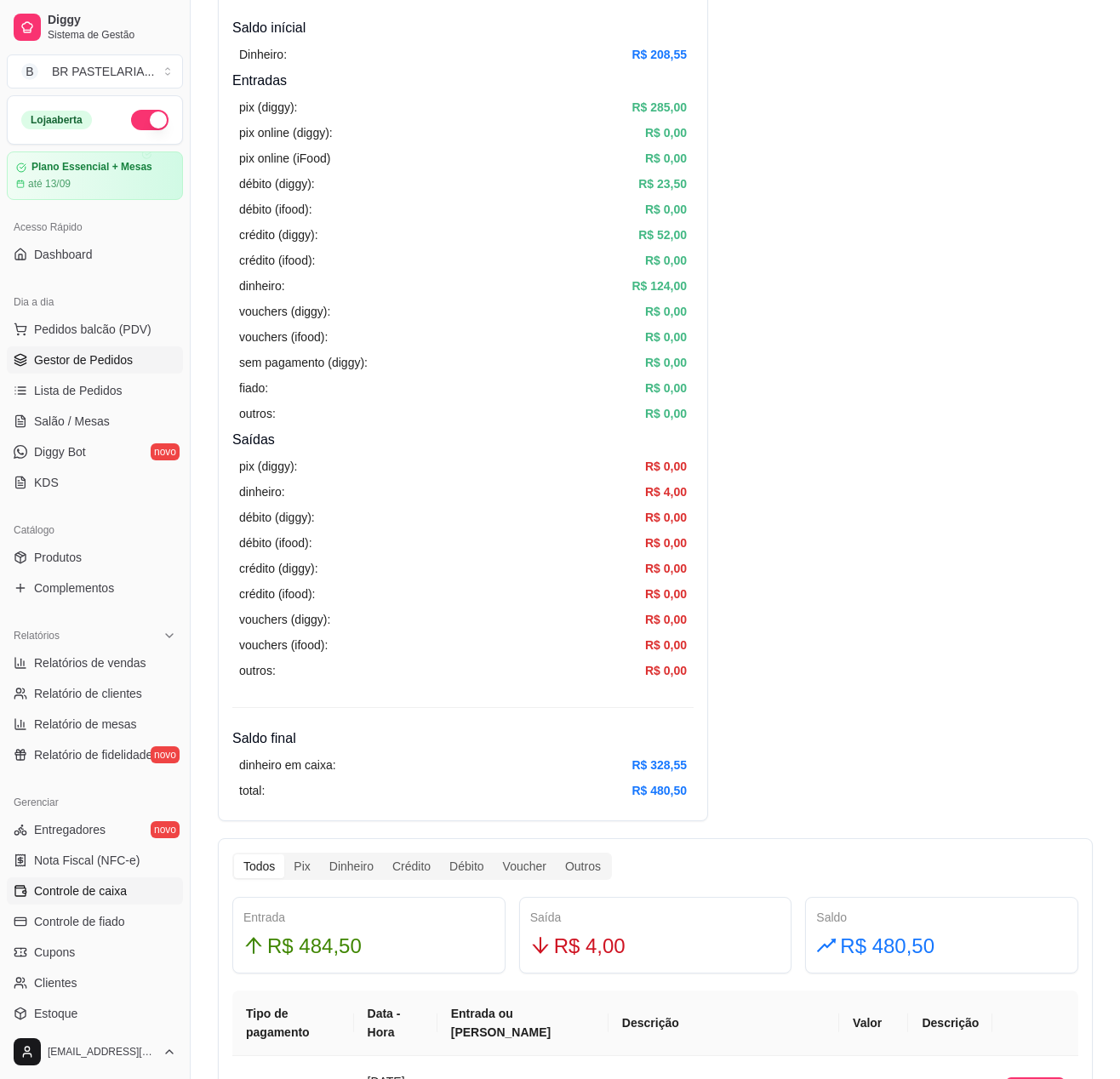
click at [107, 369] on span "Gestor de Pedidos" at bounding box center [83, 360] width 98 height 17
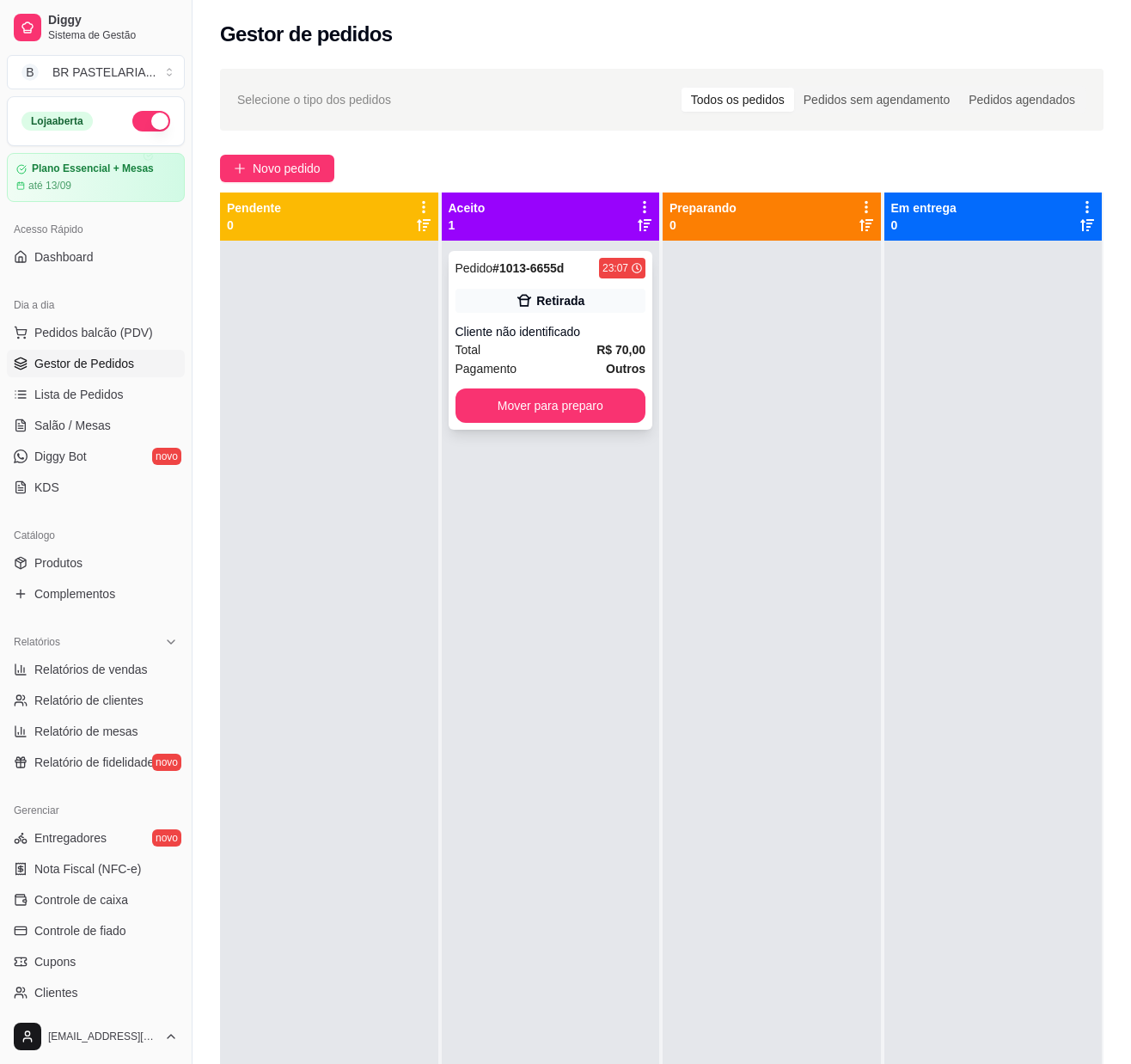
click at [577, 283] on div "Pedido # 1013-6655d 23:07 Retirada Cliente não identificado Total R$ 70,00 Paga…" at bounding box center [551, 340] width 204 height 179
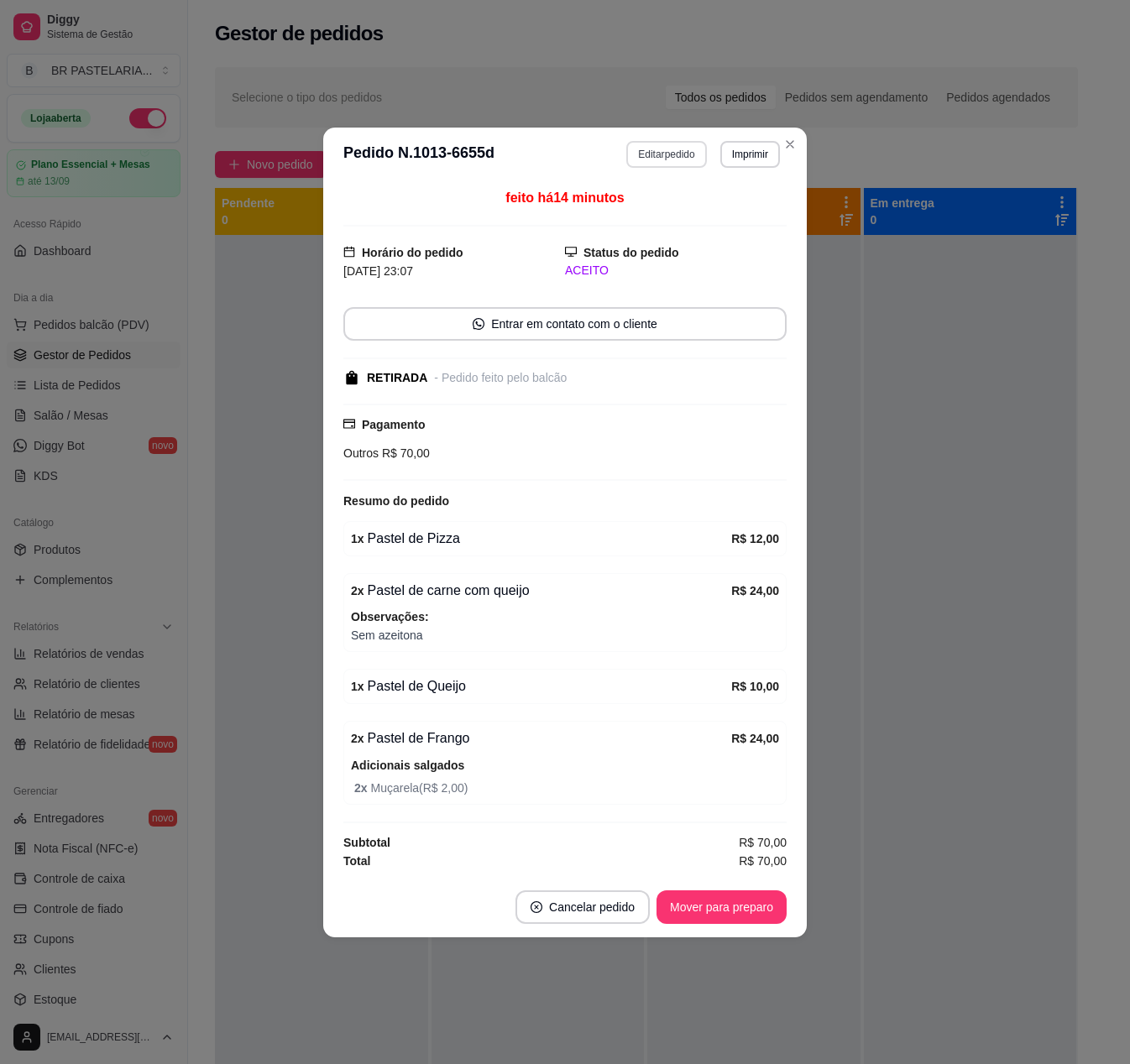
click at [639, 141] on button "Editar pedido" at bounding box center [666, 154] width 80 height 27
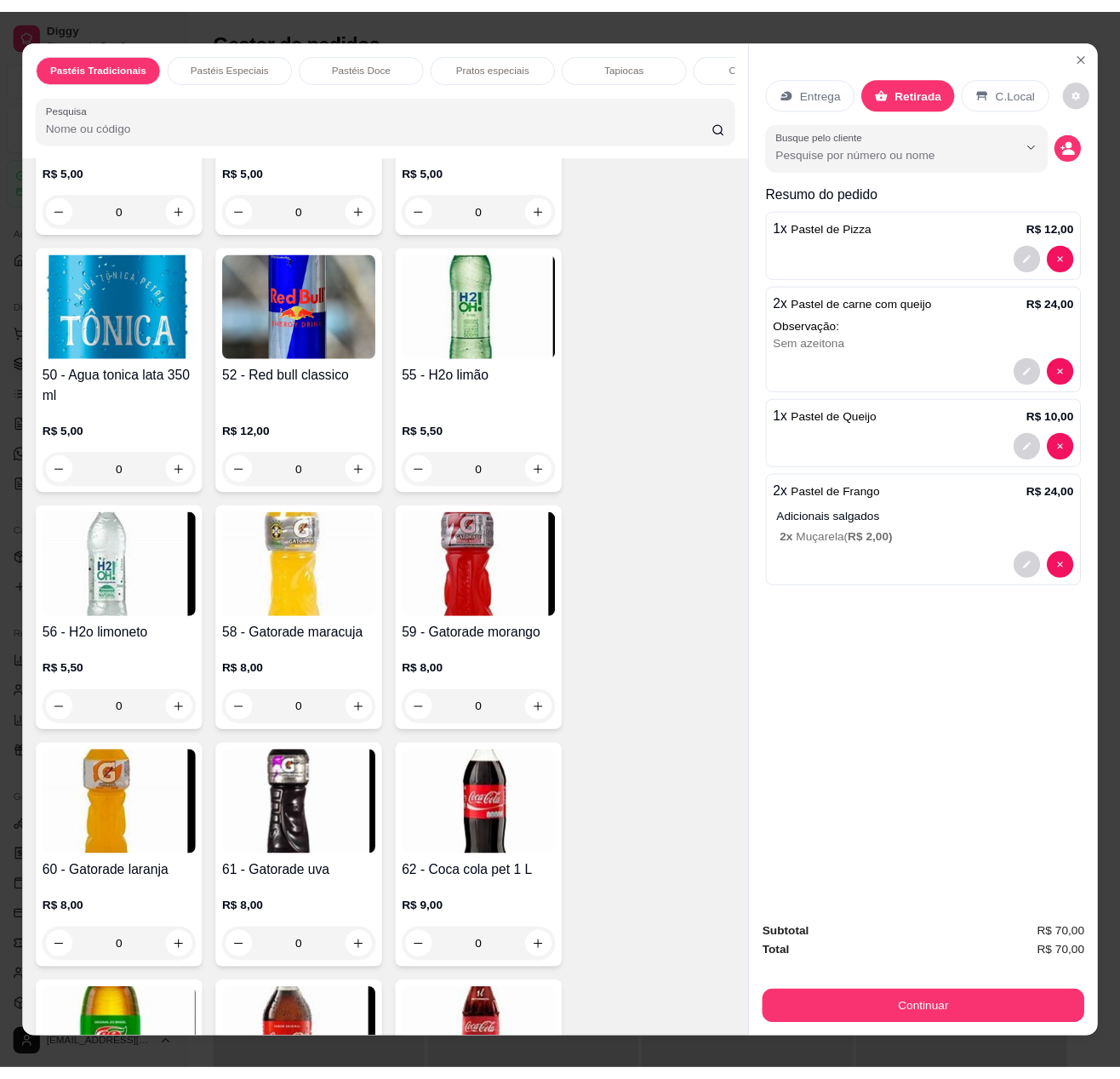
scroll to position [5958, 0]
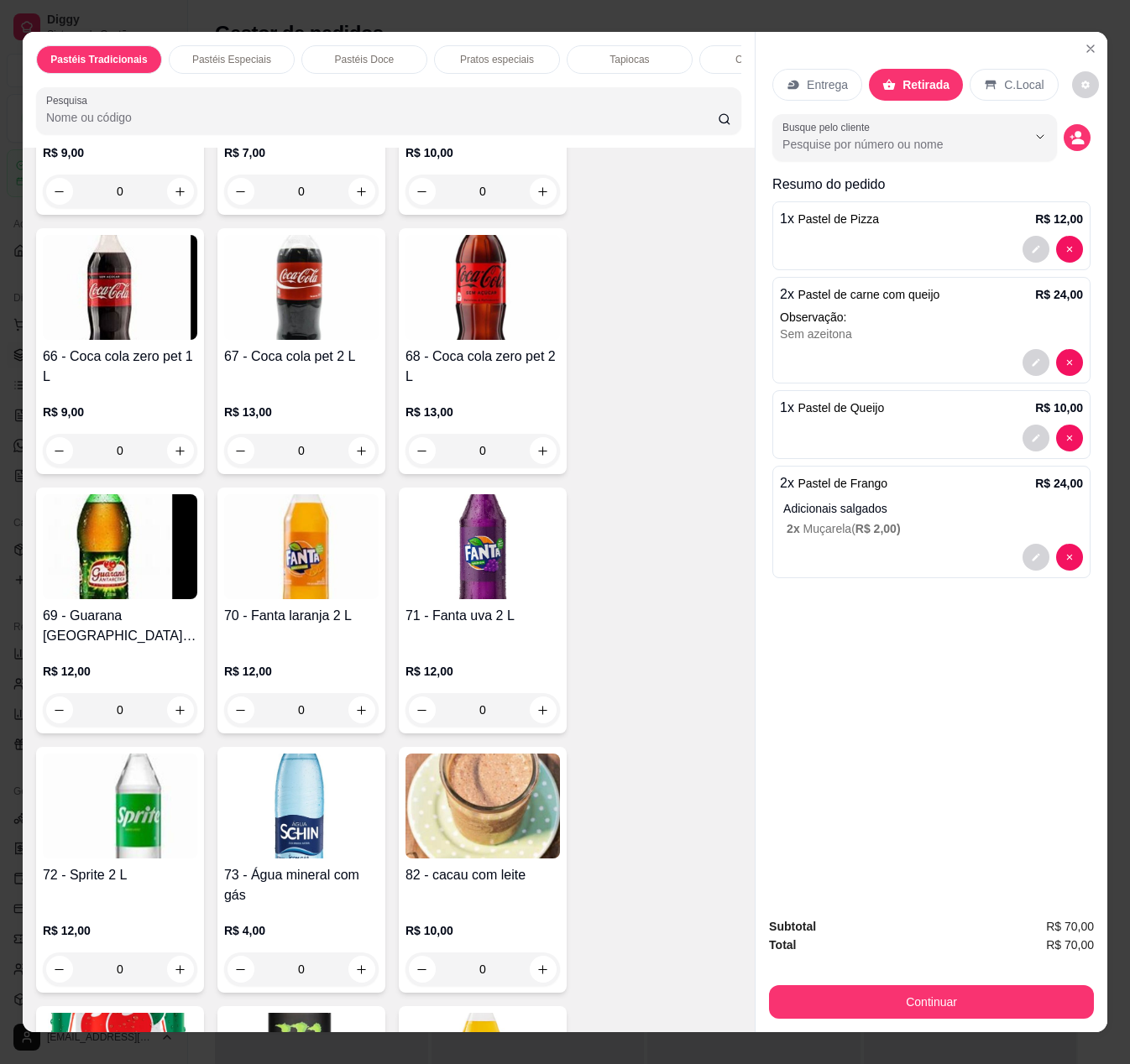
click at [534, 727] on div "0" at bounding box center [483, 710] width 155 height 34
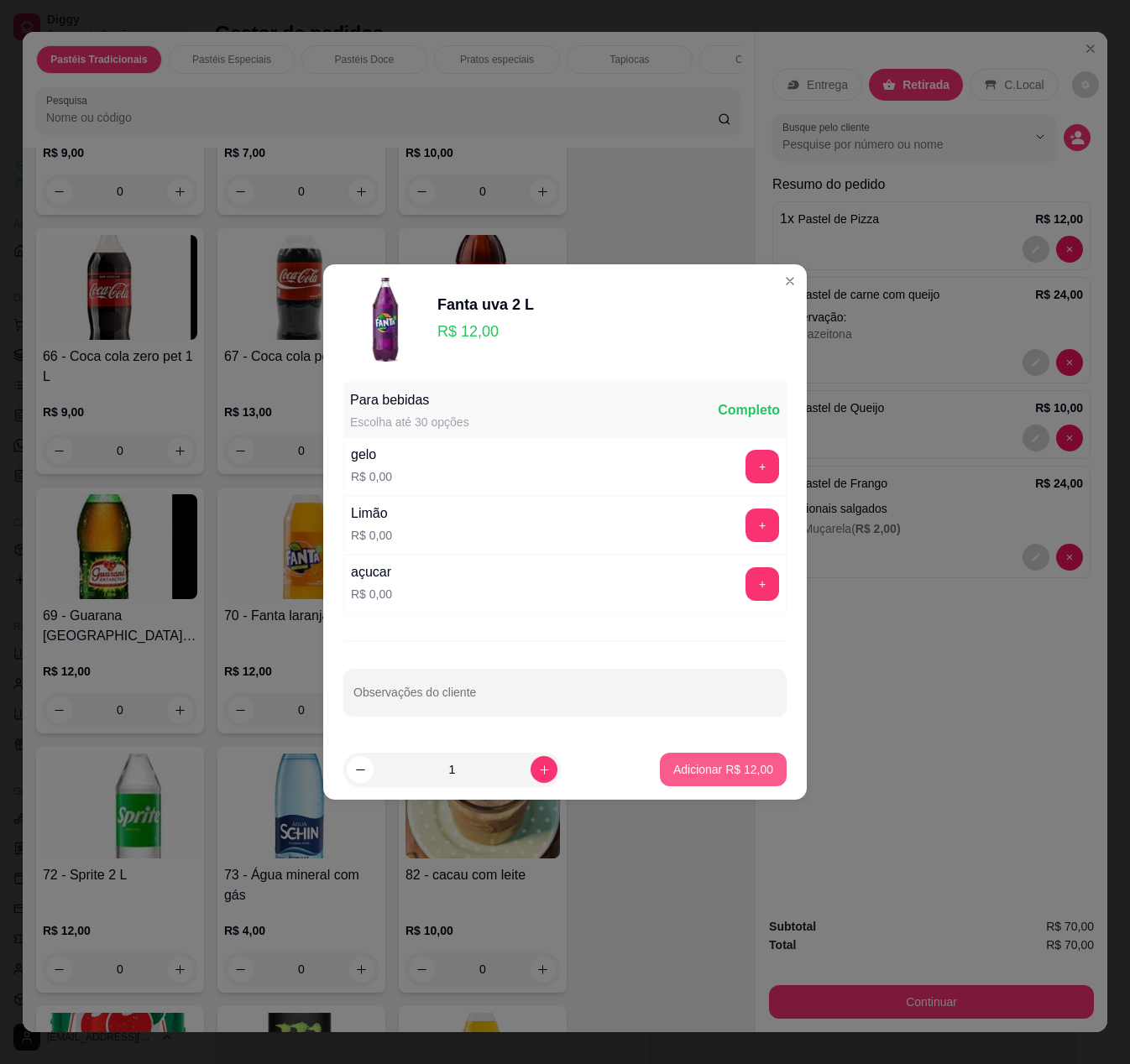
click at [717, 769] on p "Adicionar R$ 12,00" at bounding box center [723, 770] width 100 height 17
type input "1"
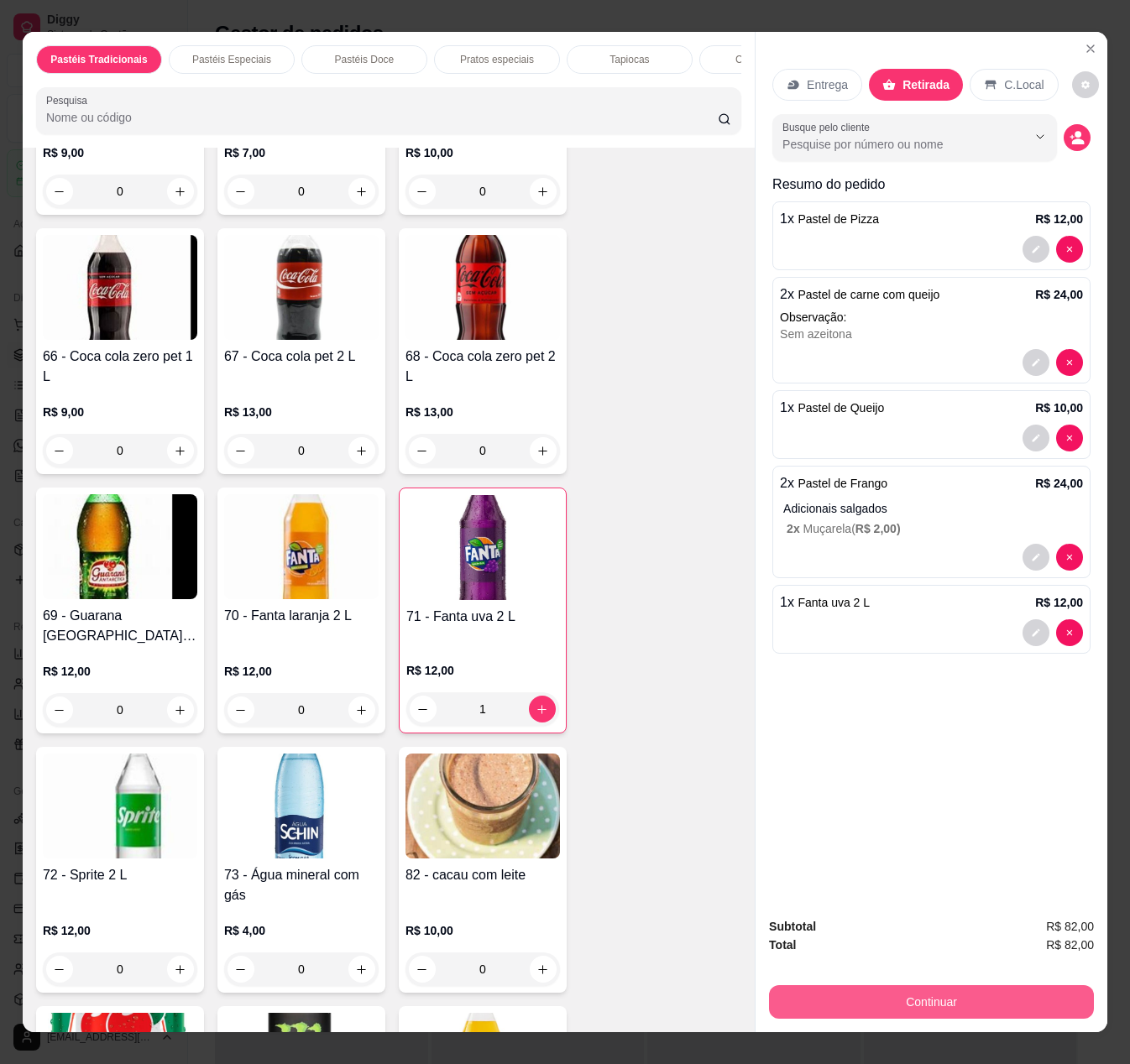
click at [1044, 986] on button "Continuar" at bounding box center [931, 1002] width 325 height 34
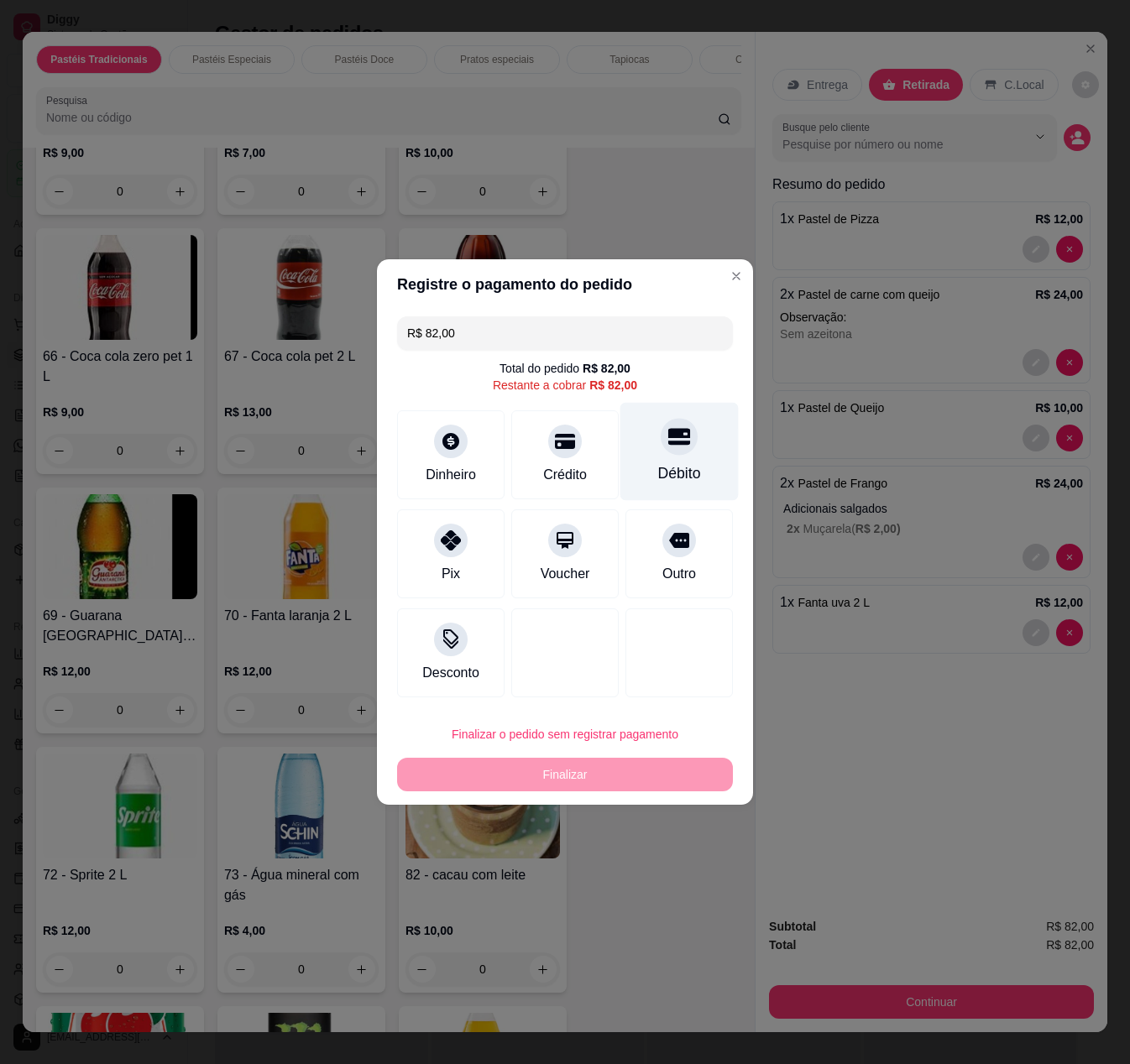
click at [668, 438] on icon at bounding box center [678, 436] width 21 height 21
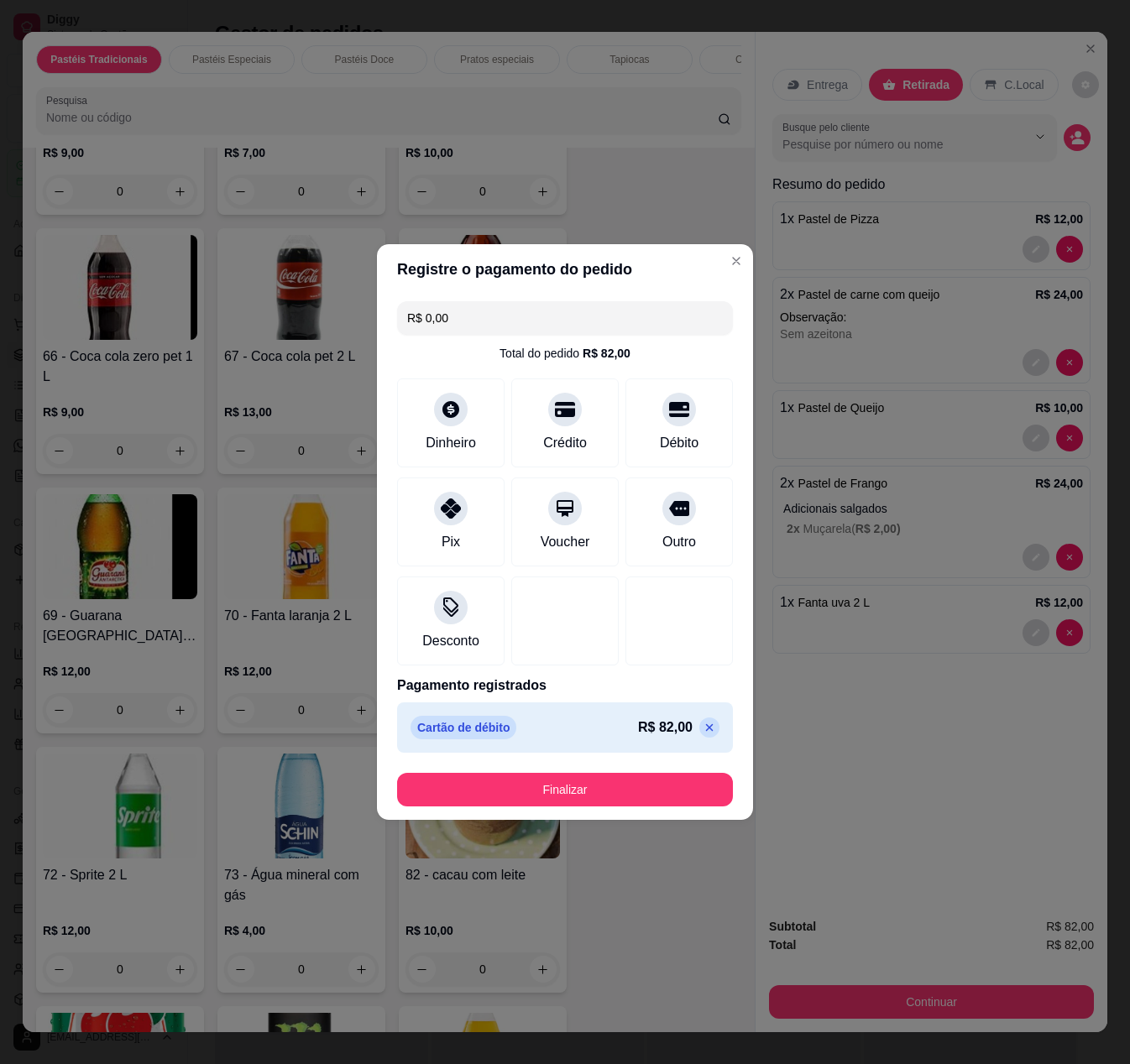
click at [702, 727] on icon at bounding box center [709, 728] width 14 height 14
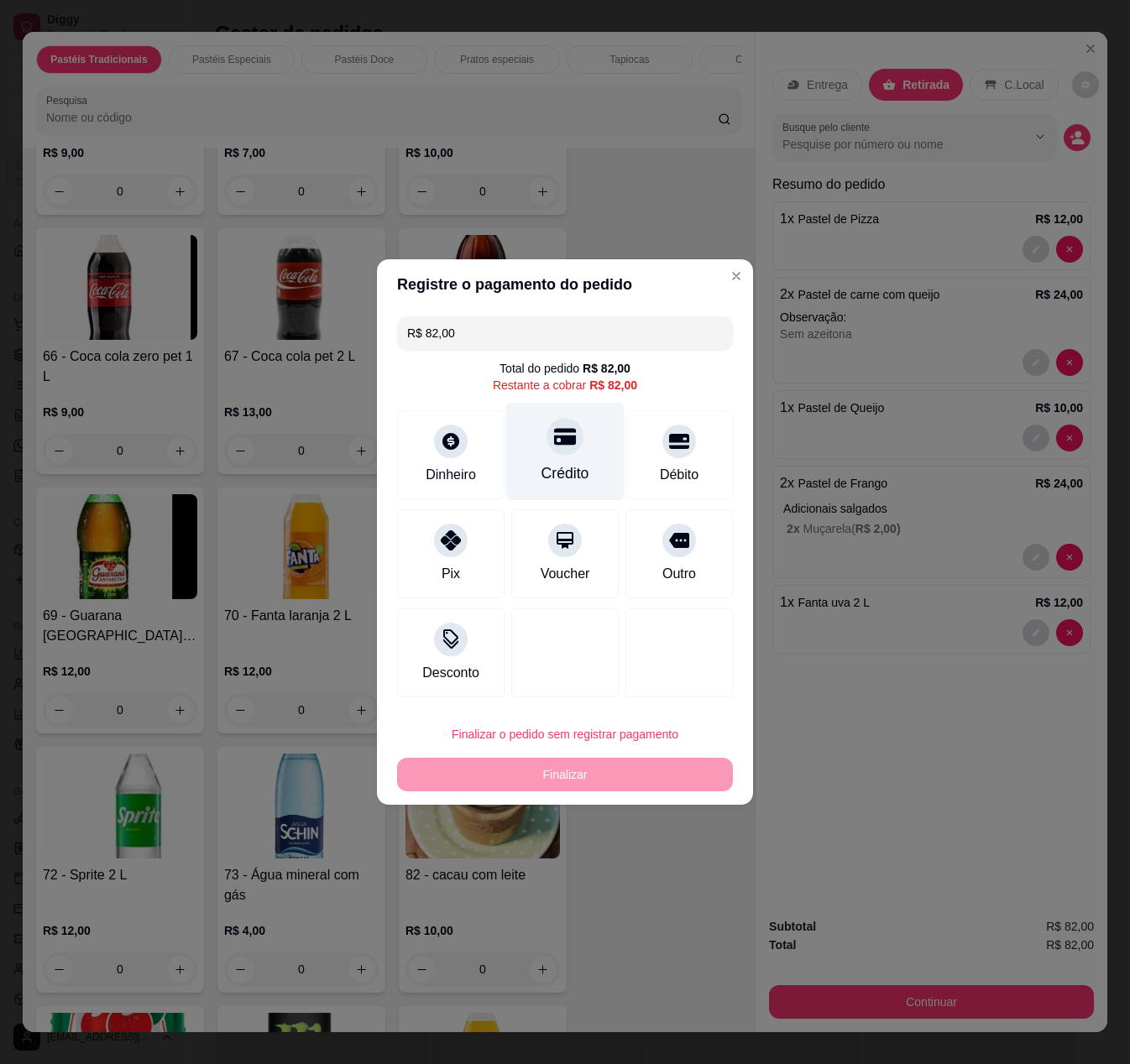
click at [556, 470] on div "Crédito" at bounding box center [565, 473] width 48 height 21
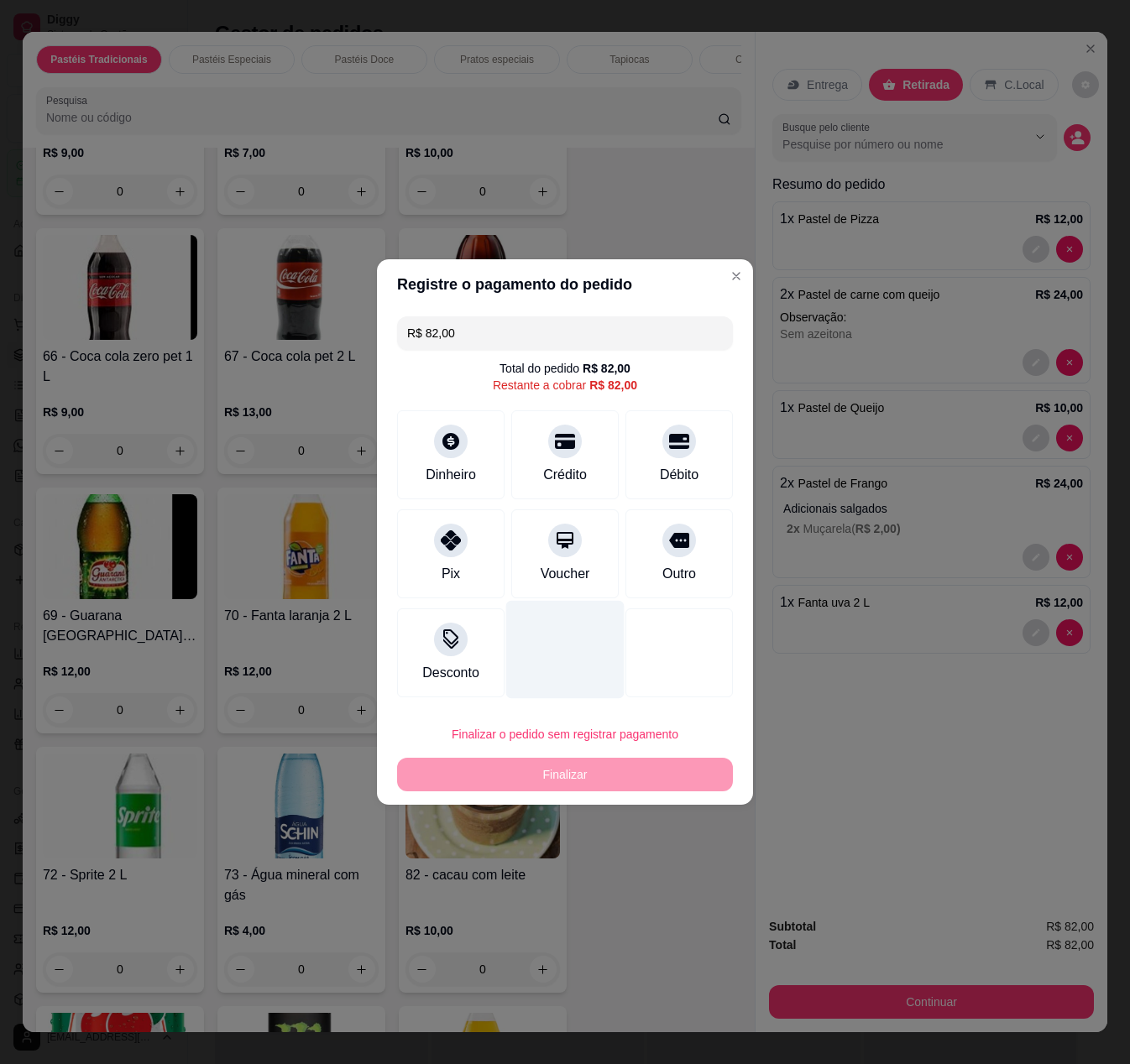
type input "R$ 0,00"
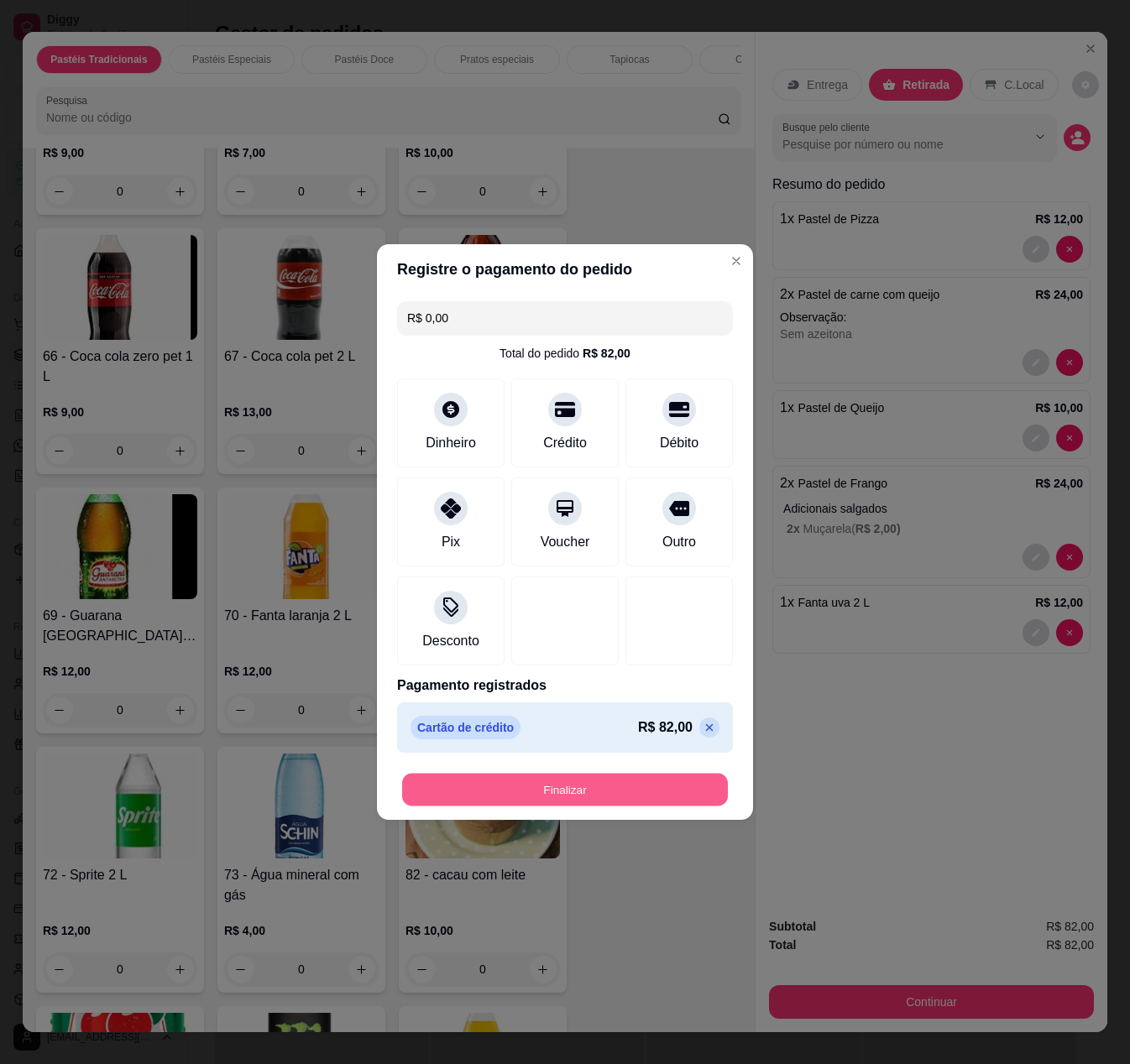
click at [532, 789] on button "Finalizar" at bounding box center [565, 790] width 326 height 33
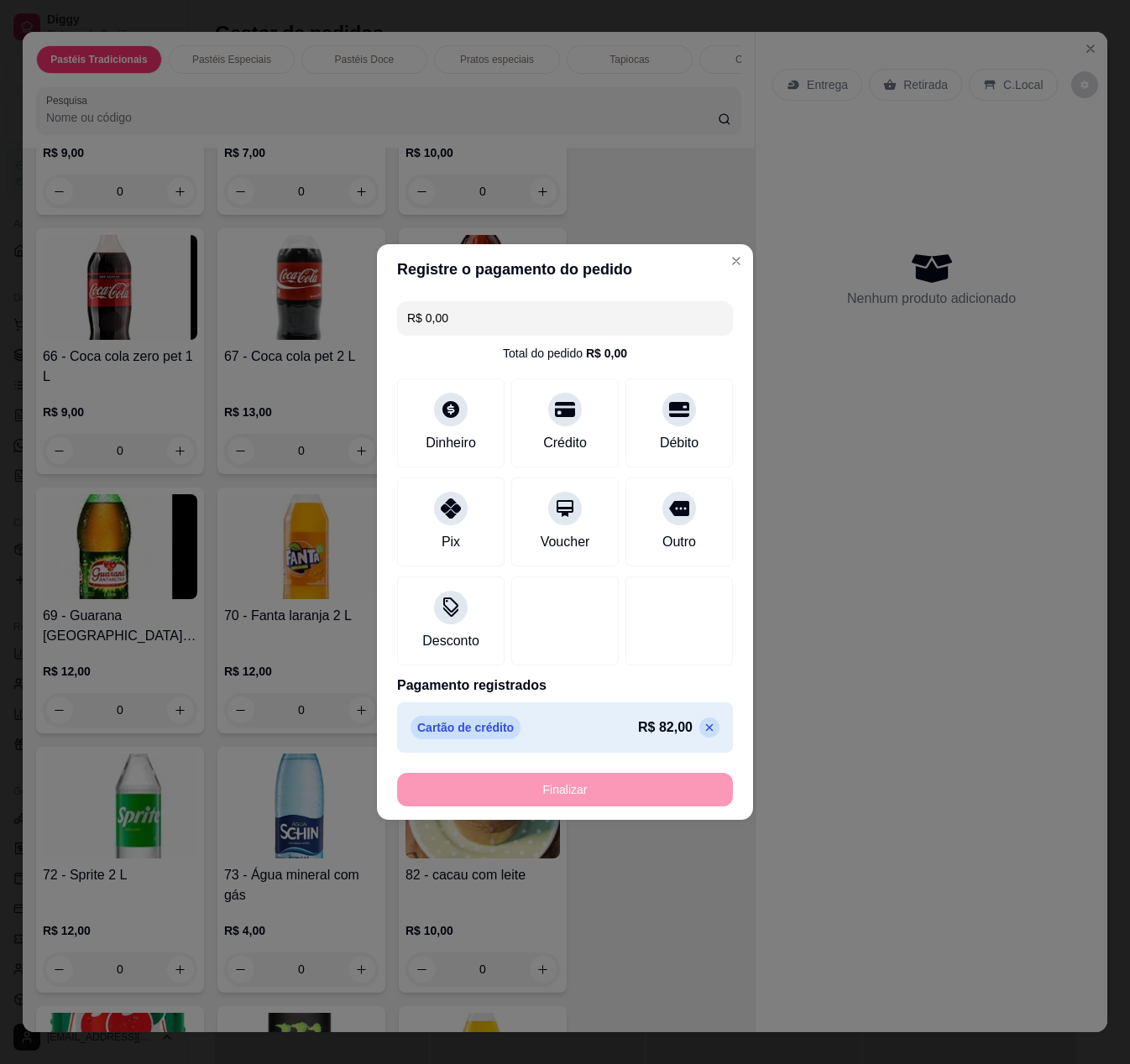
type input "0"
type input "-R$ 82,00"
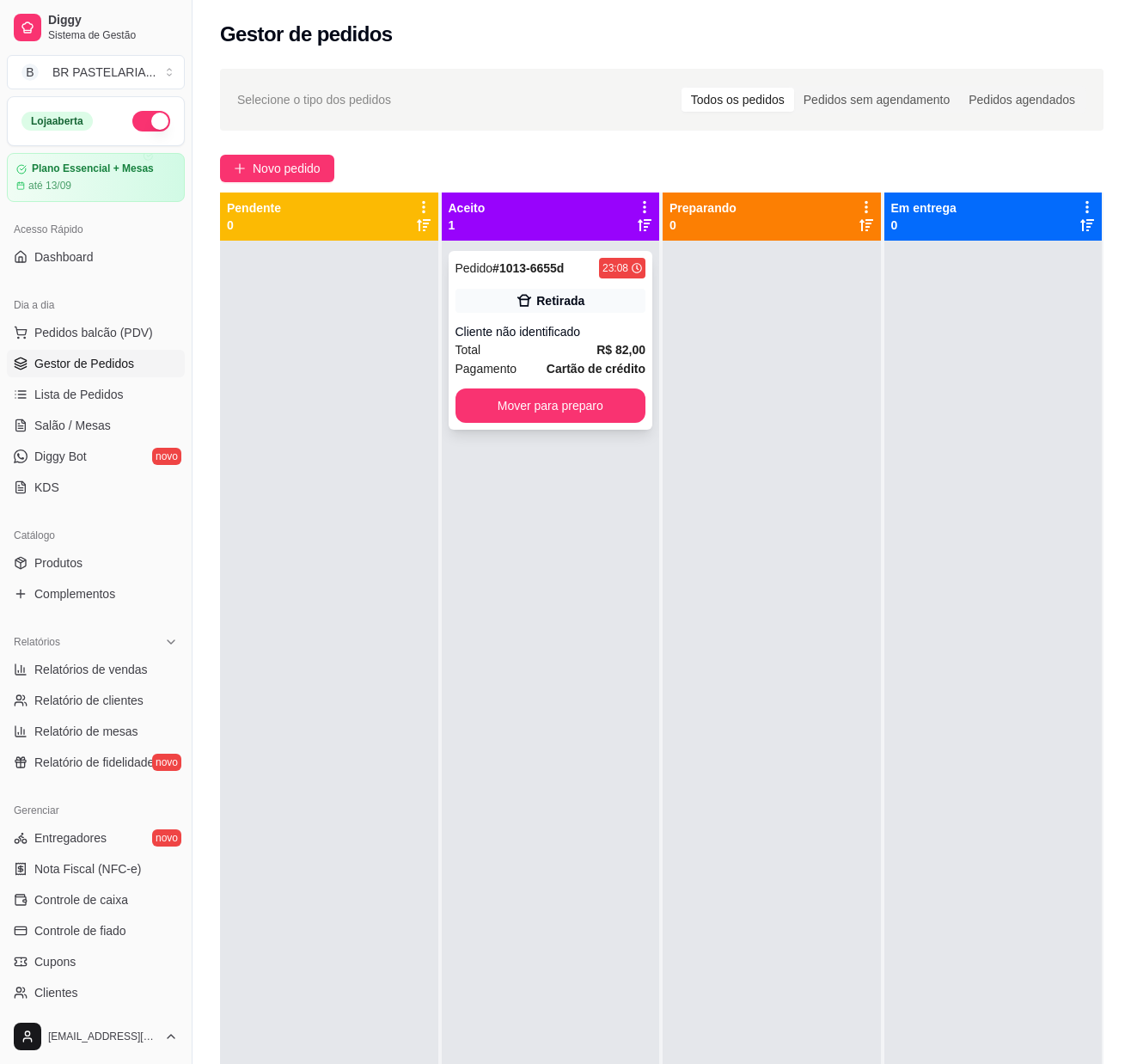
click at [543, 395] on button "Mover para preparo" at bounding box center [551, 405] width 191 height 34
click at [745, 407] on div at bounding box center [772, 772] width 218 height 1064
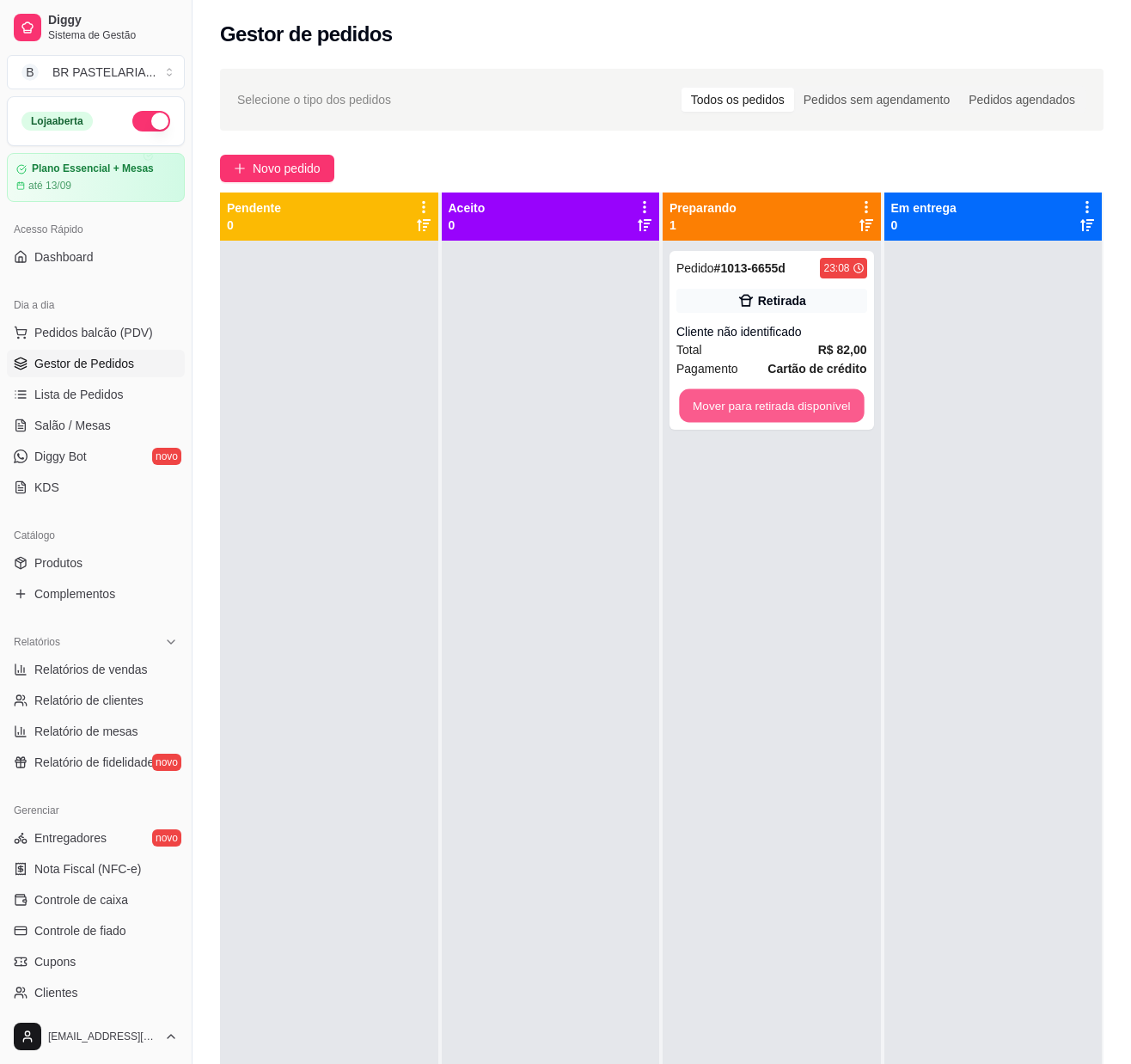
click at [753, 406] on button "Mover para retirada disponível" at bounding box center [772, 406] width 185 height 33
click at [753, 406] on div "Mover para retirada disponível" at bounding box center [772, 405] width 191 height 34
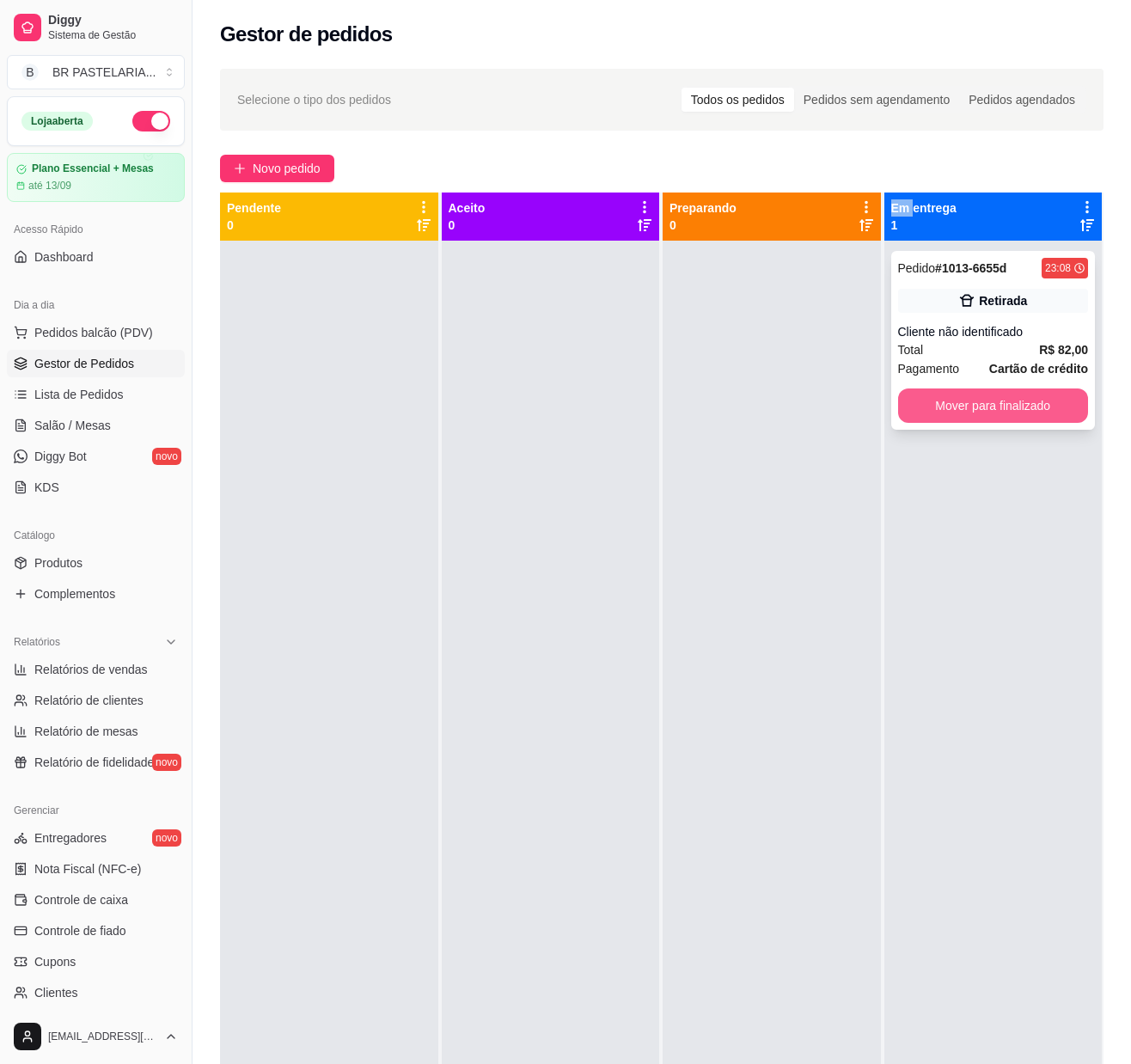
click at [980, 399] on button "Mover para finalizado" at bounding box center [994, 405] width 191 height 34
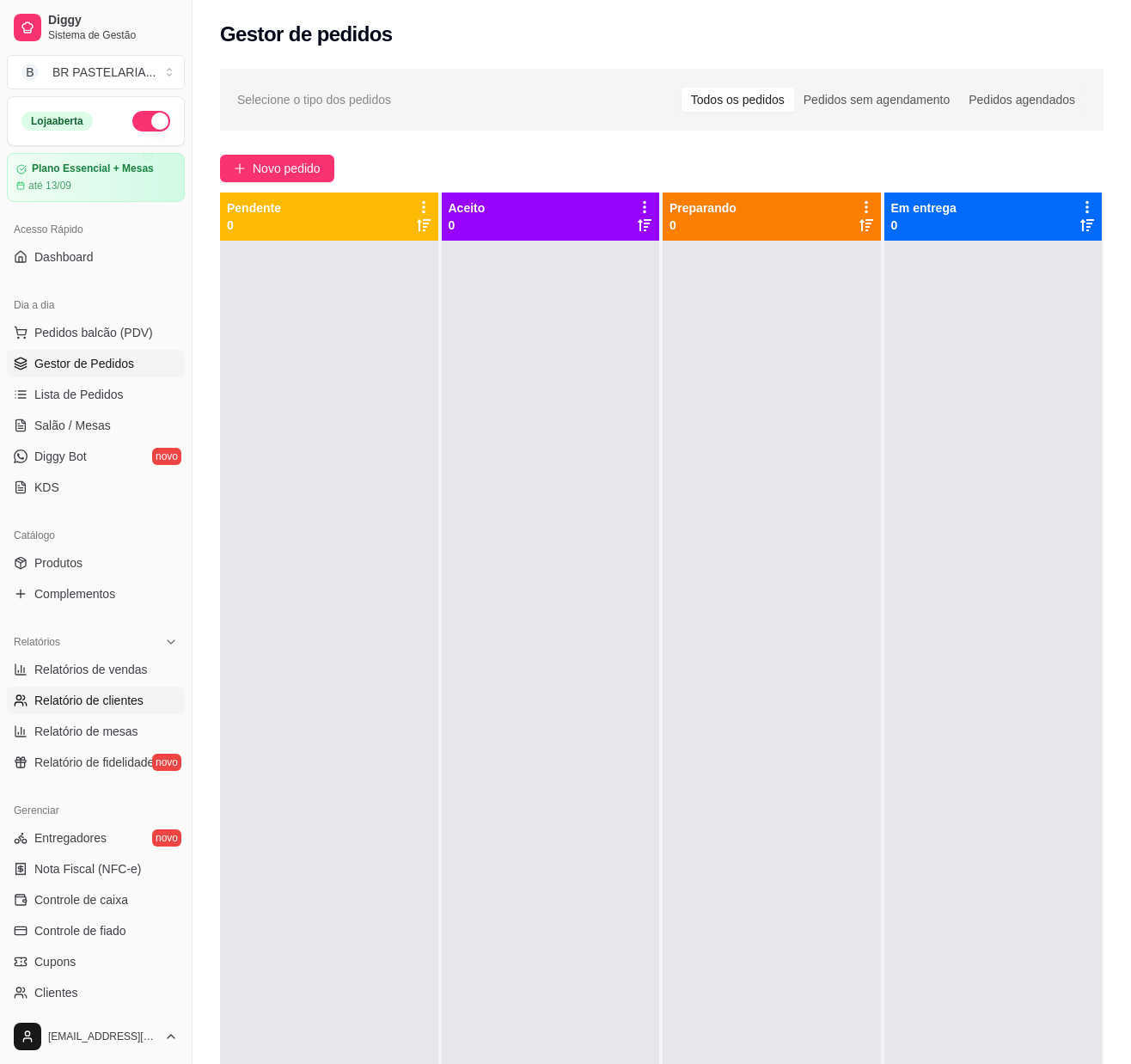
drag, startPoint x: 701, startPoint y: 584, endPoint x: 137, endPoint y: 725, distance: 581.4
click at [672, 600] on div at bounding box center [772, 772] width 218 height 1064
drag, startPoint x: 48, startPoint y: 693, endPoint x: 62, endPoint y: 687, distance: 15.2
click at [48, 679] on span "Relatórios de vendas" at bounding box center [91, 670] width 114 height 18
select select "ALL"
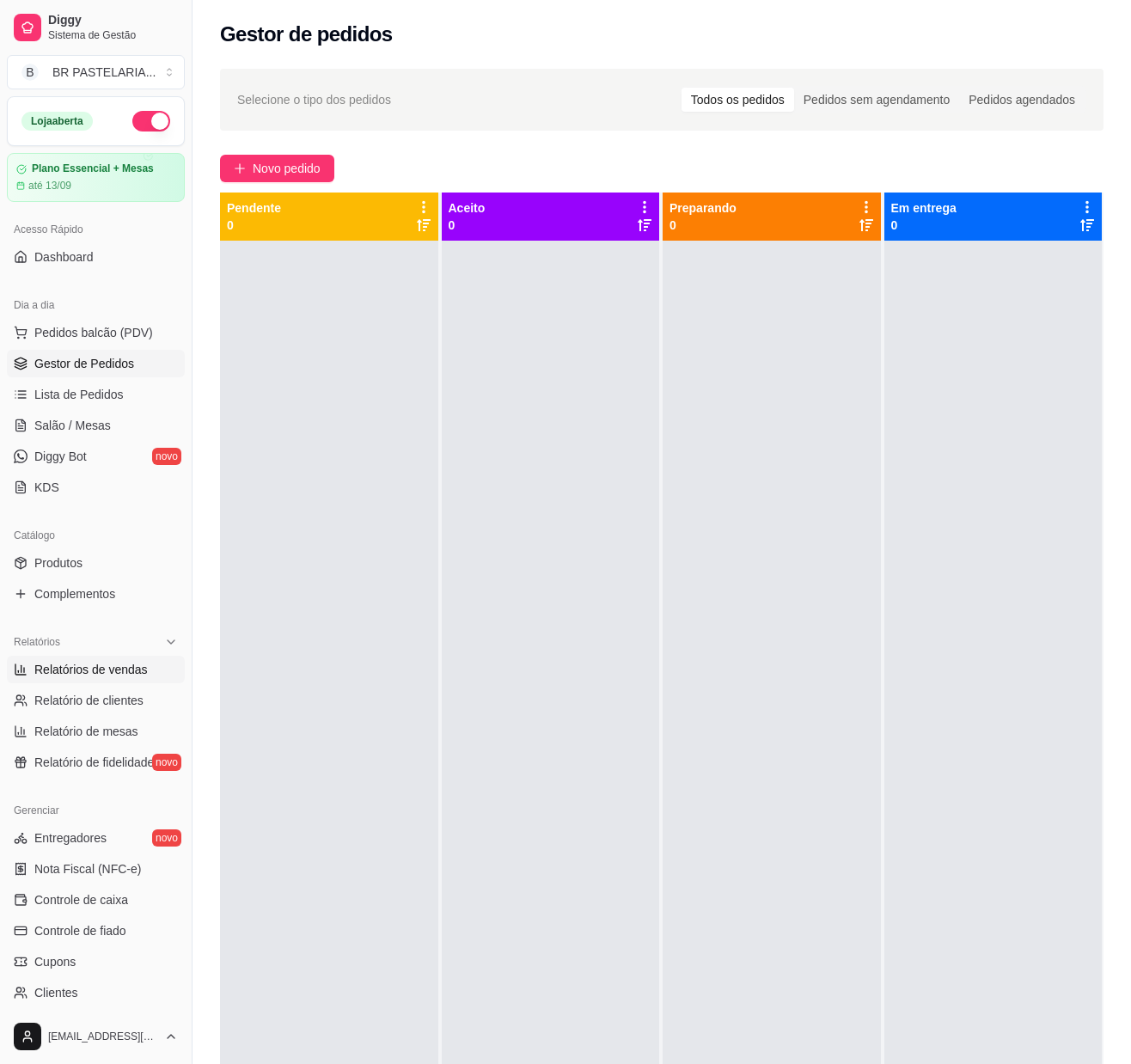
select select "ALL"
select select "0"
